Goal: Task Accomplishment & Management: Use online tool/utility

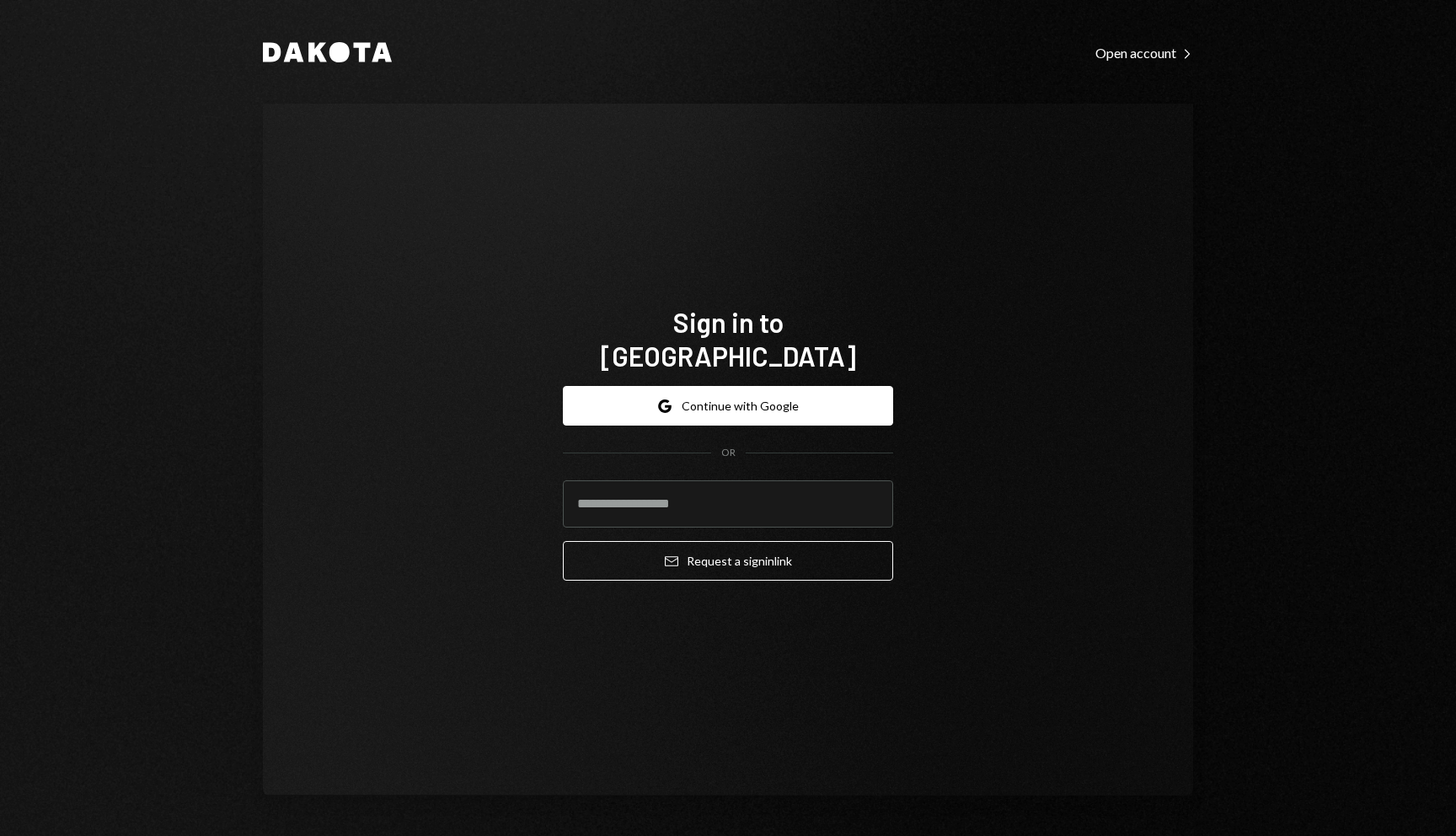
click at [710, 410] on form "Google Continue with Google OR Email Request a sign in link" at bounding box center [728, 483] width 330 height 195
click at [710, 400] on button "Google Continue with Google" at bounding box center [728, 405] width 330 height 40
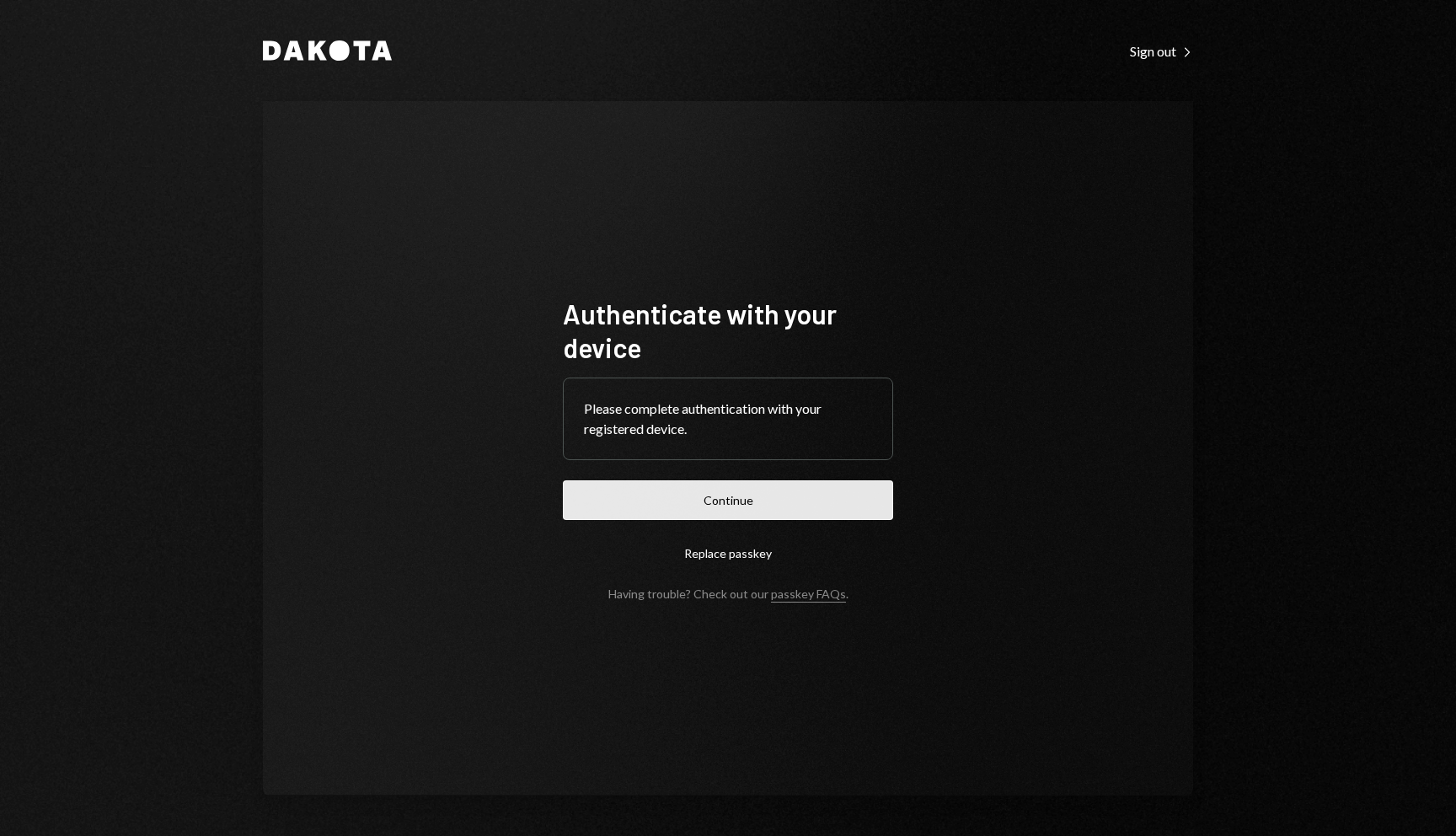
click at [713, 498] on button "Continue" at bounding box center [728, 500] width 330 height 40
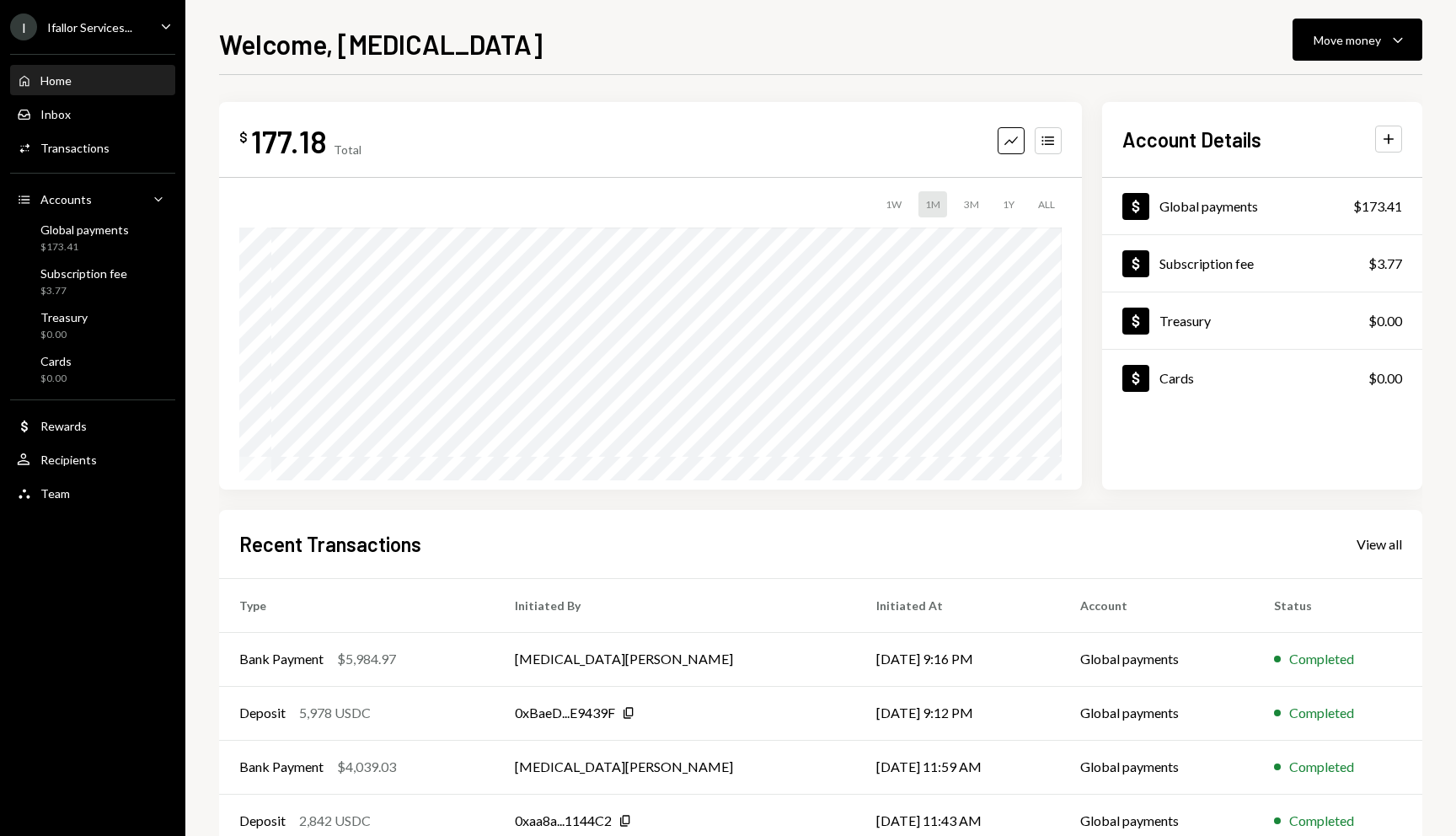
click at [131, 15] on div "I Ifallor Services..." at bounding box center [70, 27] width 122 height 27
click at [364, 84] on div "$ 177.18 Total Graph Accounts 1W 1M 3M 1Y ALL Account Details Plus Dollar Globa…" at bounding box center [821, 506] width 1203 height 861
click at [97, 202] on div "Accounts Accounts Caret Down" at bounding box center [93, 200] width 152 height 19
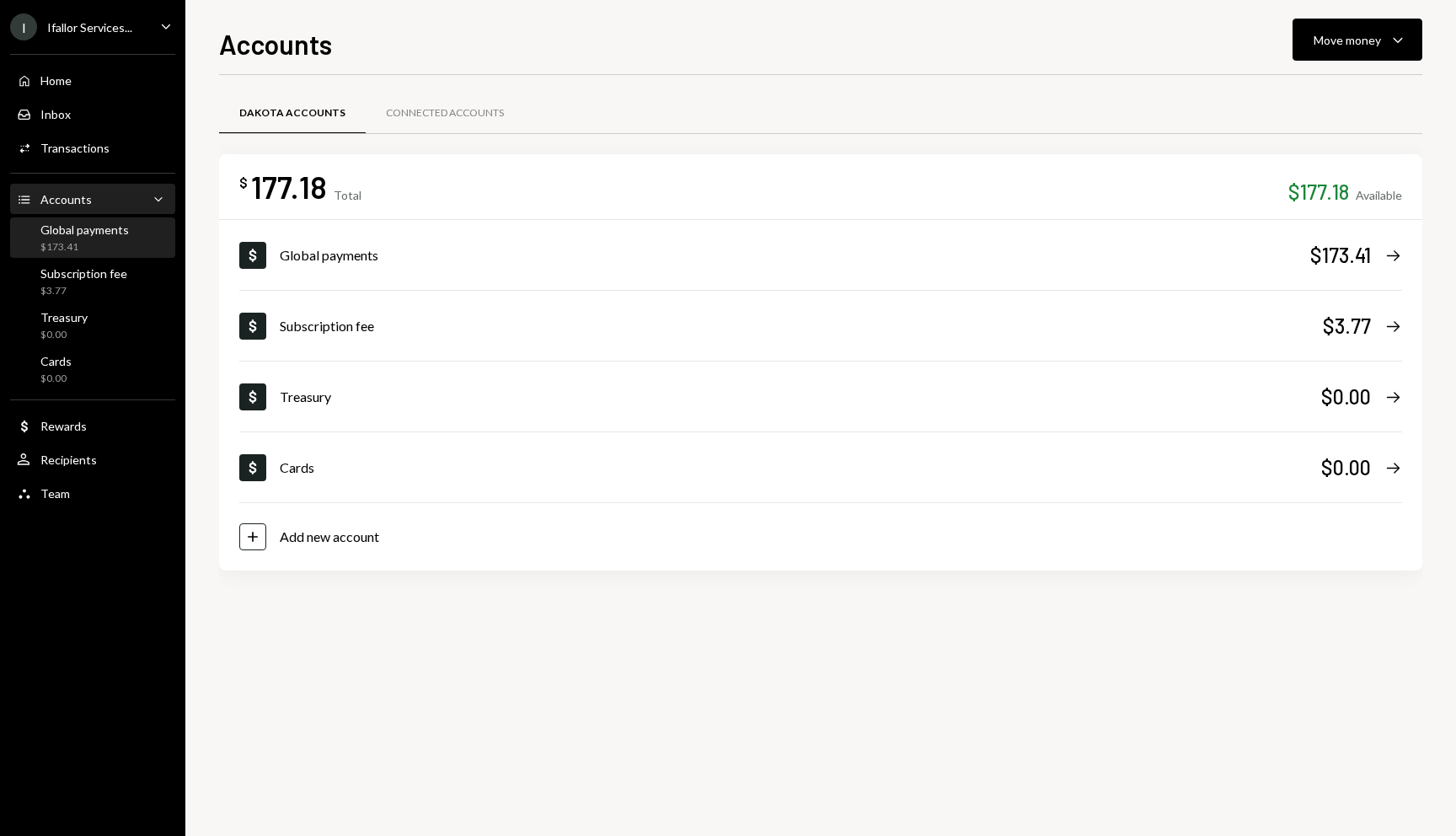
click at [81, 237] on div "Global payments $173.41" at bounding box center [85, 237] width 88 height 32
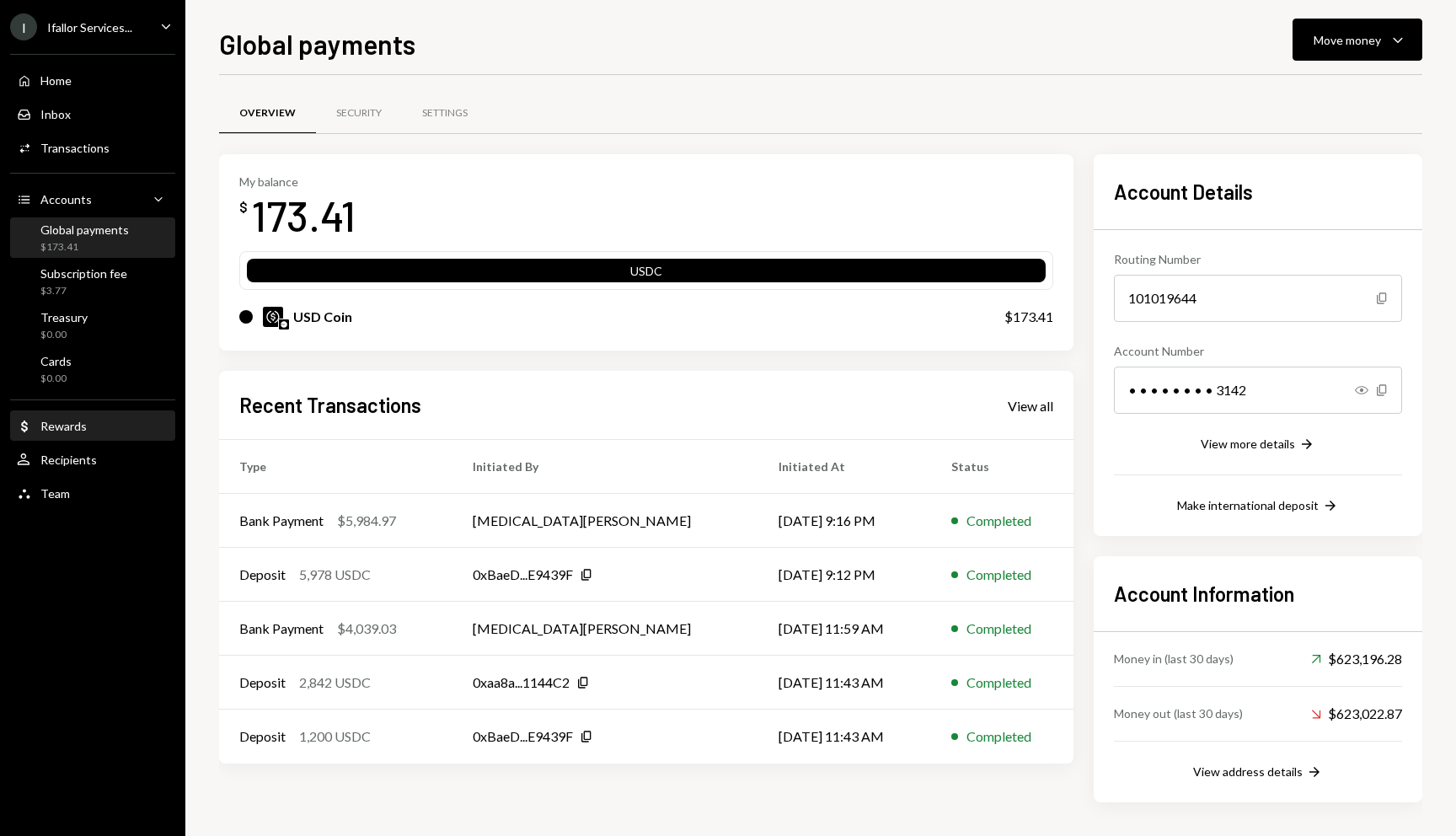
click at [78, 432] on div "Rewards" at bounding box center [63, 426] width 46 height 14
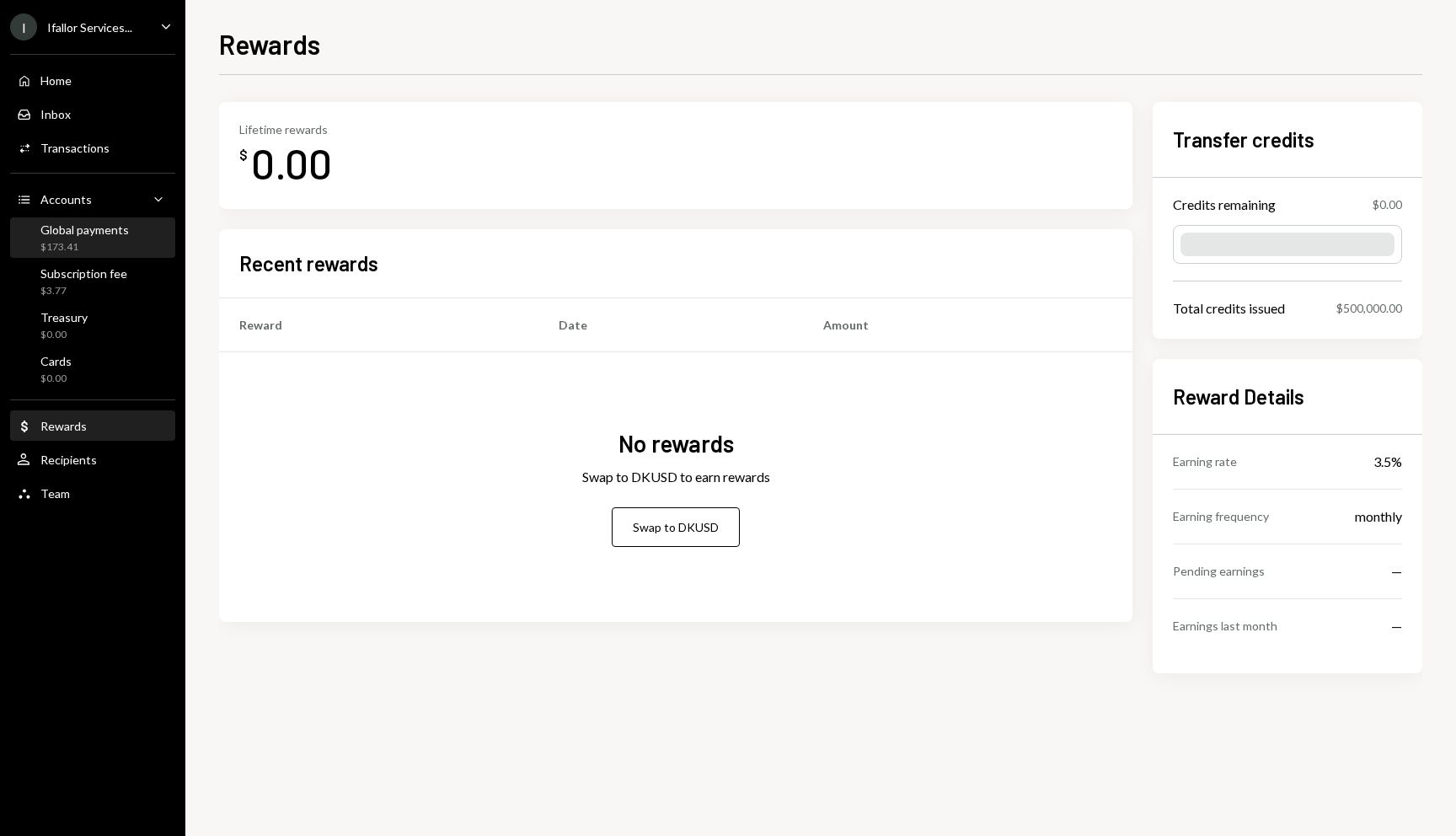
click at [96, 243] on div "$173.41" at bounding box center [85, 247] width 88 height 14
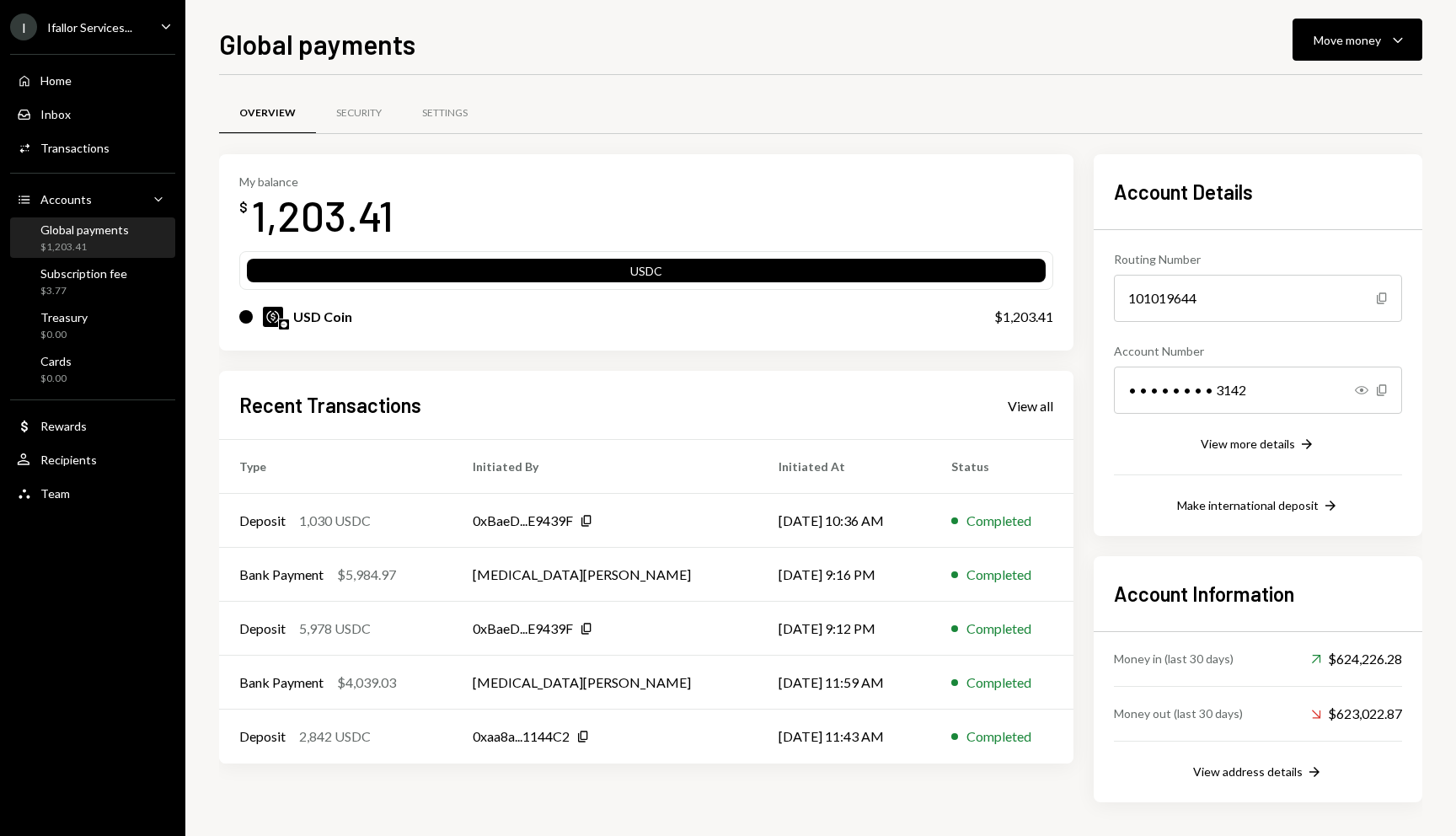
click at [772, 174] on div "My balance $ 1,203.41" at bounding box center [646, 208] width 814 height 68
click at [1310, 50] on button "Move money Caret Down" at bounding box center [1358, 40] width 130 height 42
click at [1299, 94] on div "Send" at bounding box center [1343, 91] width 123 height 18
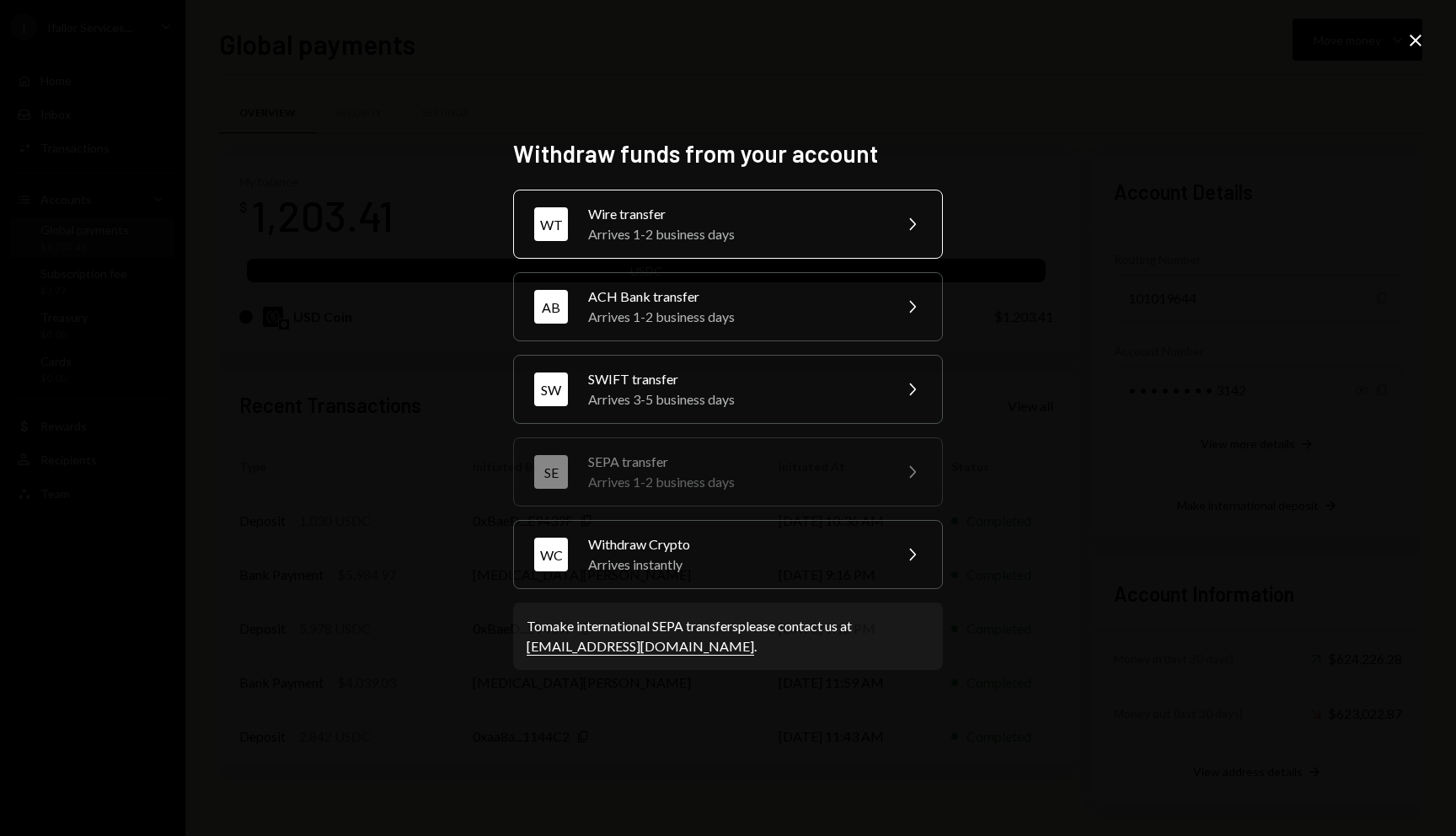
click at [814, 224] on div "Arrives 1-2 business days" at bounding box center [734, 234] width 293 height 20
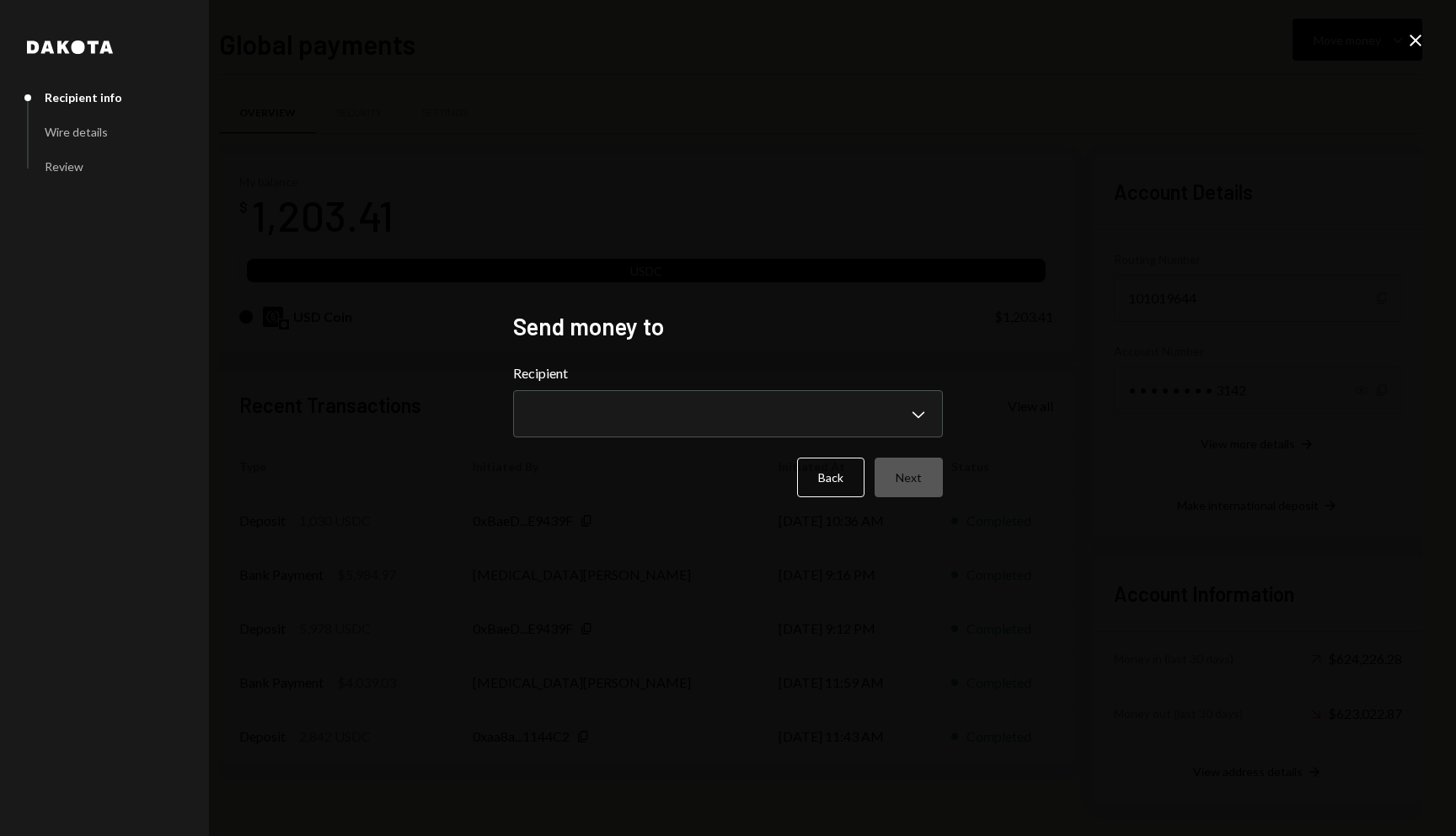
click at [728, 386] on div "**********" at bounding box center [728, 400] width 430 height 74
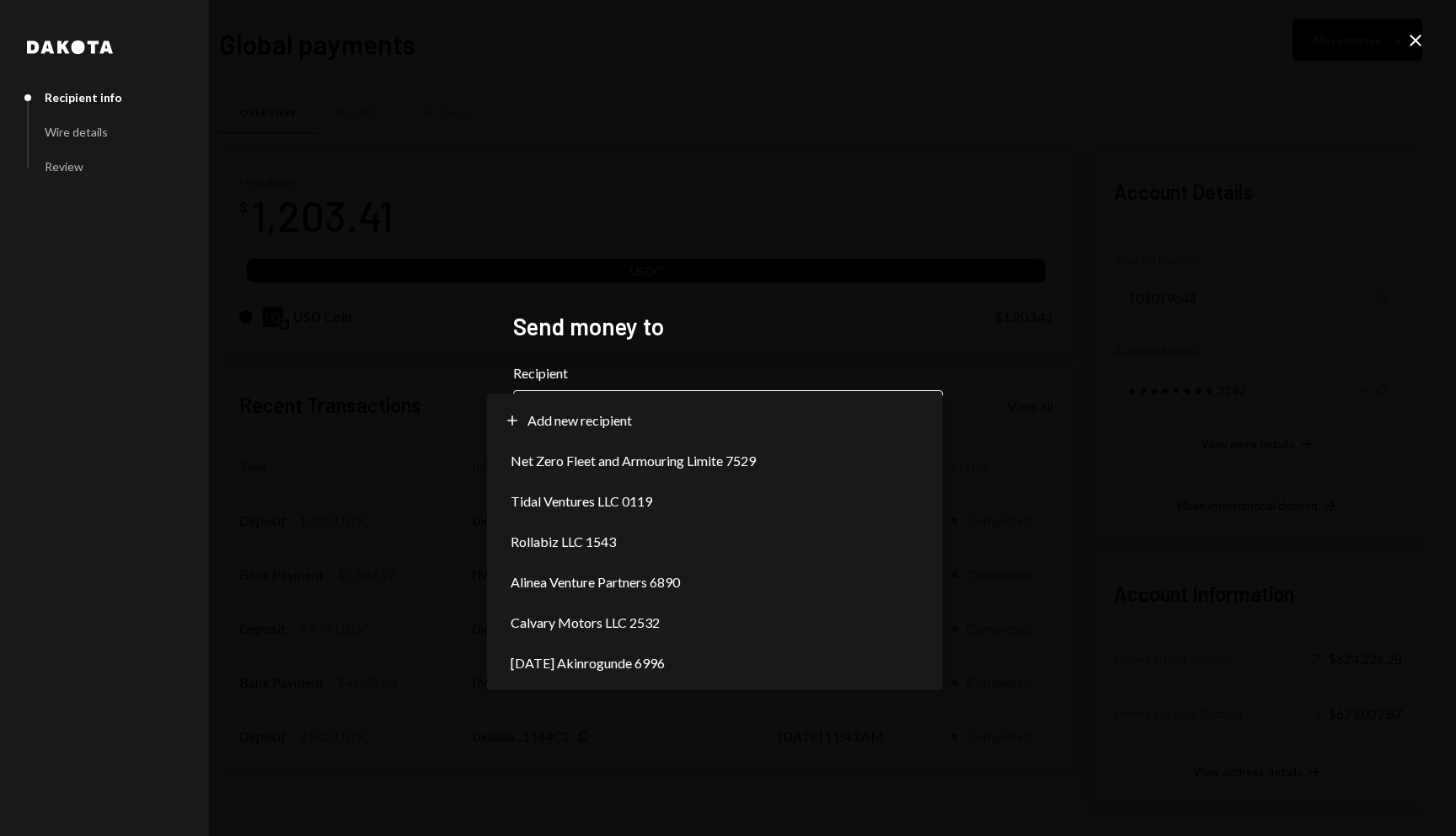
click at [710, 419] on body "I Ifallor Services... Caret Down Home Home Inbox Inbox Activities Transactions …" at bounding box center [728, 418] width 1456 height 836
select select "**********"
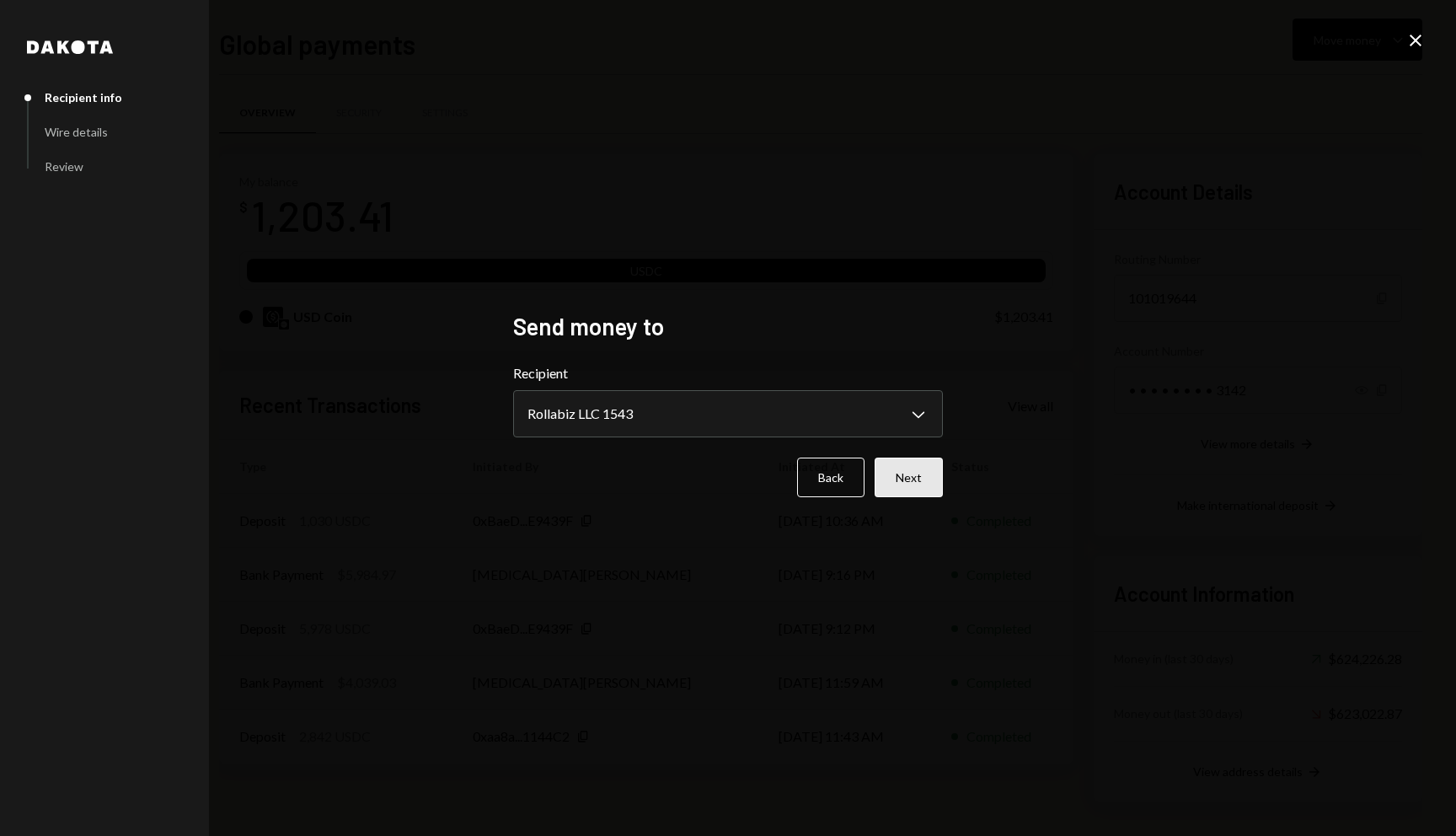
click at [918, 475] on button "Next" at bounding box center [909, 478] width 69 height 40
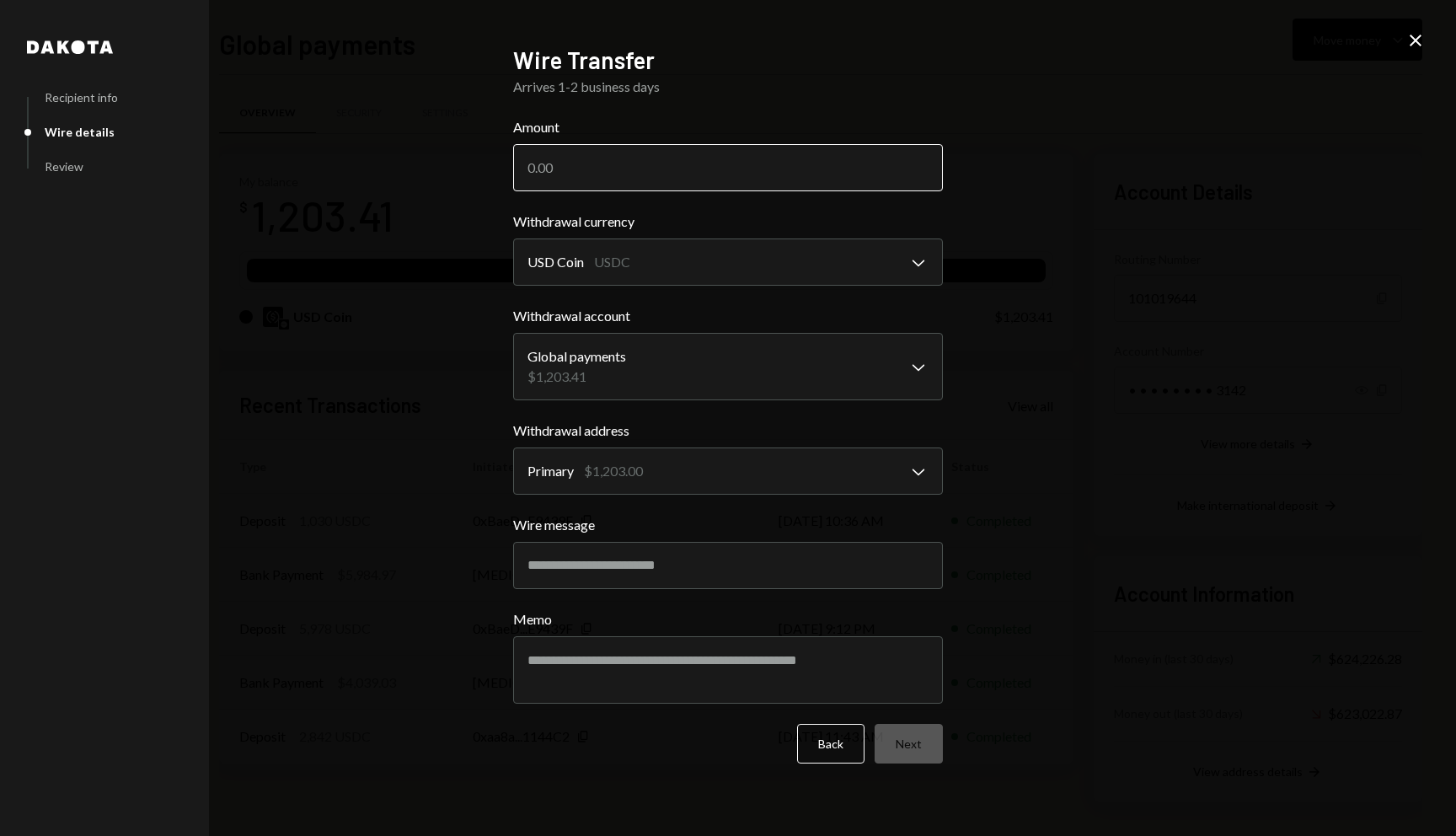
click at [773, 171] on input "Amount" at bounding box center [728, 168] width 430 height 47
type input "1198.86"
click at [677, 265] on body "I Ifallor Services... Caret Down Home Home Inbox Inbox Activities Transactions …" at bounding box center [728, 418] width 1456 height 836
click at [635, 573] on input "Wire message" at bounding box center [728, 565] width 430 height 47
type input "**********"
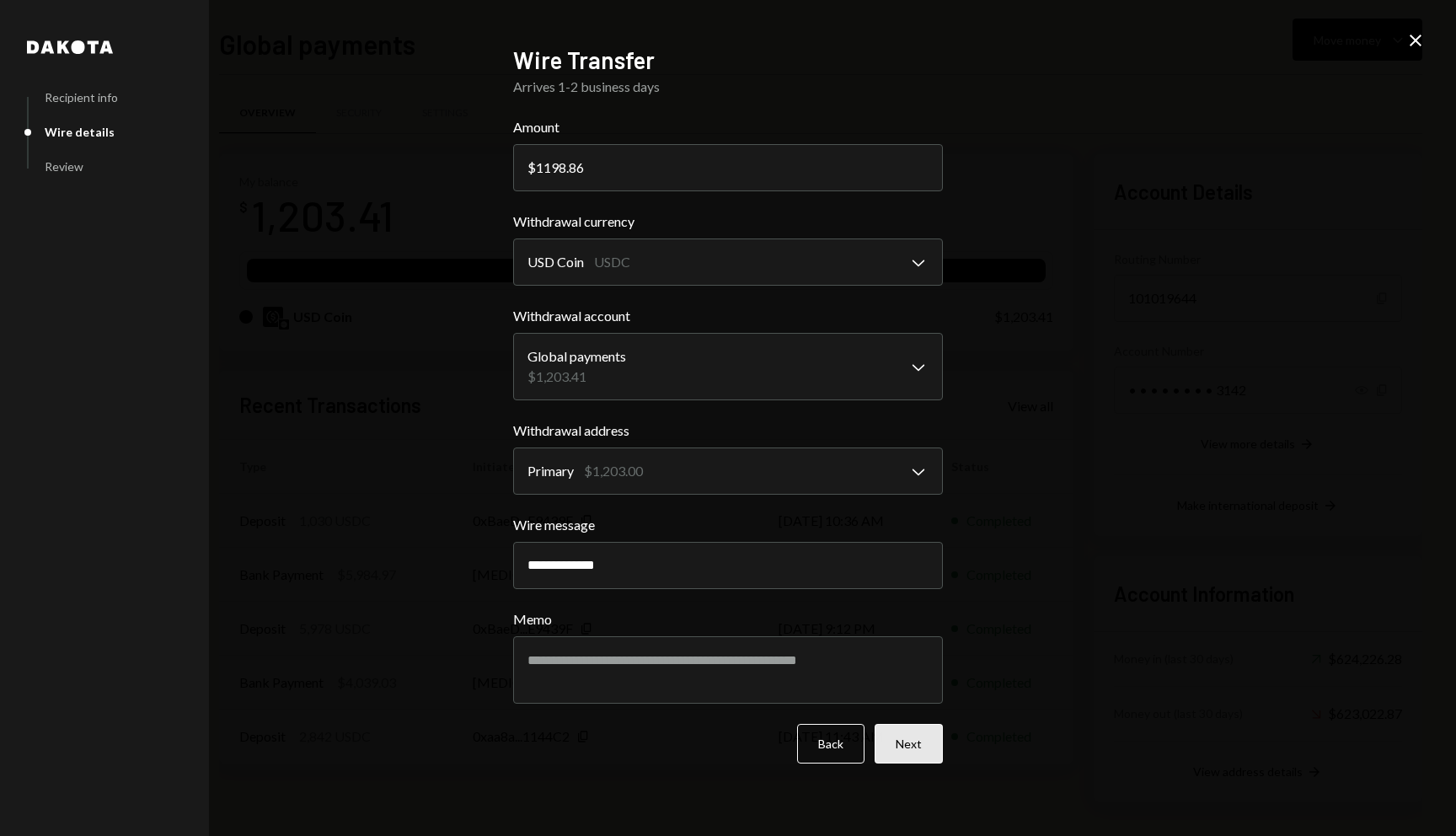
click at [928, 744] on button "Next" at bounding box center [909, 744] width 69 height 40
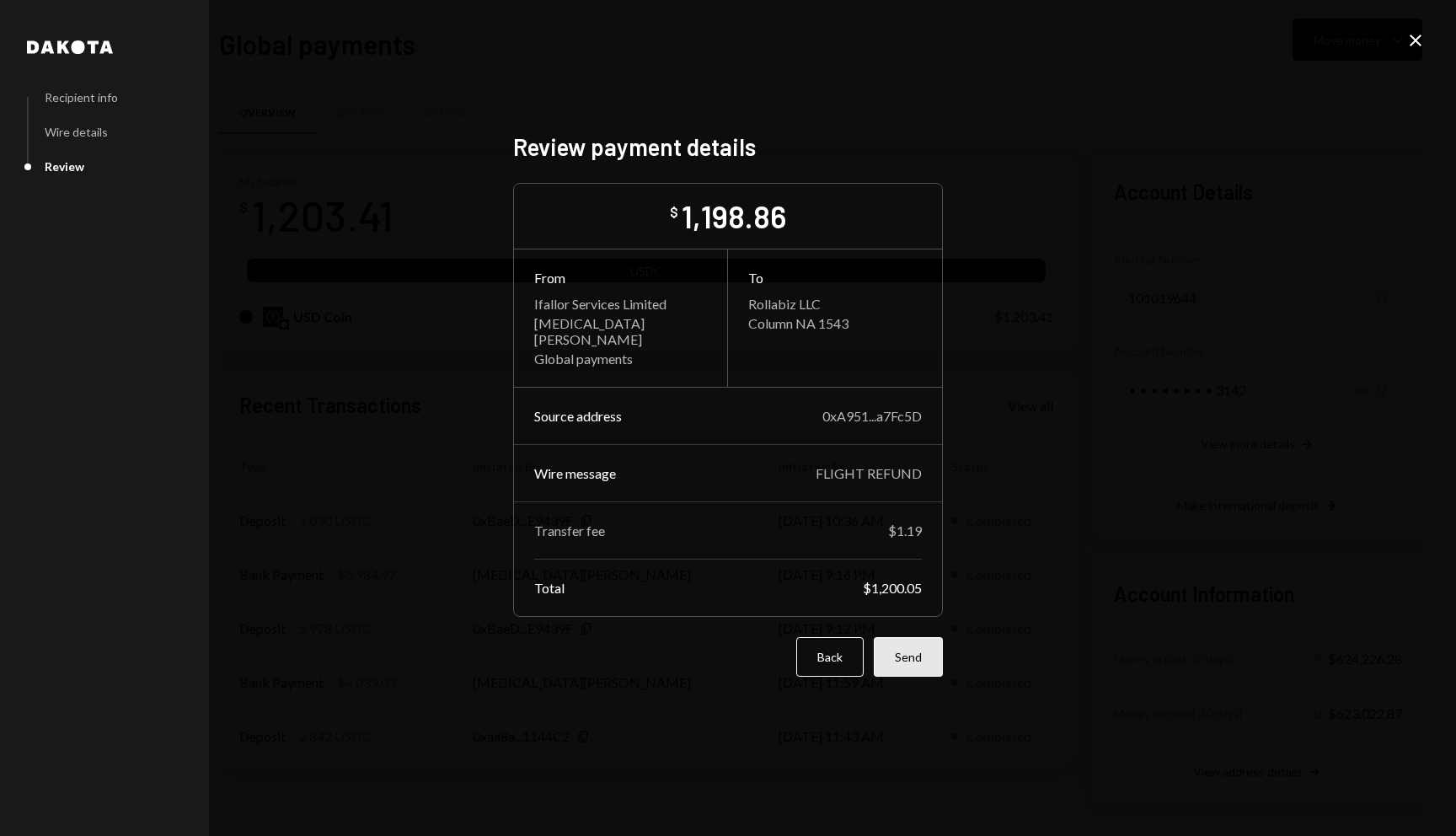
click at [914, 651] on button "Send" at bounding box center [908, 657] width 70 height 40
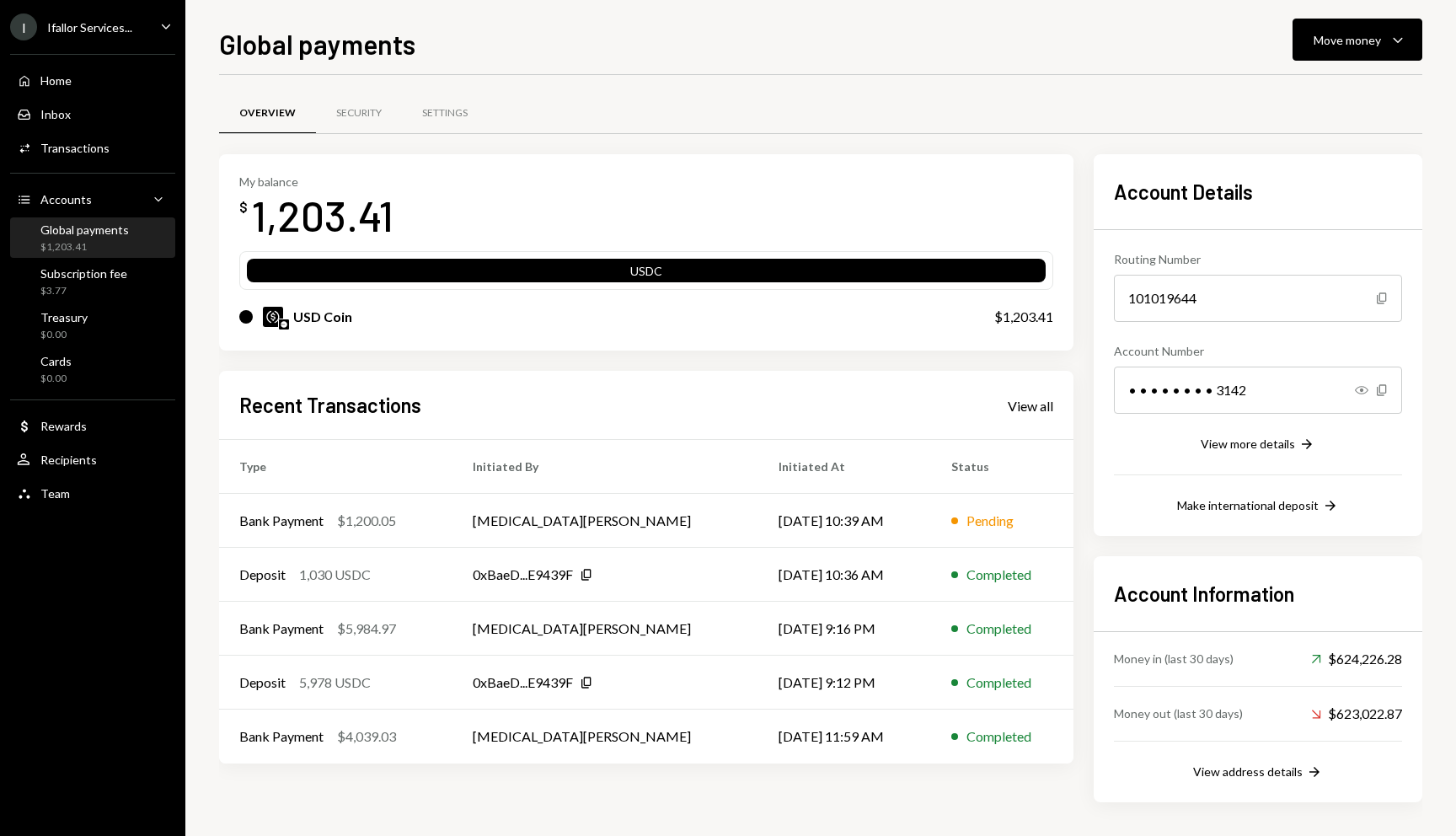
click at [94, 27] on div "Ifallor Services..." at bounding box center [89, 27] width 85 height 14
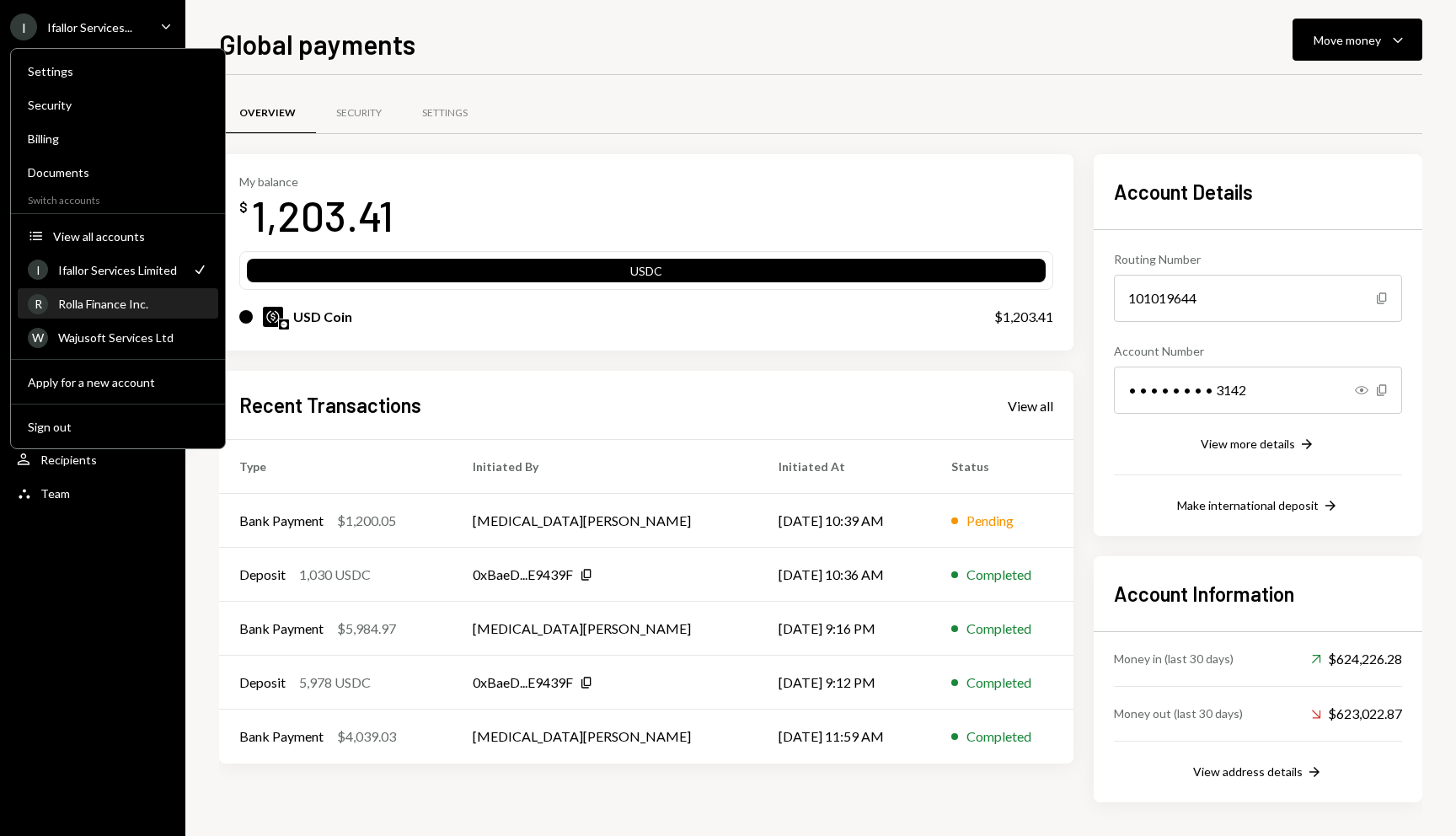
click at [116, 299] on div "Rolla Finance Inc." at bounding box center [133, 304] width 150 height 14
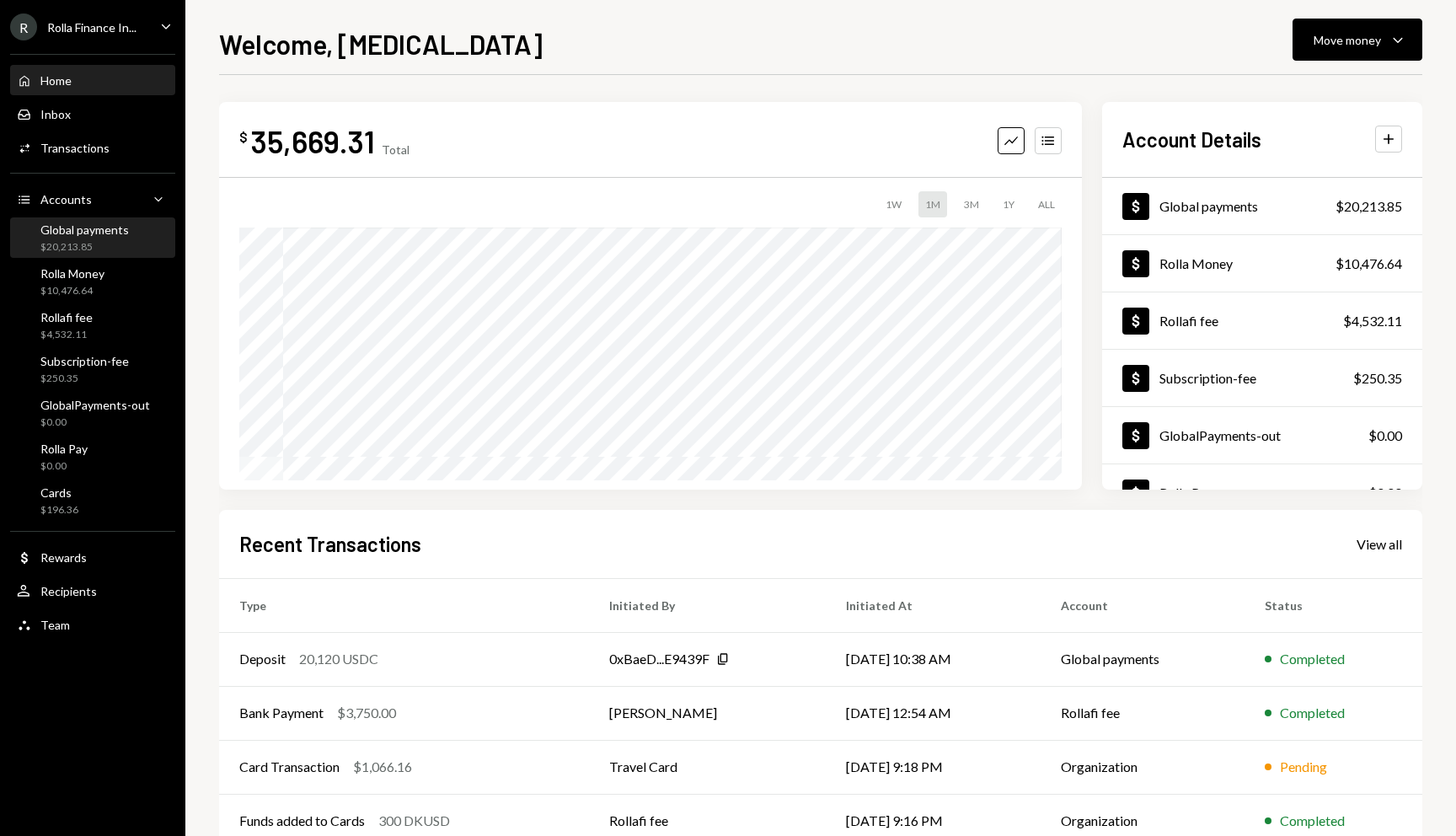
click at [66, 237] on div "Global payments $20,213.85" at bounding box center [85, 237] width 88 height 32
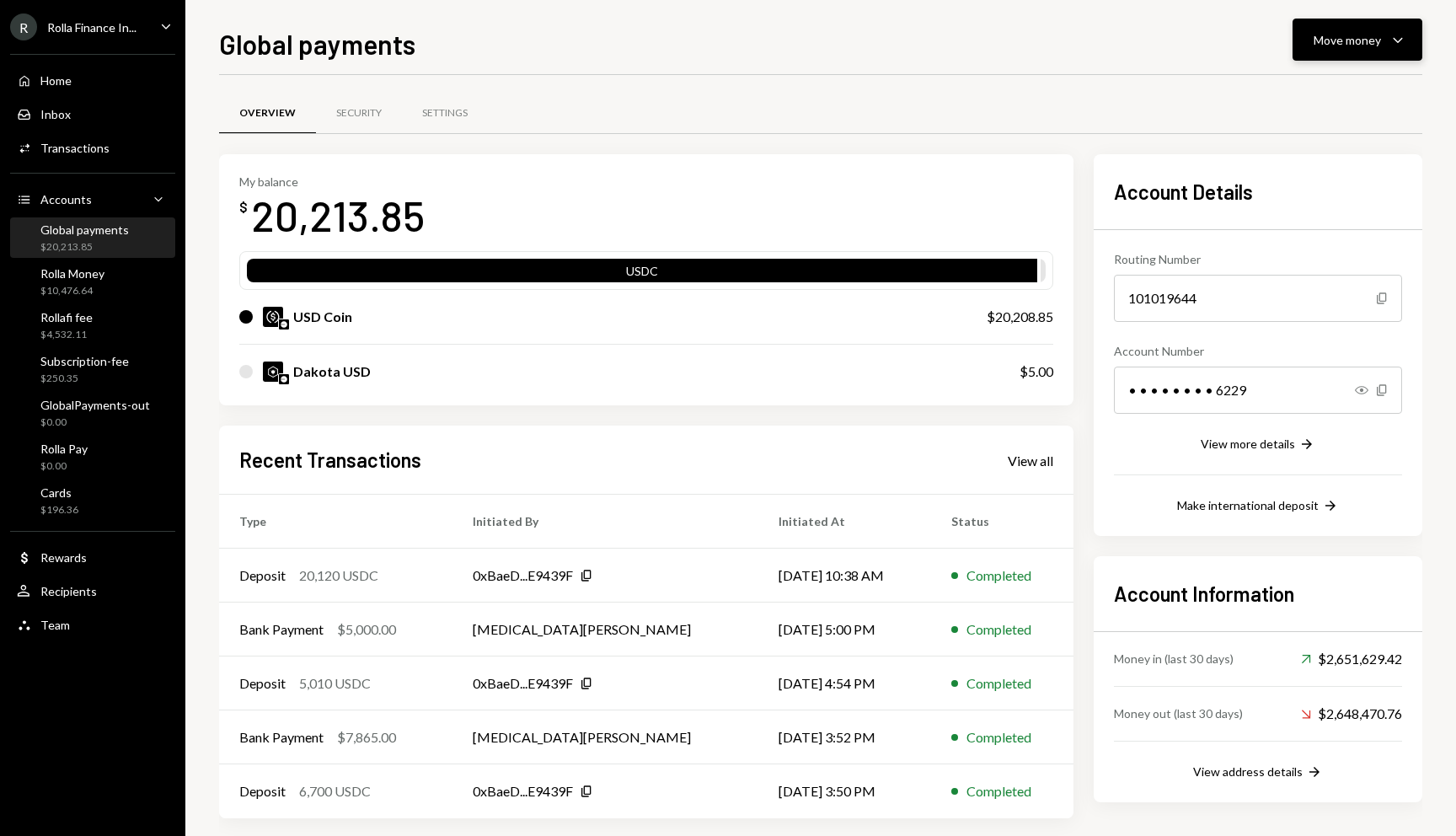
click at [1312, 47] on button "Move money Caret Down" at bounding box center [1358, 40] width 130 height 42
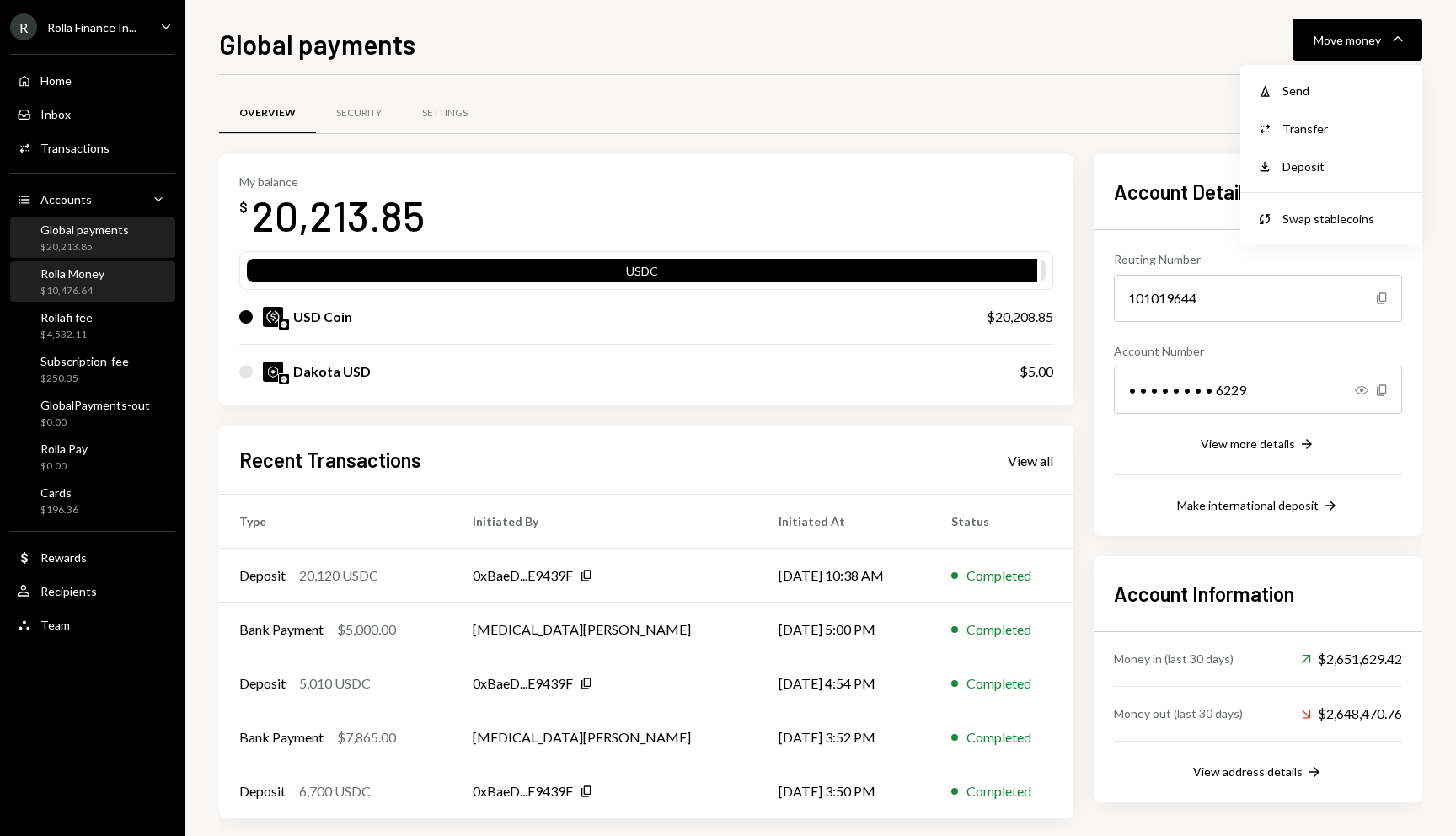
click at [59, 292] on div "$10,476.64" at bounding box center [72, 292] width 64 height 14
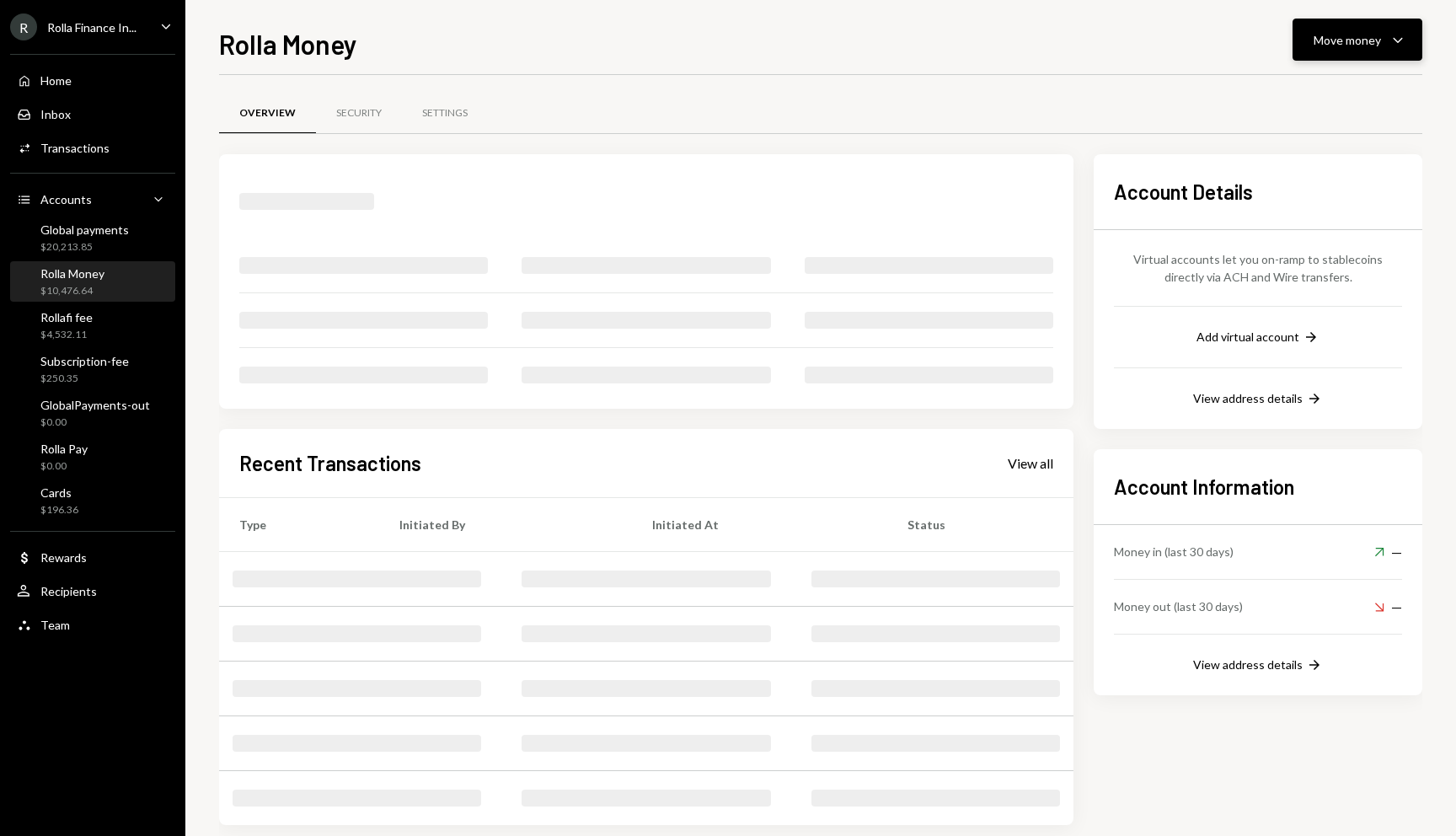
click at [1335, 58] on button "Move money Caret Down" at bounding box center [1358, 40] width 130 height 42
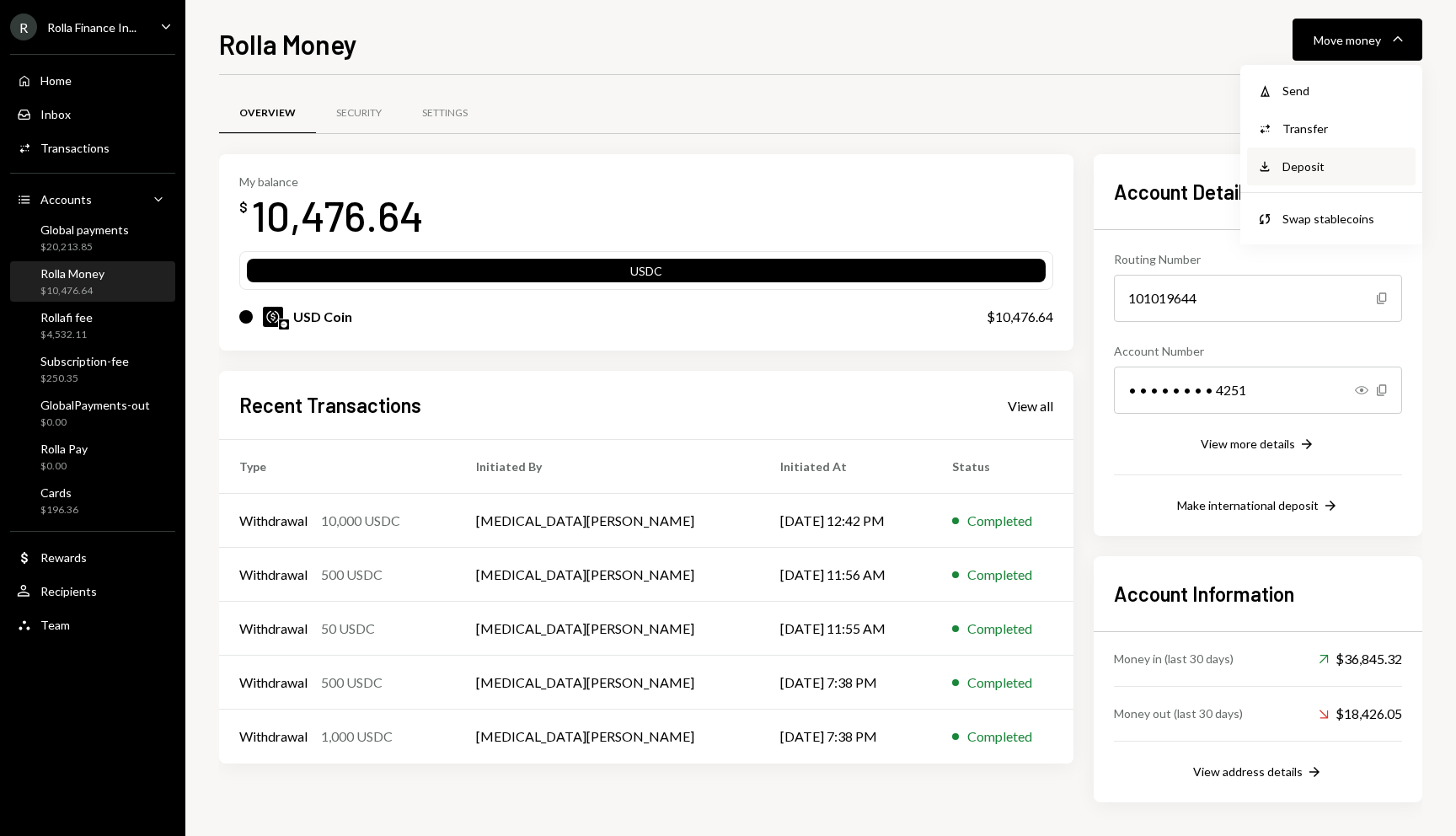
click at [1292, 170] on div "Deposit" at bounding box center [1343, 167] width 123 height 18
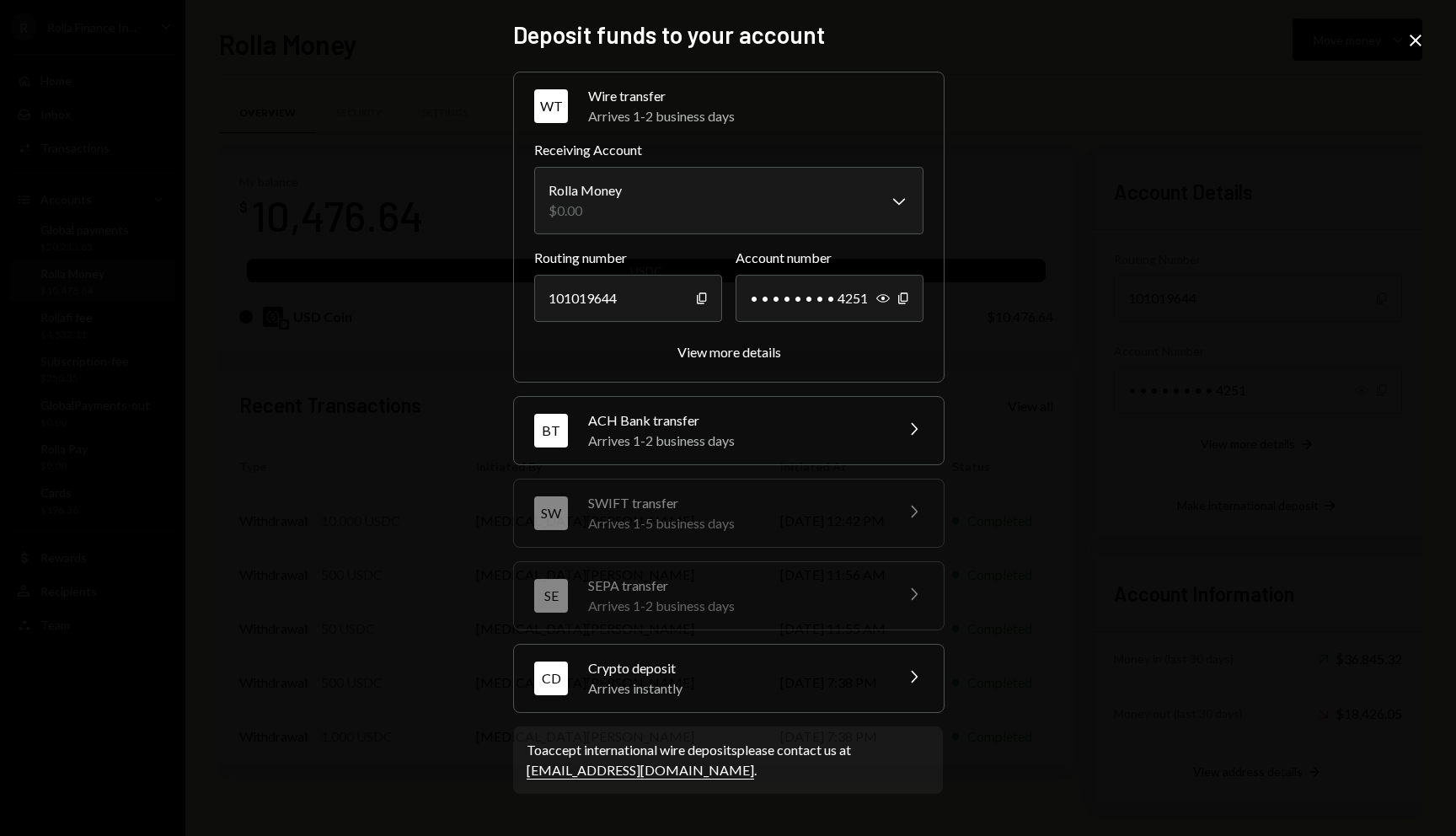
click at [757, 689] on div "Arrives instantly" at bounding box center [735, 688] width 295 height 20
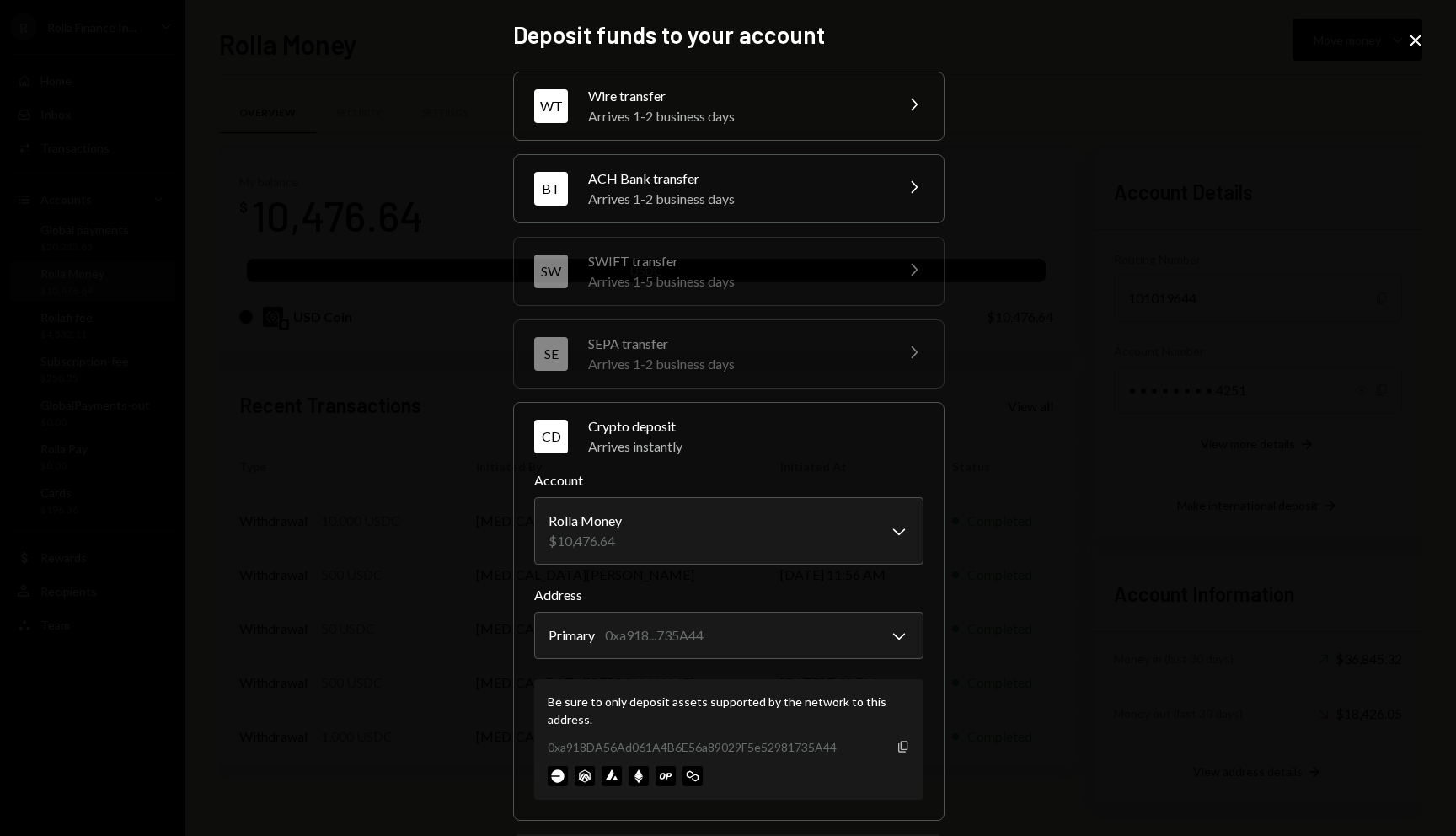
click at [899, 748] on icon "button" at bounding box center [903, 746] width 9 height 11
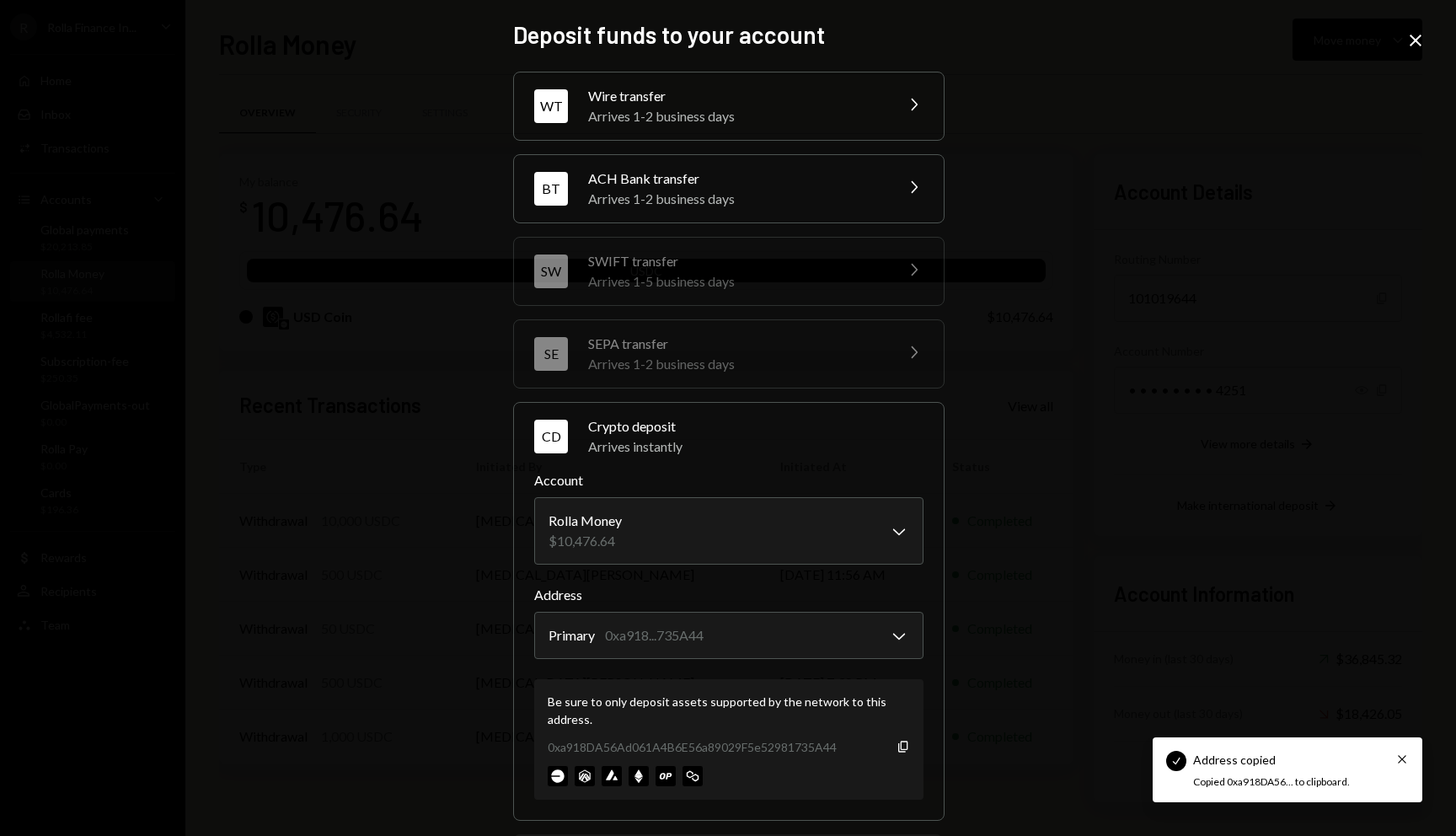
click at [1404, 39] on div "**********" at bounding box center [728, 418] width 1456 height 836
click at [1410, 39] on icon "Close" at bounding box center [1415, 41] width 20 height 20
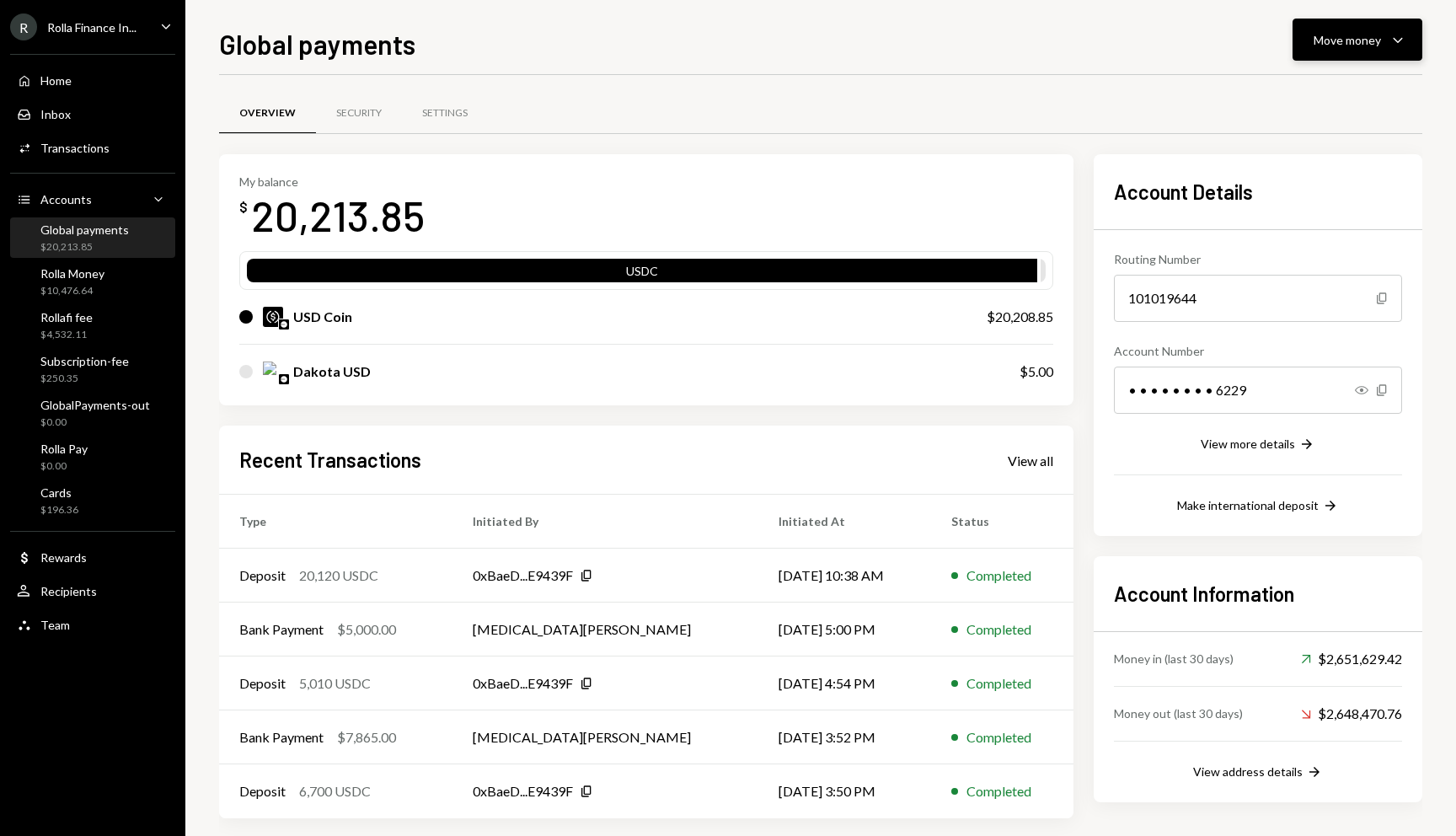
click at [1370, 44] on div "Move money" at bounding box center [1347, 41] width 68 height 18
click at [1317, 93] on div "Send" at bounding box center [1343, 91] width 123 height 18
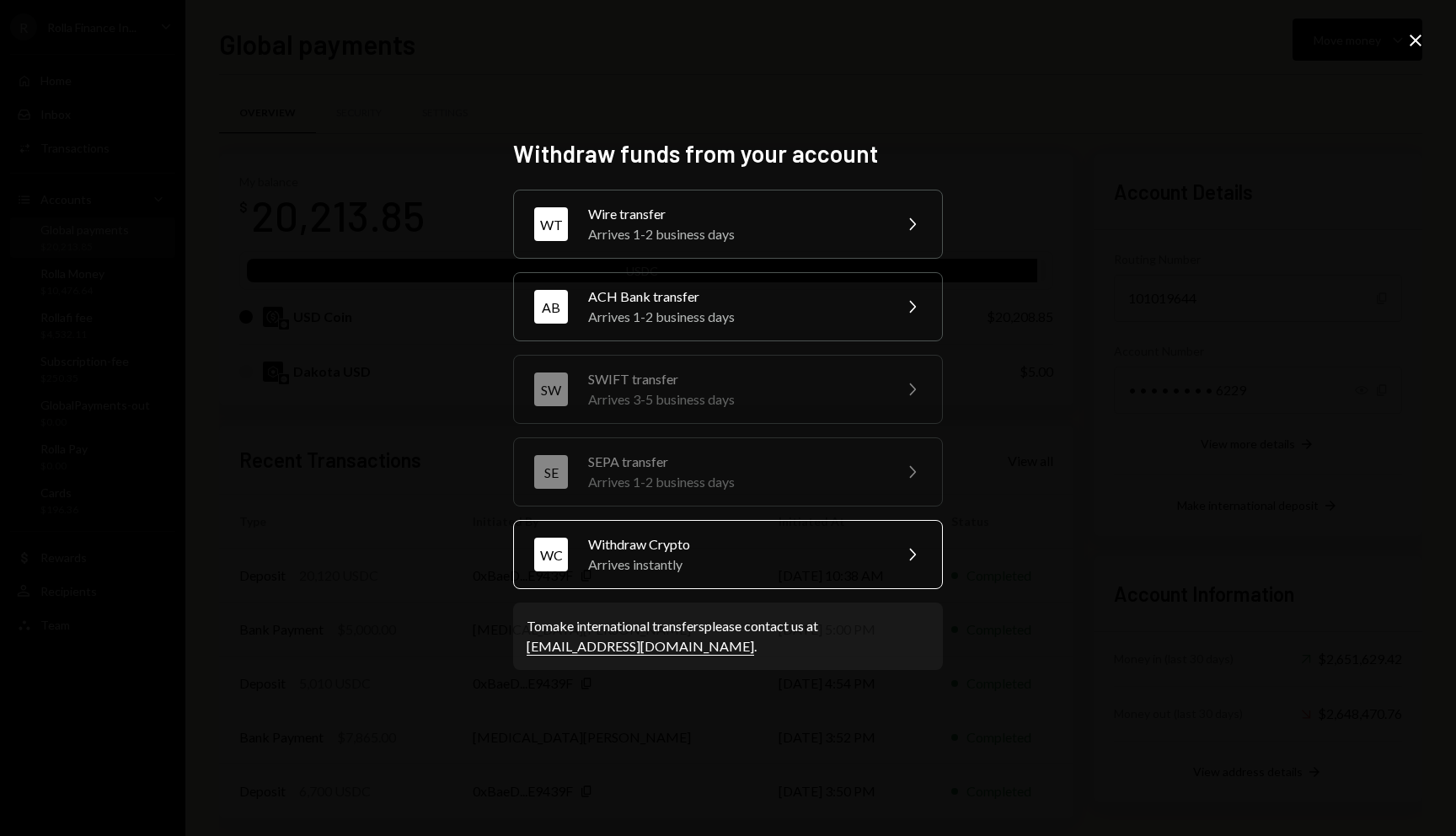
click at [684, 566] on div "Arrives instantly" at bounding box center [734, 564] width 293 height 20
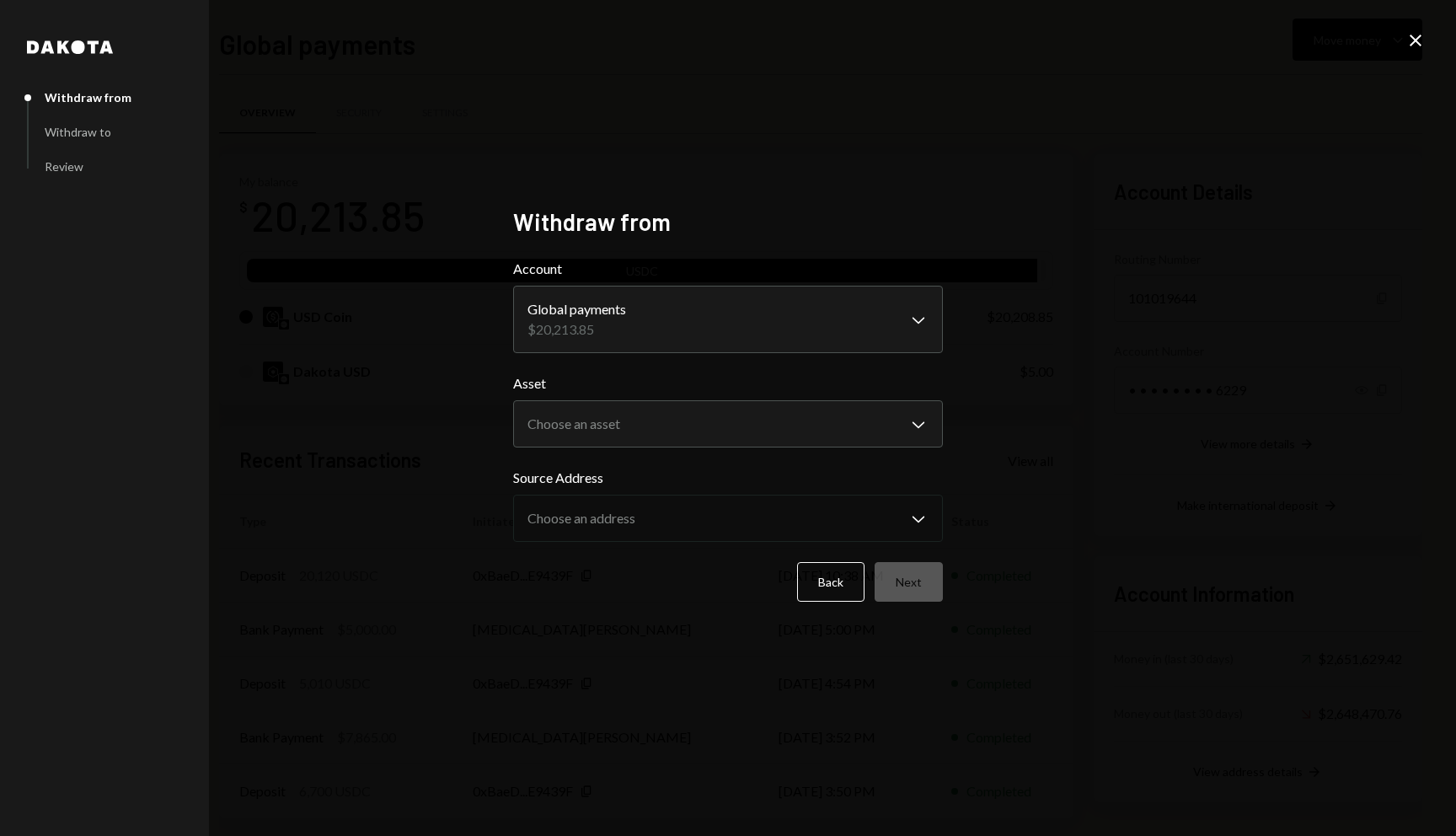
click at [832, 448] on form "**********" at bounding box center [728, 431] width 430 height 343
click at [815, 418] on body "R Rolla Finance In... Caret Down Home Home Inbox Inbox Activities Transactions …" at bounding box center [728, 418] width 1456 height 836
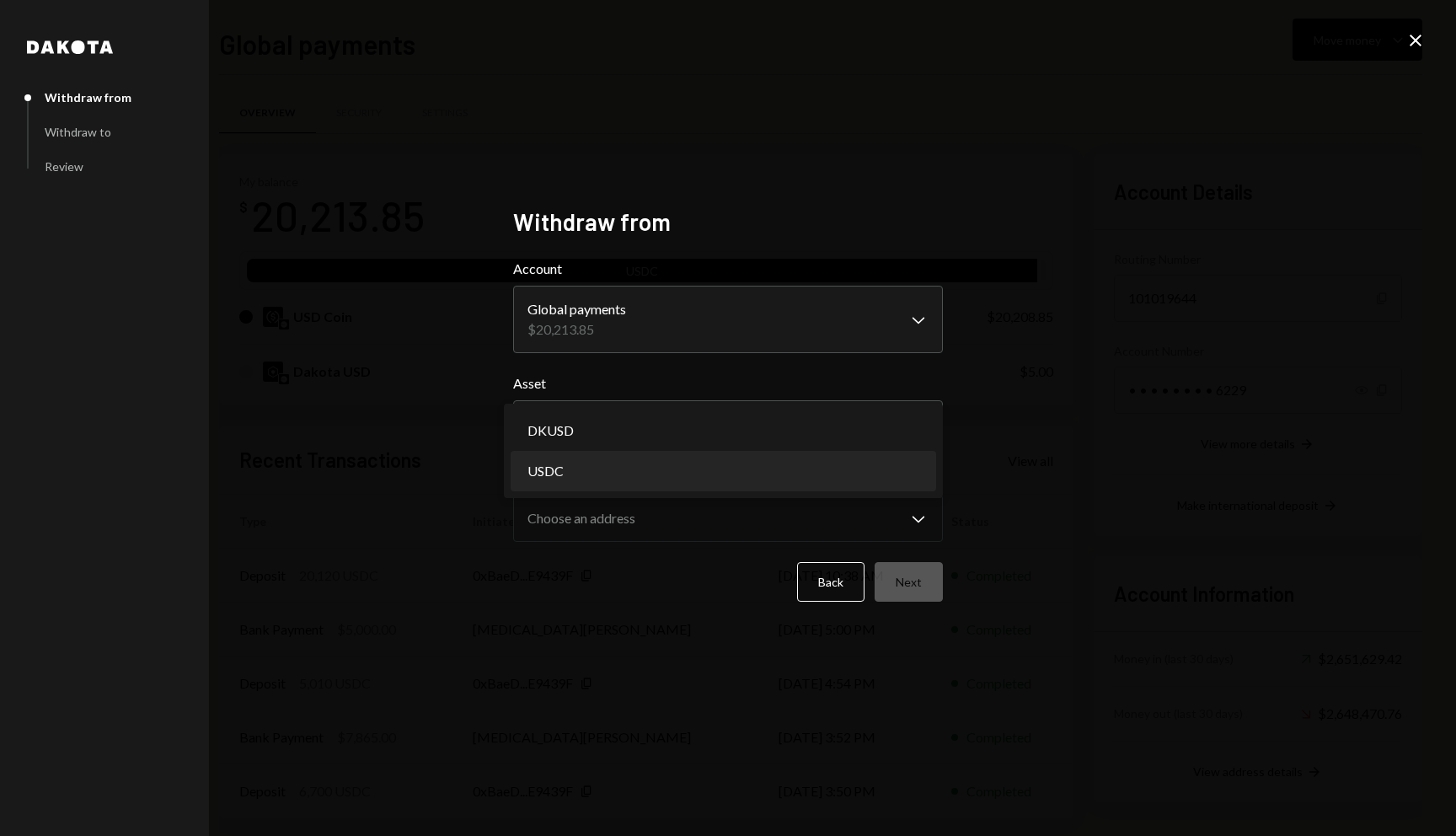
select select "****"
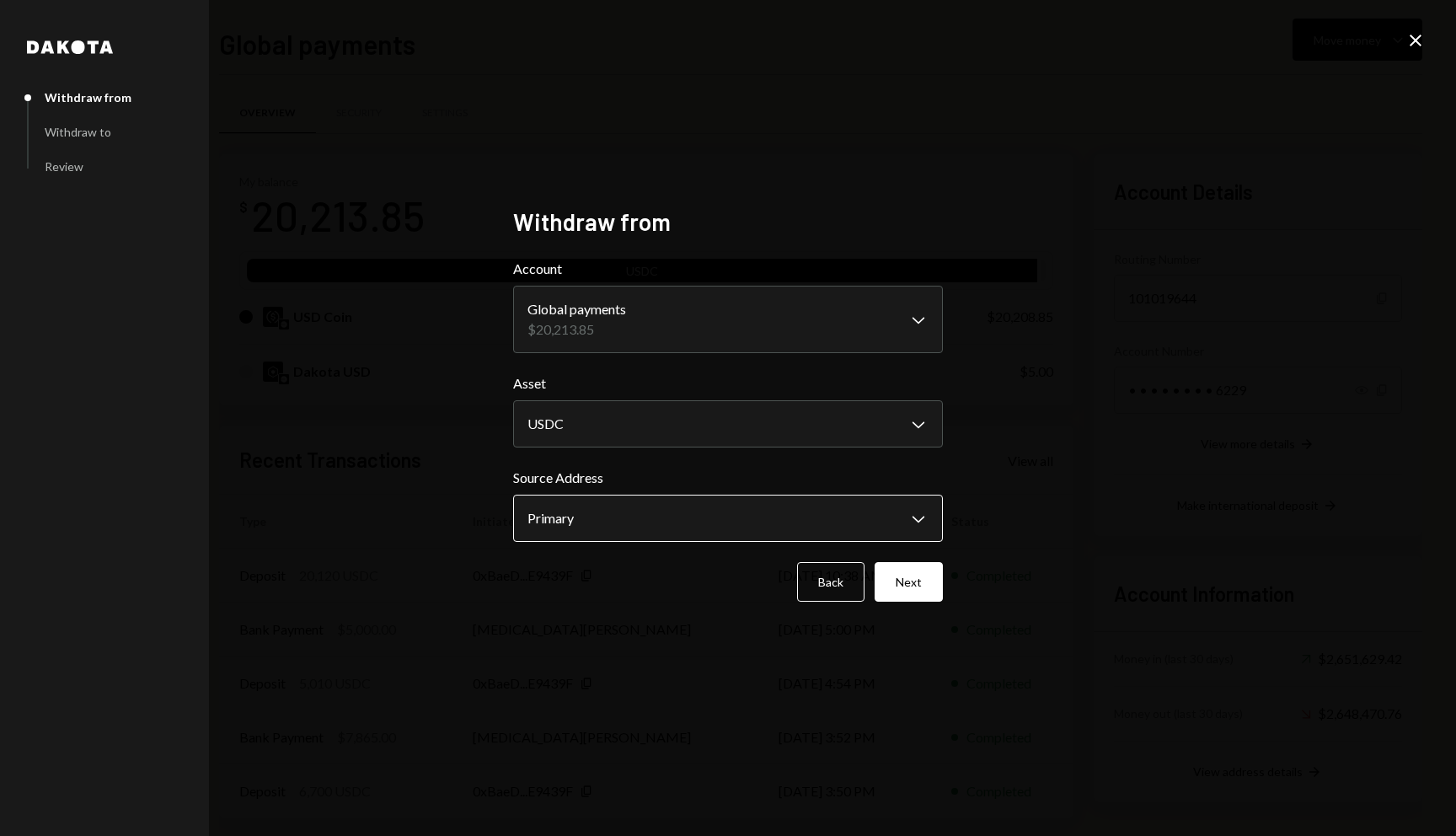
click at [770, 535] on body "R Rolla Finance In... Caret Down Home Home Inbox Inbox Activities Transactions …" at bounding box center [728, 418] width 1456 height 836
click at [909, 581] on button "Next" at bounding box center [909, 581] width 69 height 40
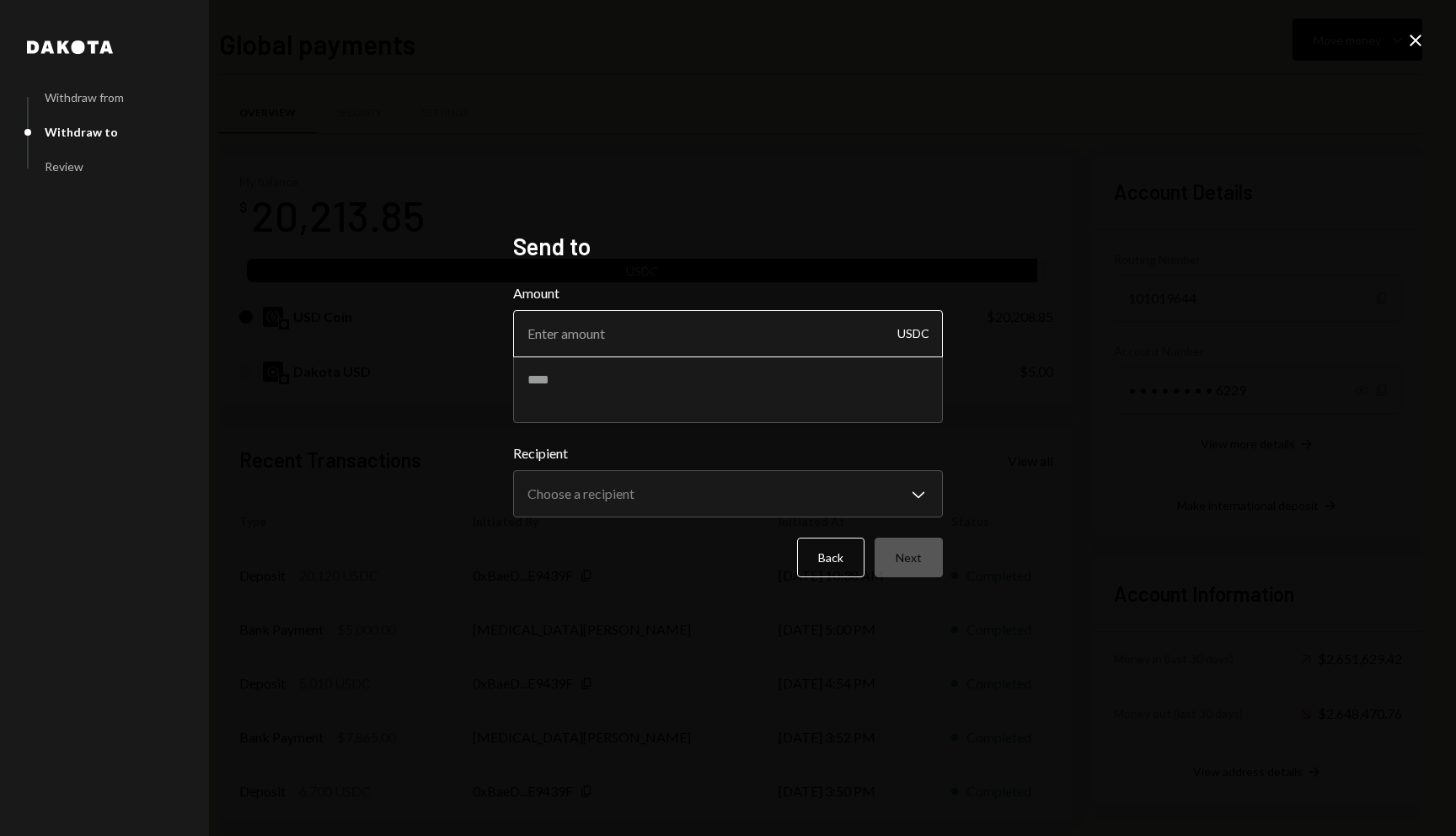
click at [643, 330] on input "Amount" at bounding box center [728, 333] width 430 height 47
click at [629, 334] on input "1000" at bounding box center [728, 333] width 430 height 47
type input "10000"
click at [616, 371] on textarea at bounding box center [728, 389] width 430 height 68
type textarea "**********"
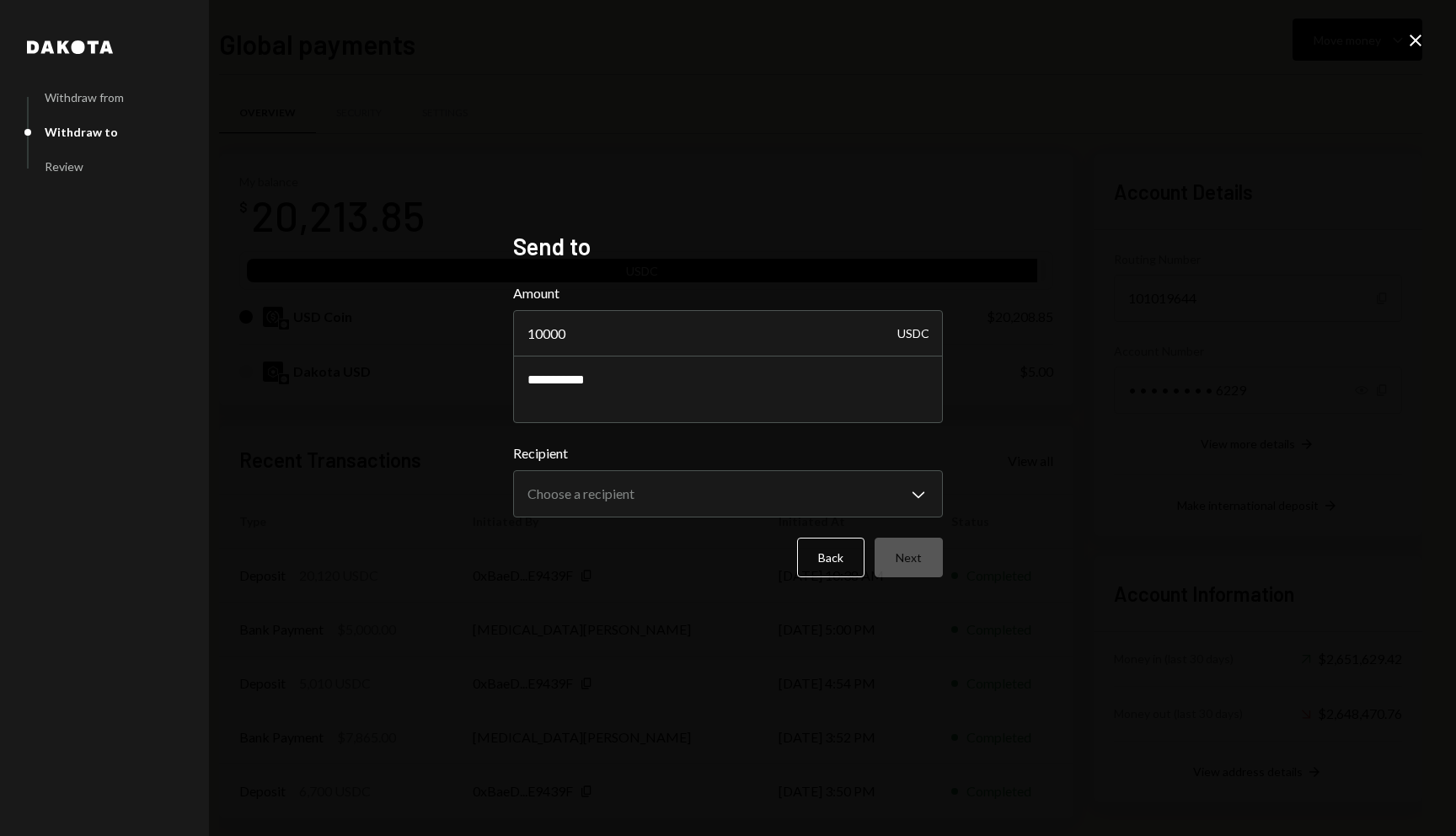
click at [622, 452] on label "Recipient" at bounding box center [728, 453] width 430 height 20
click at [604, 504] on body "R Rolla Finance In... Caret Down Home Home Inbox Inbox Activities Transactions …" at bounding box center [728, 418] width 1456 height 836
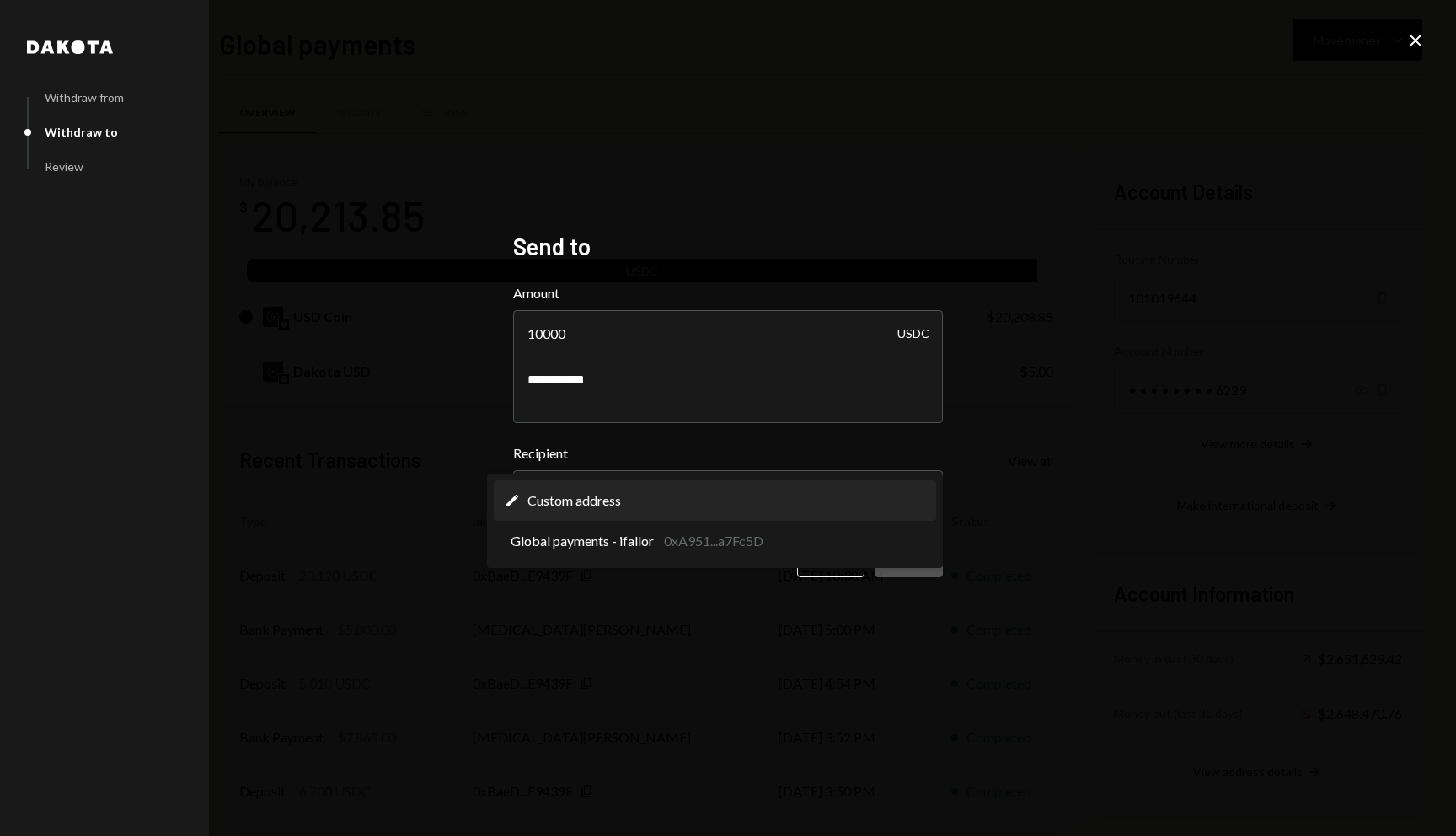
select select "**********"
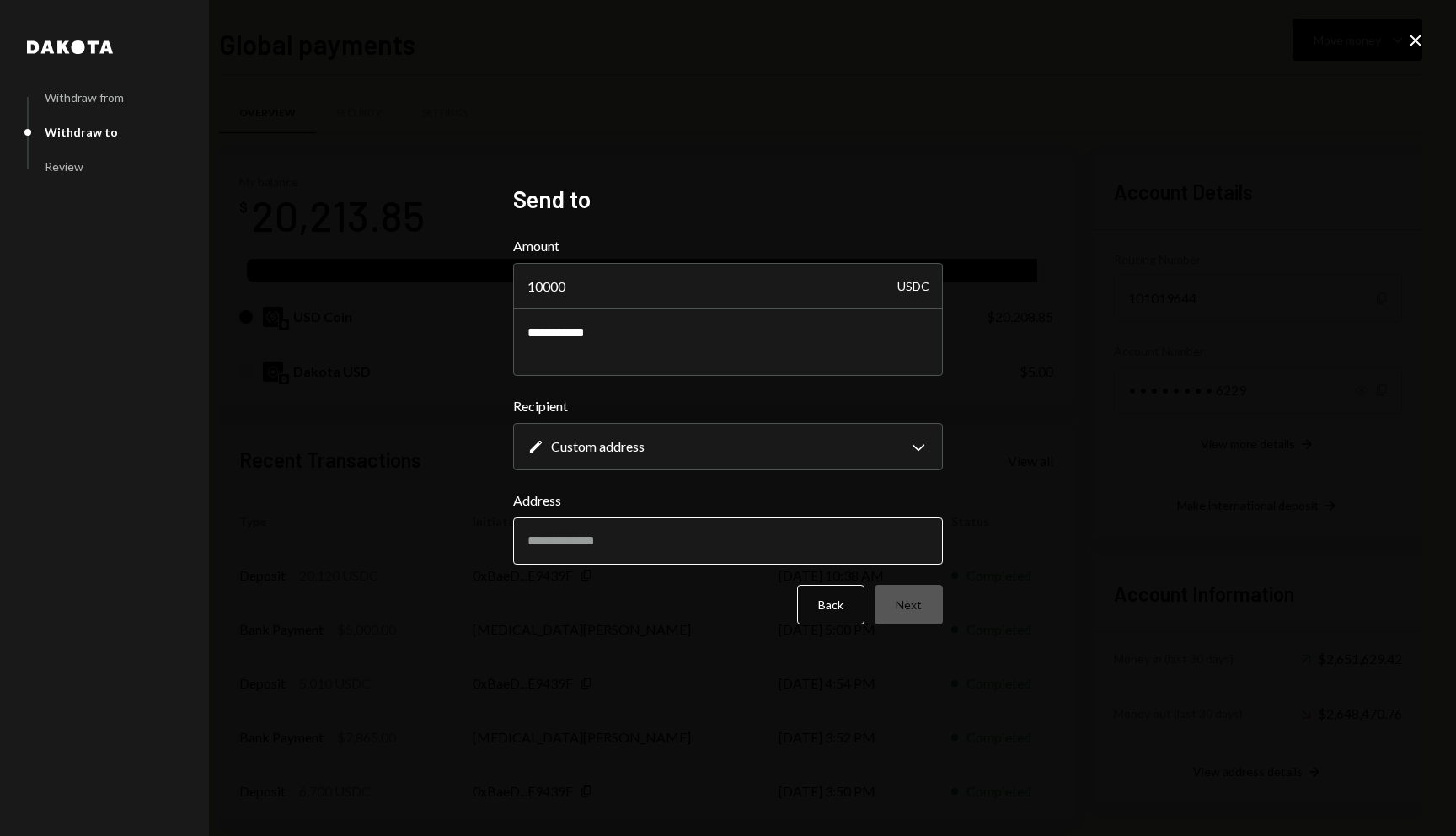
click at [623, 543] on input "Address" at bounding box center [728, 541] width 430 height 47
paste input "**********"
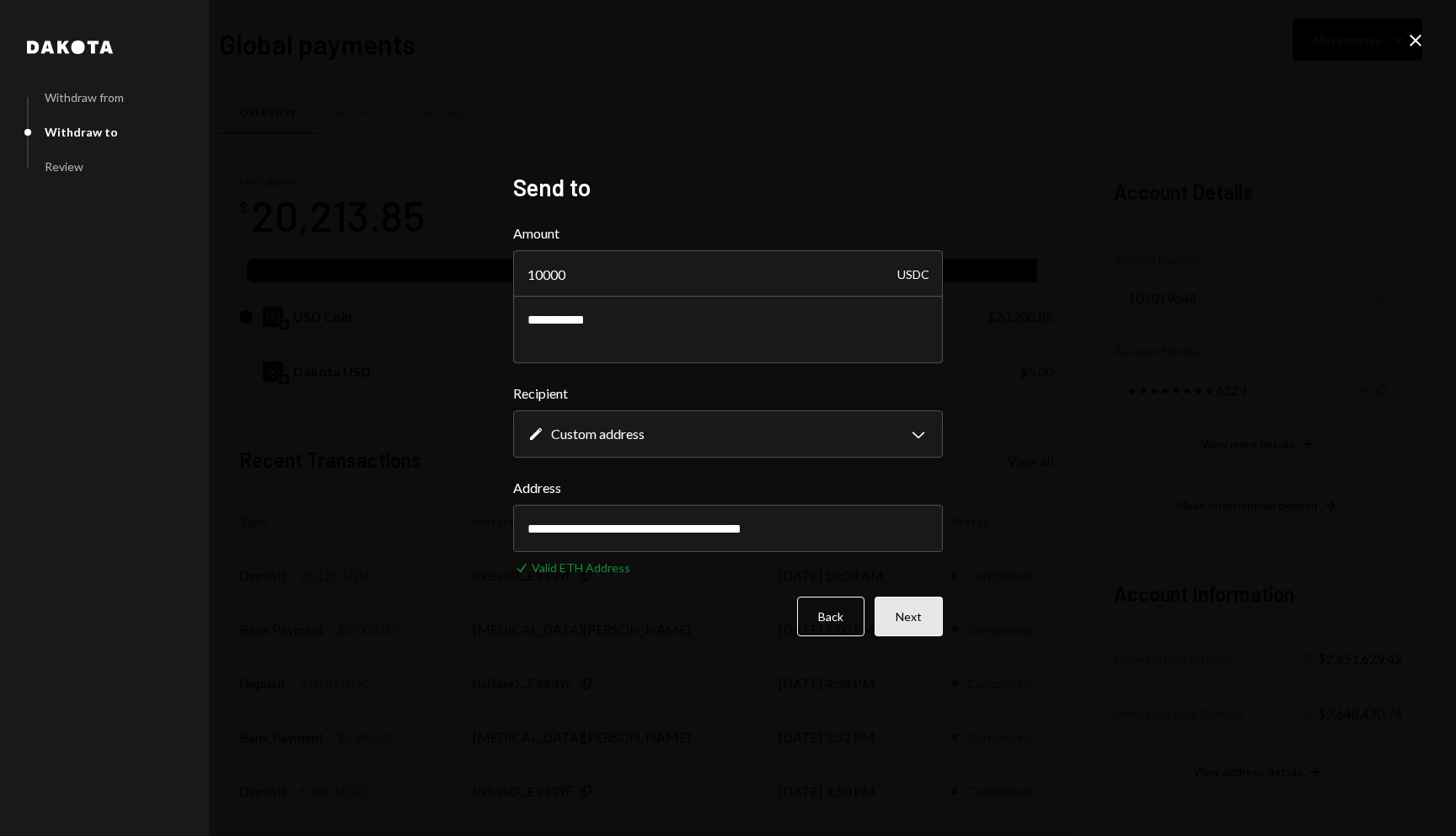
type input "**********"
click at [915, 608] on button "Next" at bounding box center [909, 617] width 69 height 40
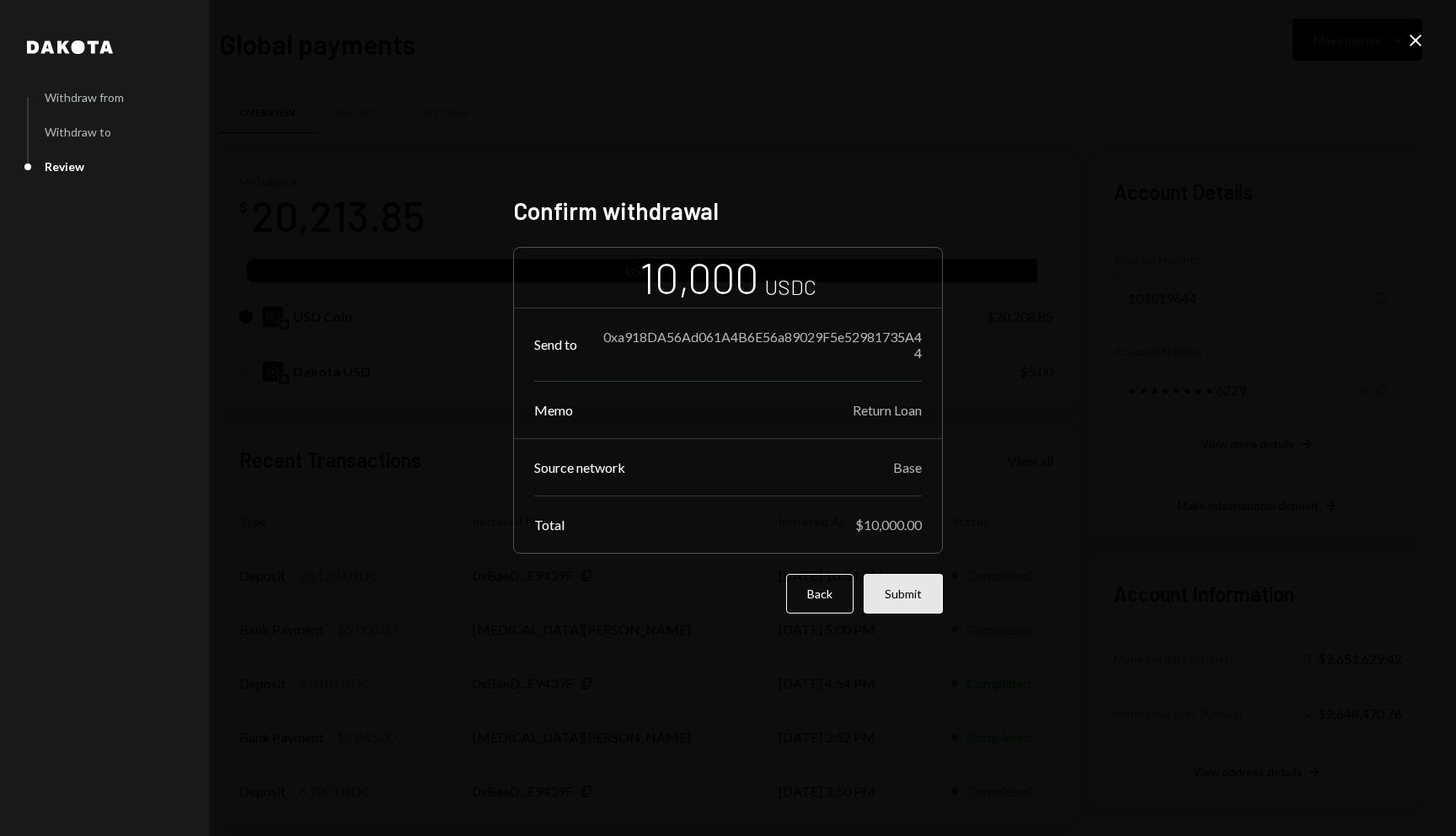
click at [911, 591] on button "Submit" at bounding box center [904, 594] width 79 height 40
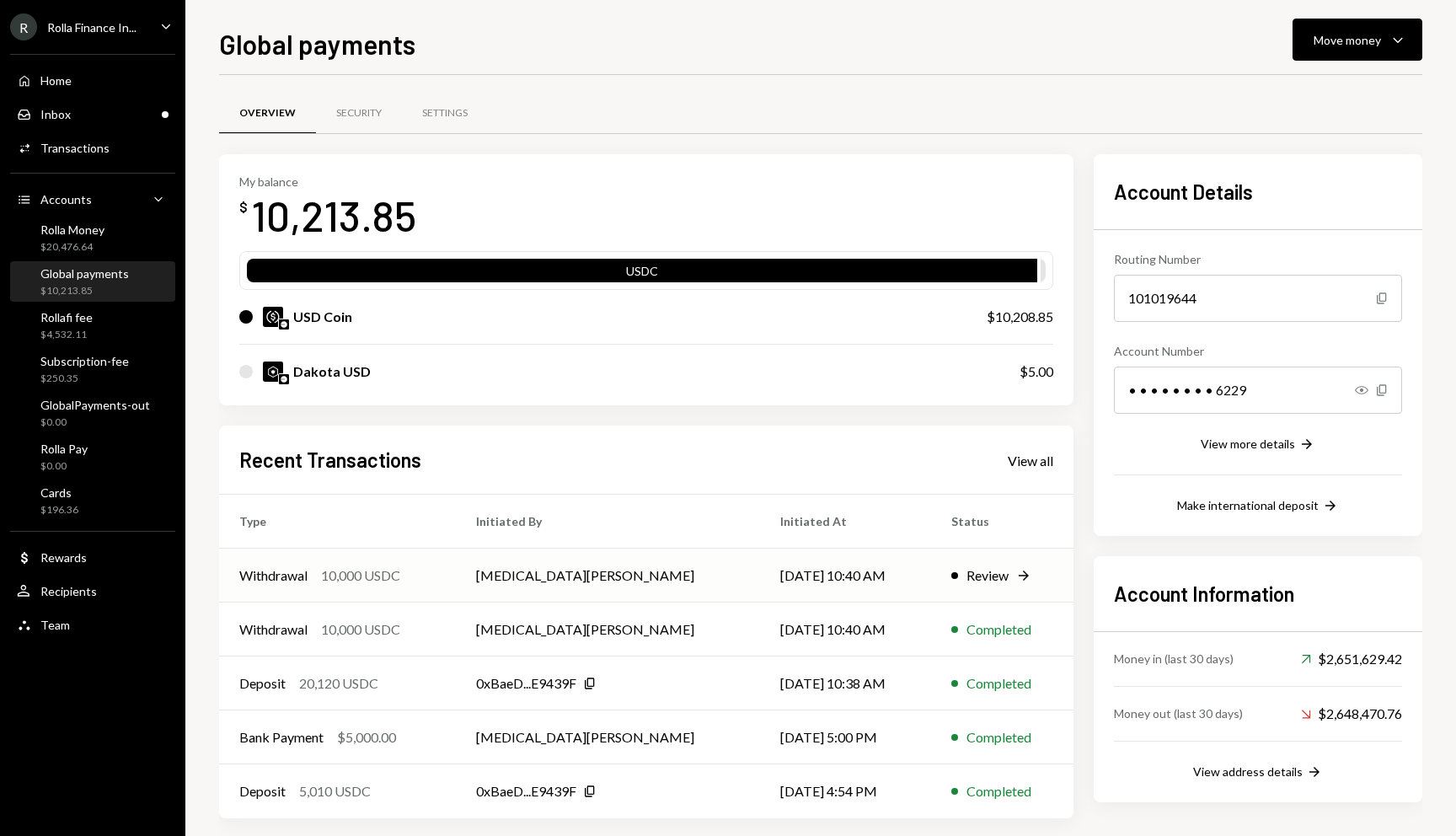
click at [376, 566] on div "10,000 USDC" at bounding box center [361, 575] width 79 height 20
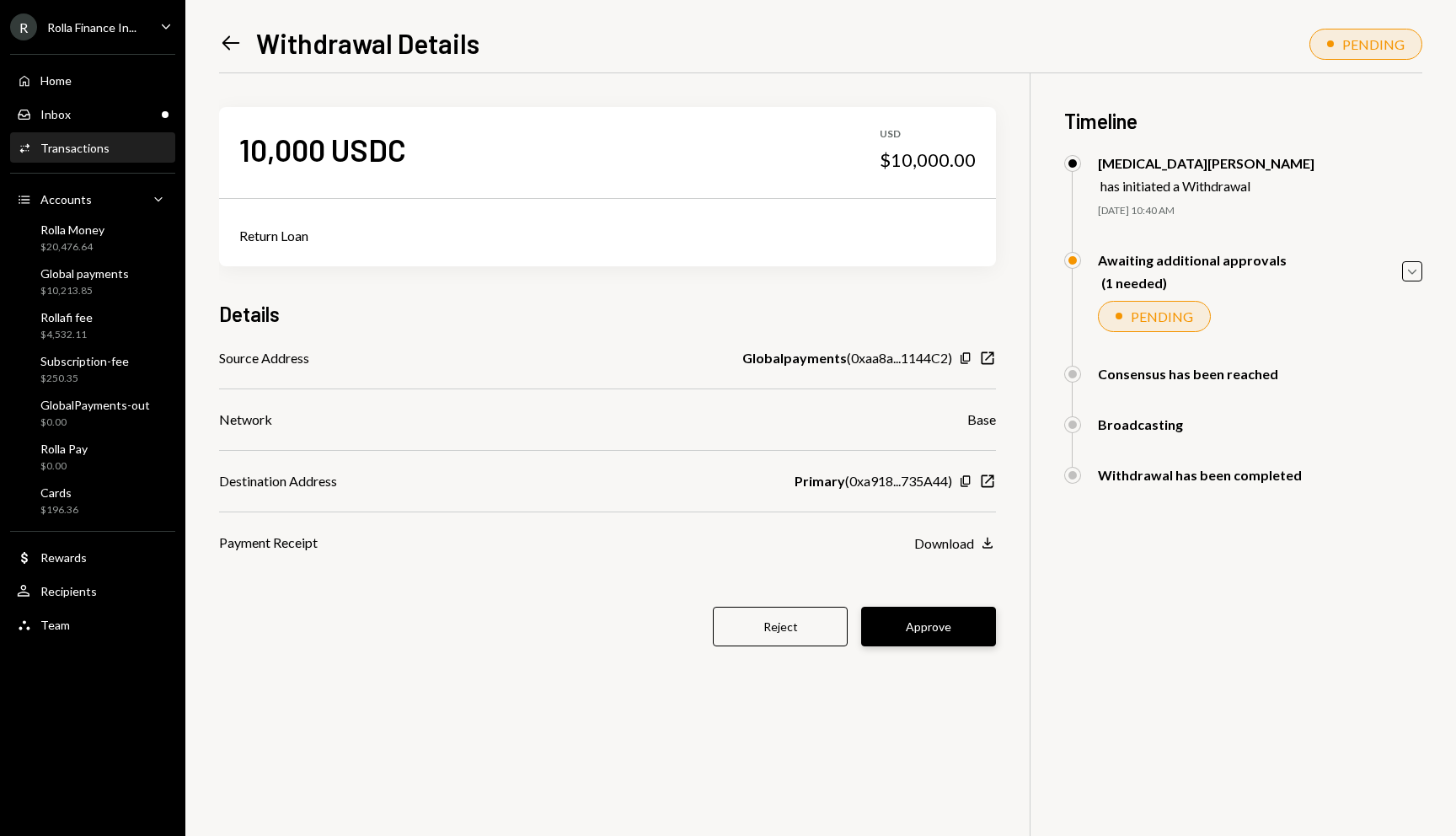
click at [922, 627] on button "Approve" at bounding box center [928, 627] width 134 height 40
click at [233, 46] on icon "Left Arrow" at bounding box center [231, 43] width 23 height 23
click at [789, 635] on button "Reject" at bounding box center [780, 627] width 134 height 40
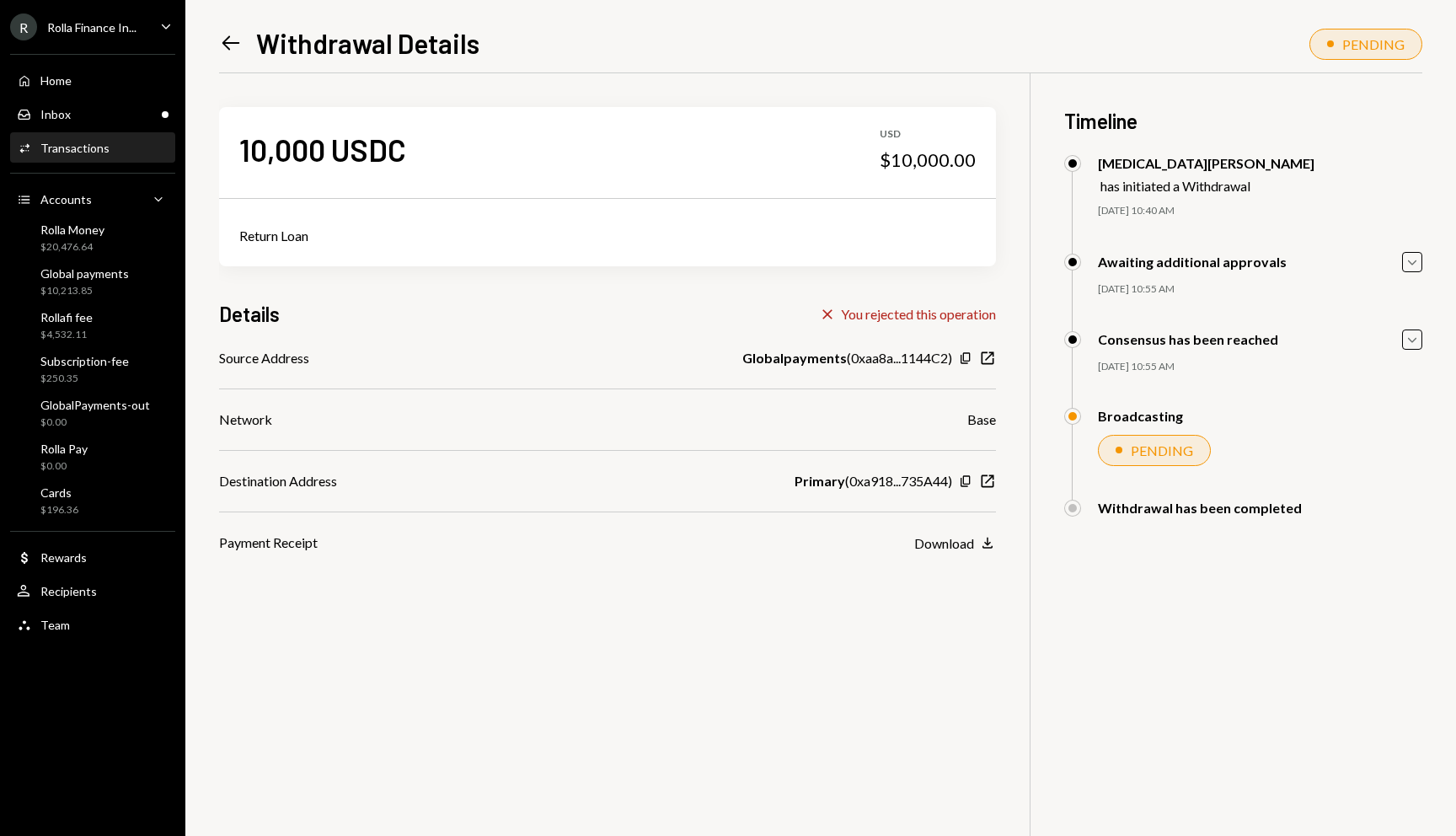
click at [253, 35] on div "Left Arrow Withdrawal Details" at bounding box center [349, 42] width 260 height 33
click at [224, 44] on icon at bounding box center [231, 43] width 18 height 14
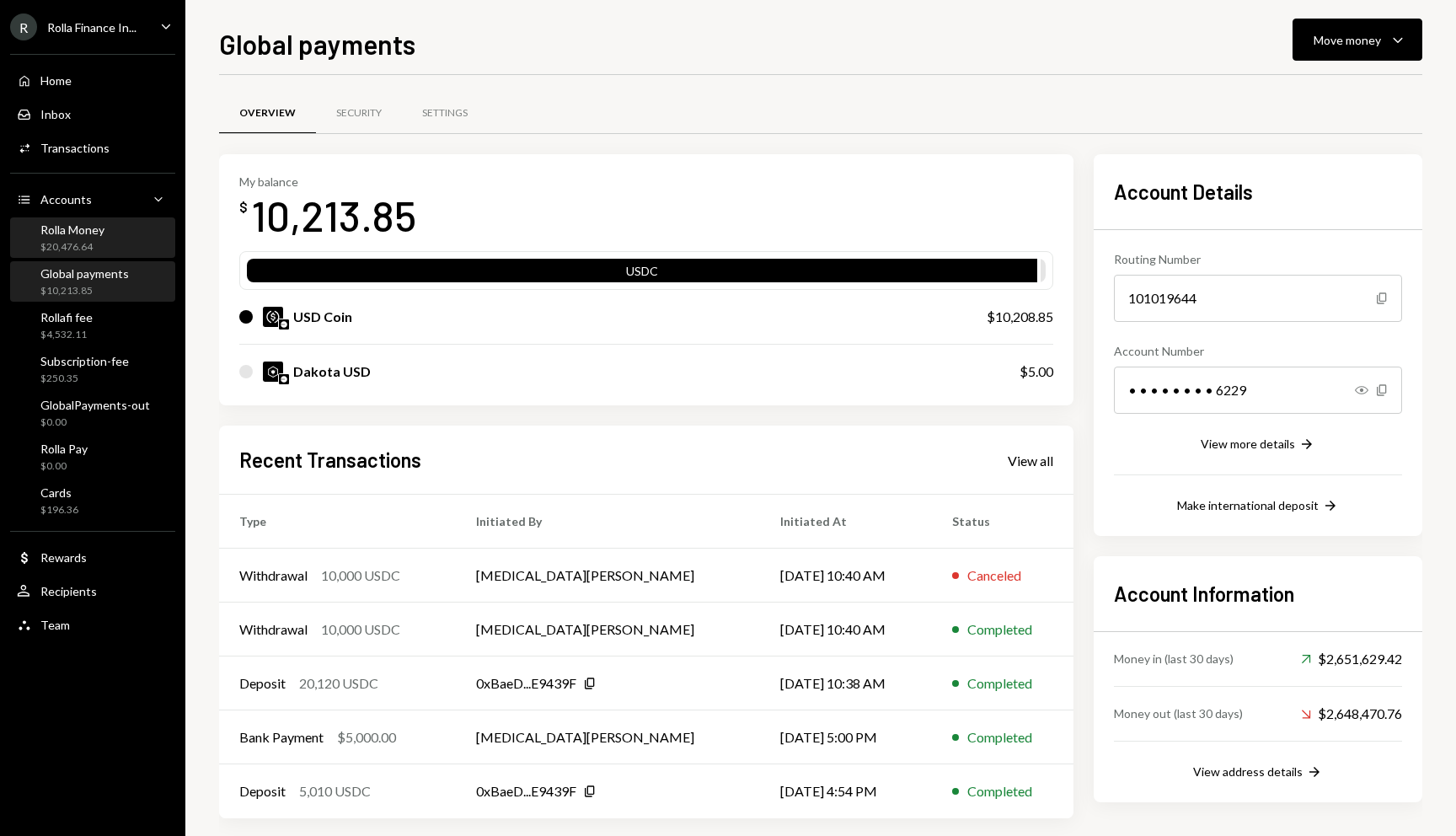
click at [87, 242] on div "$20,476.64" at bounding box center [72, 247] width 64 height 14
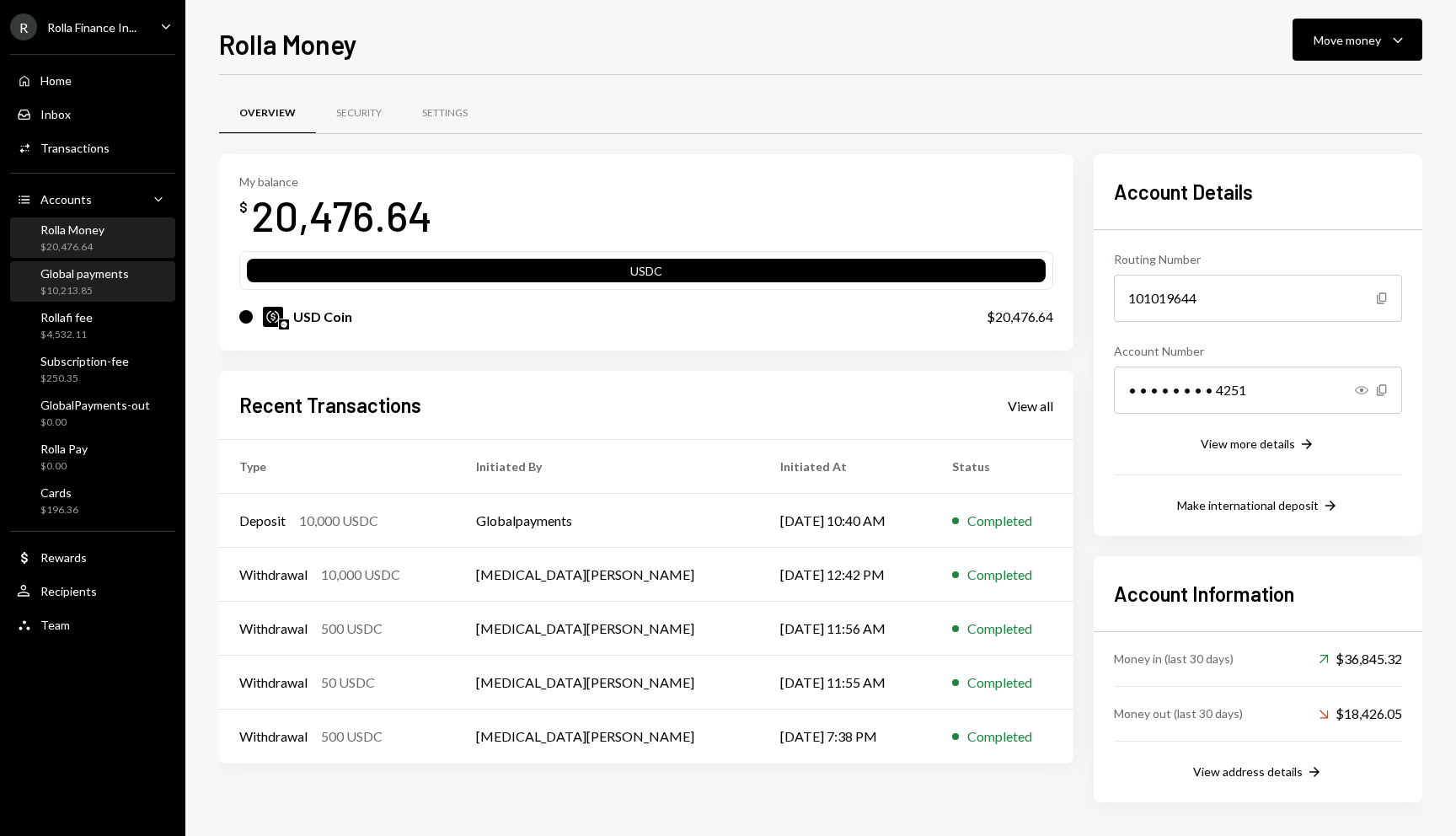
click at [79, 283] on div "Global payments $10,213.85" at bounding box center [85, 282] width 88 height 32
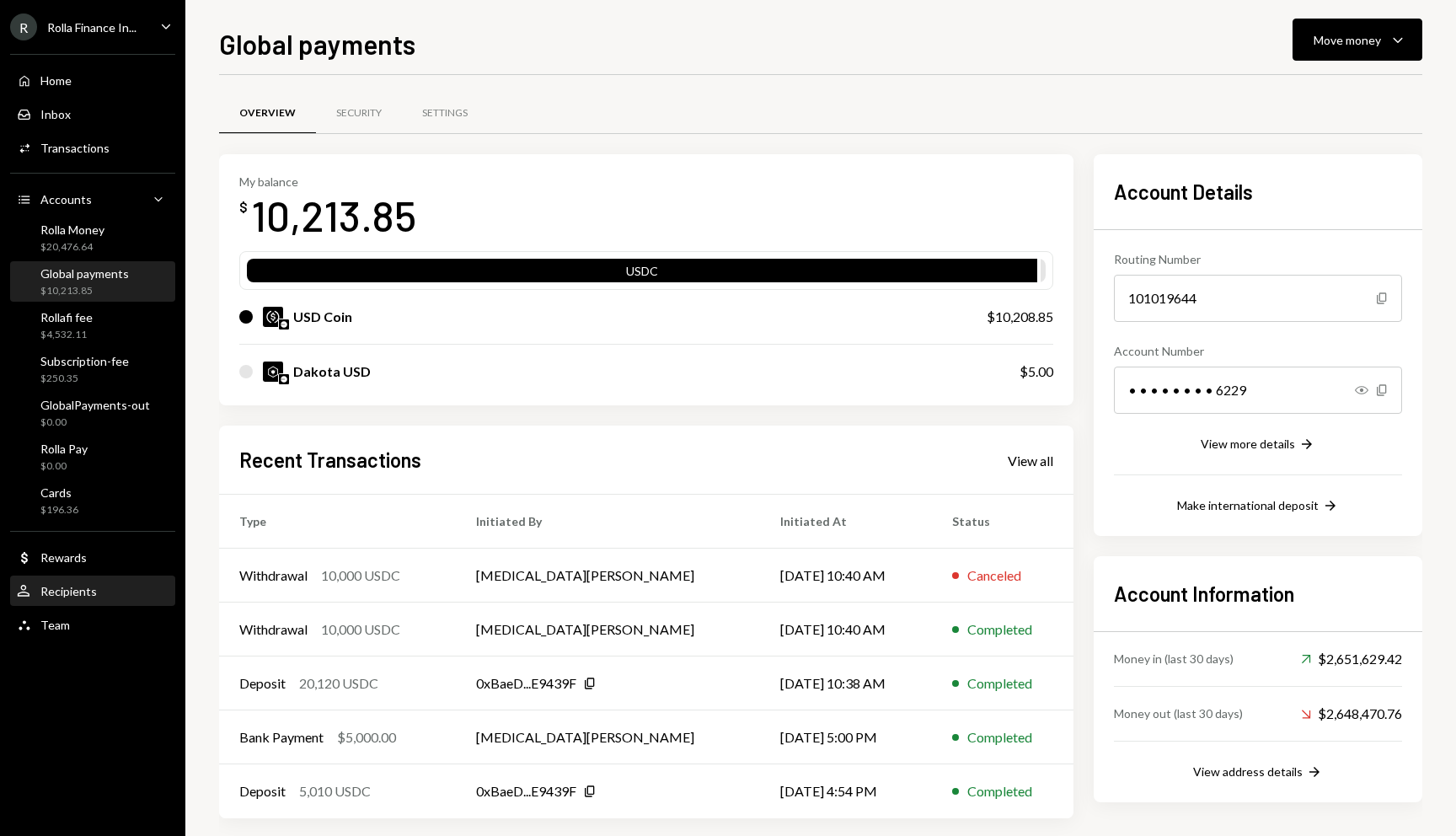
click at [65, 597] on div "Recipients" at bounding box center [69, 591] width 57 height 14
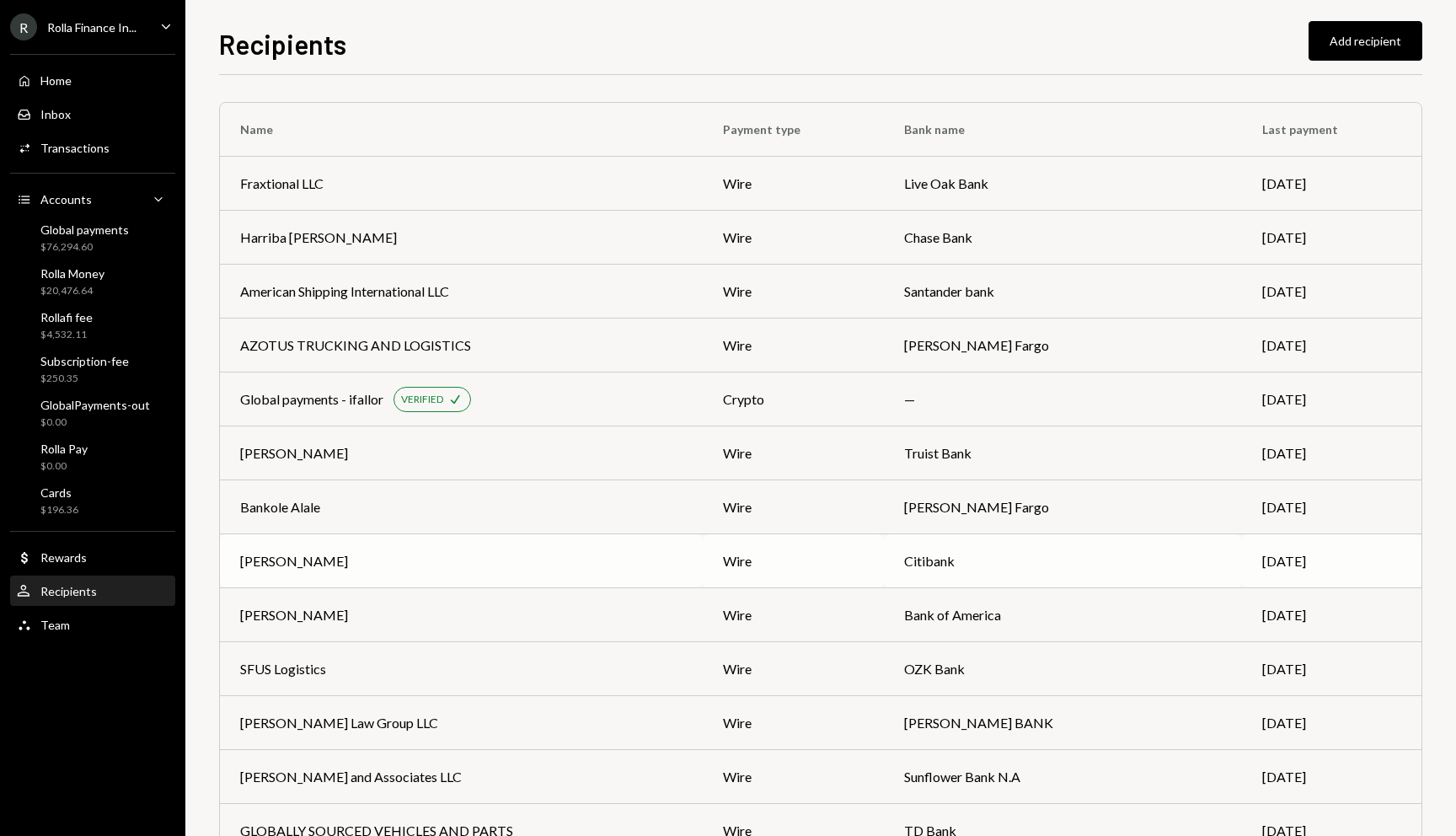
click at [461, 557] on div "David Ibhawoh" at bounding box center [461, 561] width 442 height 20
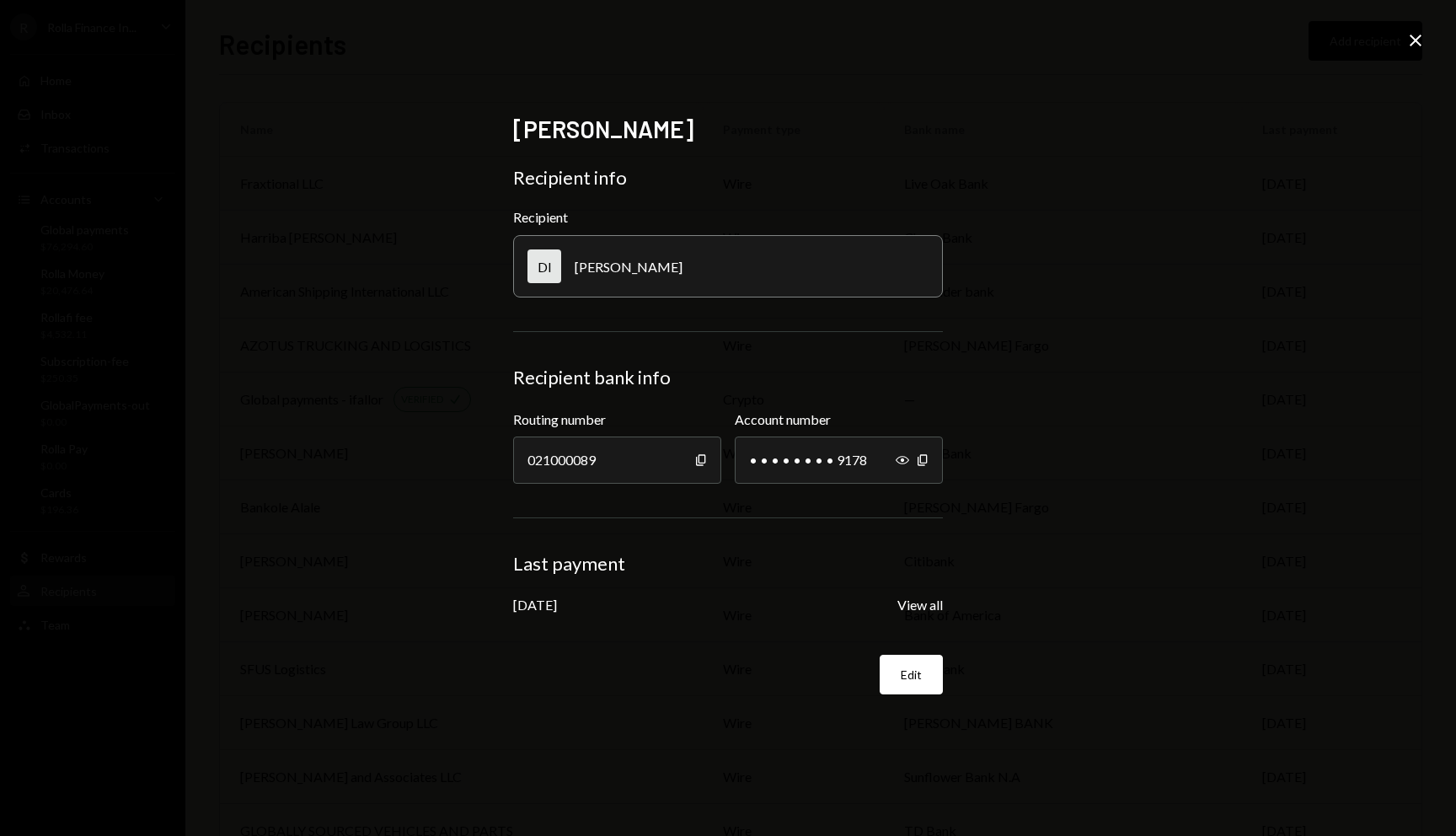
click at [1409, 44] on icon at bounding box center [1414, 40] width 12 height 12
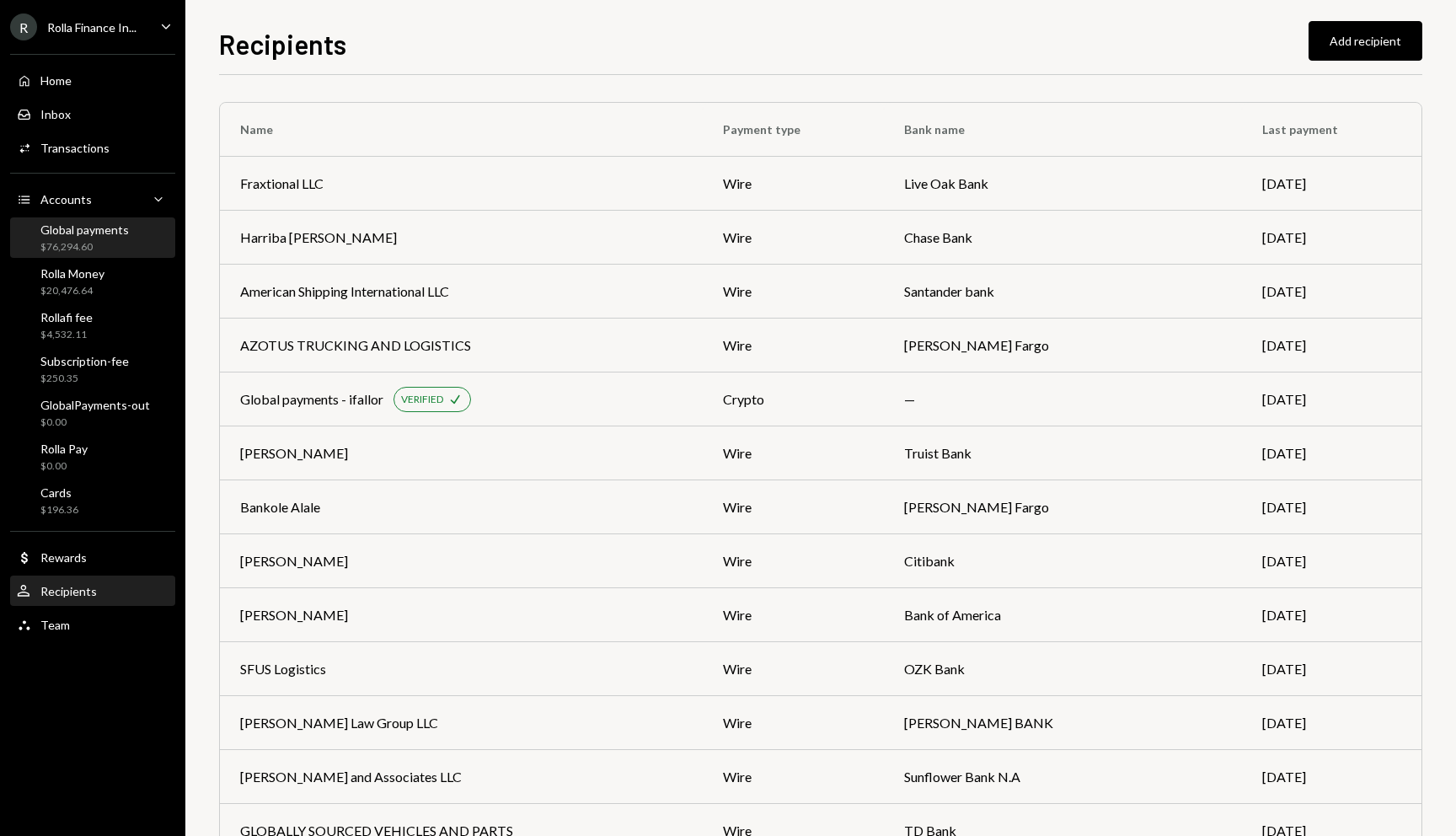
click at [72, 247] on div "$76,294.60" at bounding box center [85, 247] width 88 height 14
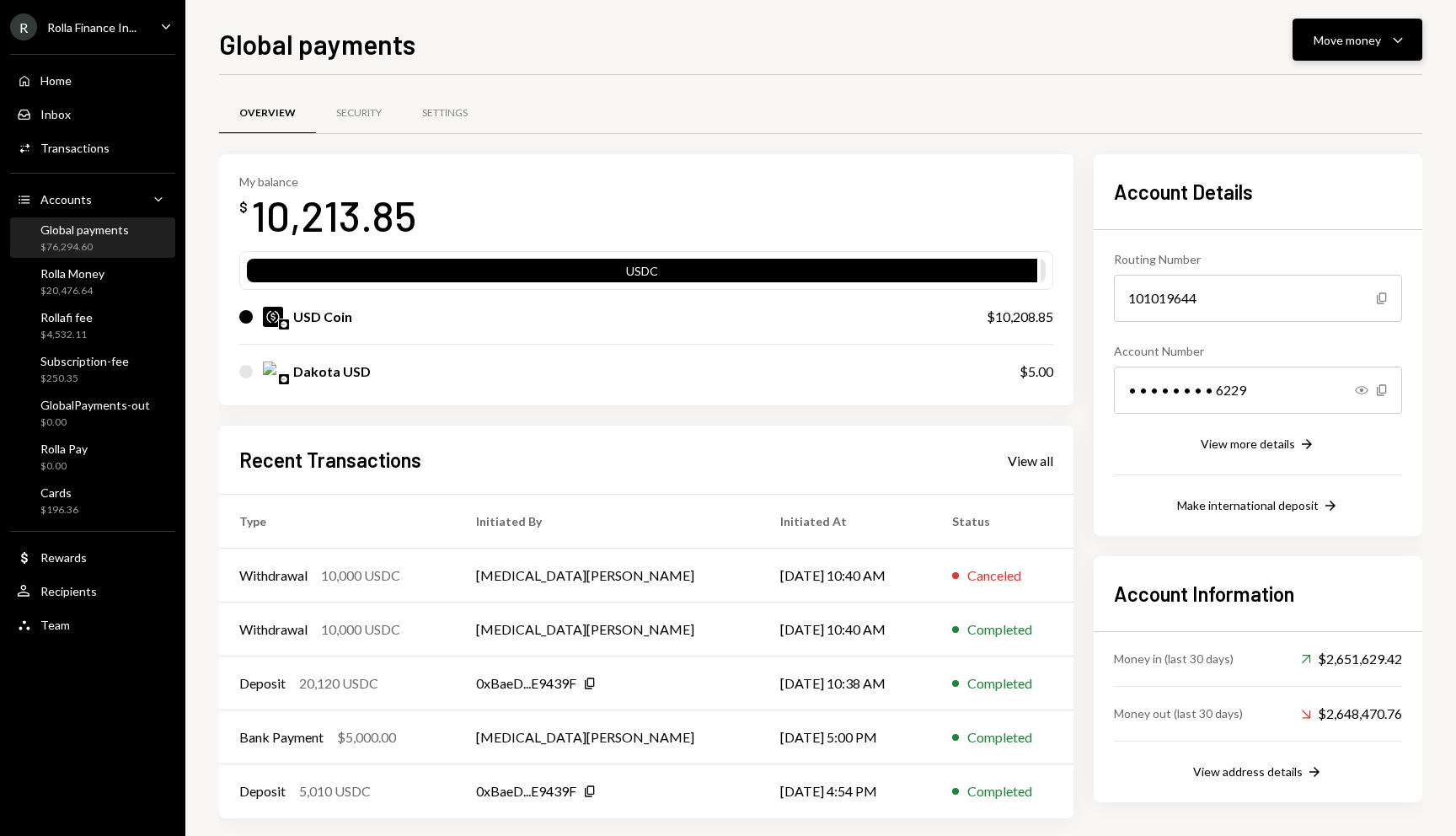
click at [1333, 52] on button "Move money Caret Down" at bounding box center [1358, 40] width 130 height 42
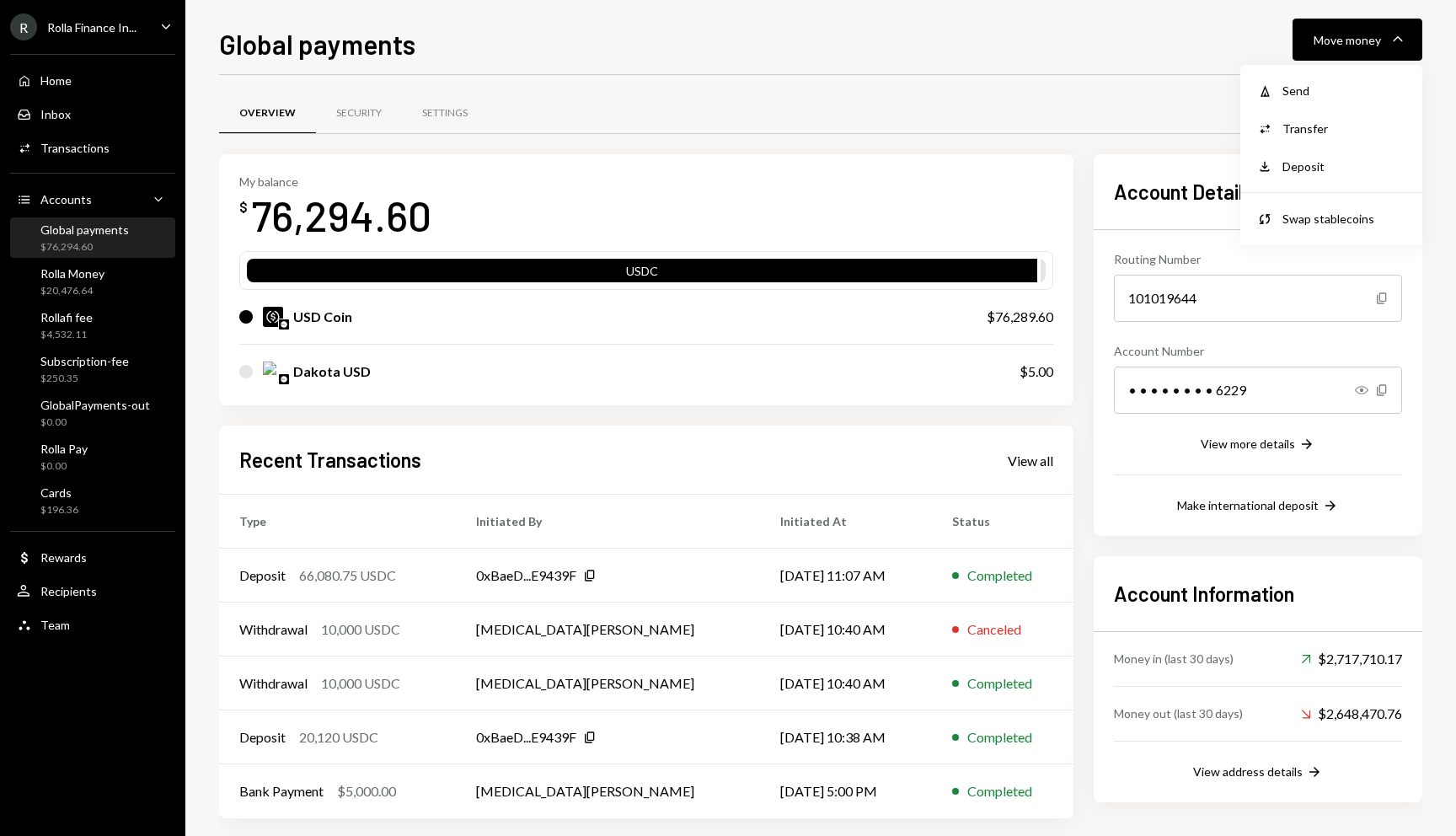
click at [1100, 132] on div "Overview Security Settings" at bounding box center [821, 114] width 1203 height 43
click at [1363, 54] on button "Move money Caret Down" at bounding box center [1358, 40] width 130 height 42
click at [1297, 100] on div "Withdraw Send" at bounding box center [1331, 90] width 169 height 38
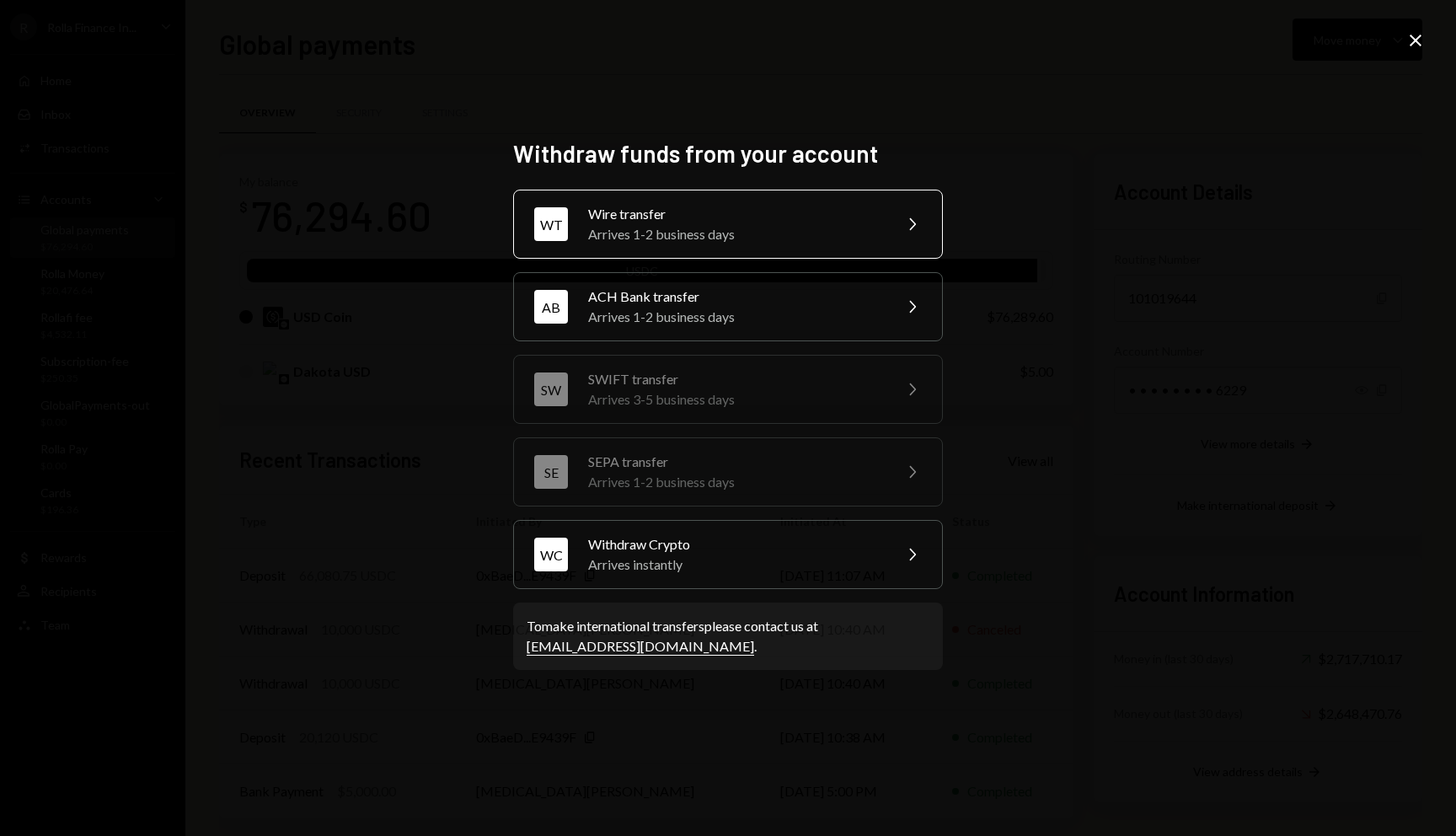
click at [686, 197] on div "WT Wire transfer Arrives 1-2 business days Chevron Right" at bounding box center [728, 224] width 430 height 70
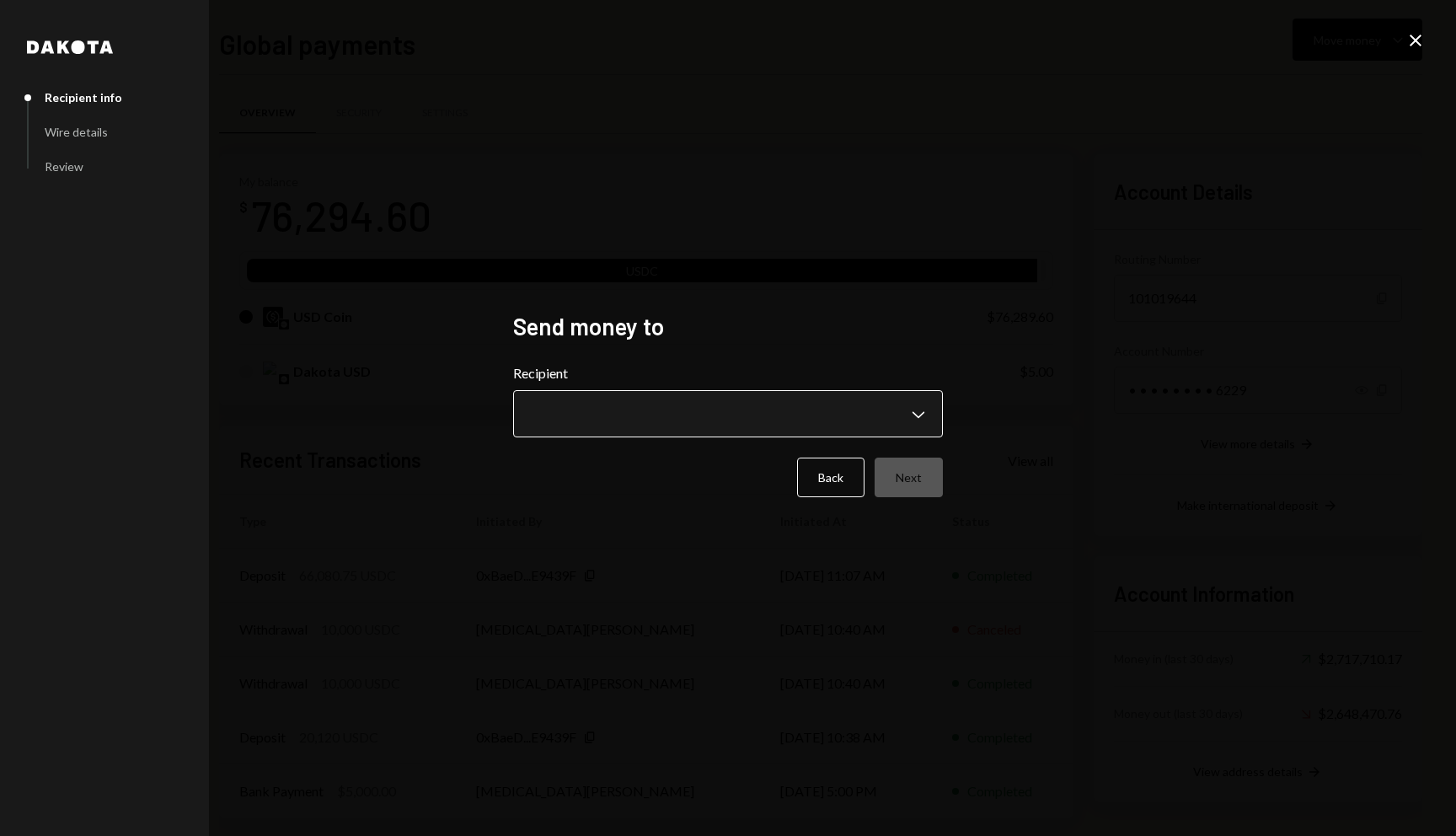
click at [625, 402] on body "R Rolla Finance In... Caret Down Home Home Inbox Inbox Activities Transactions …" at bounding box center [728, 418] width 1456 height 836
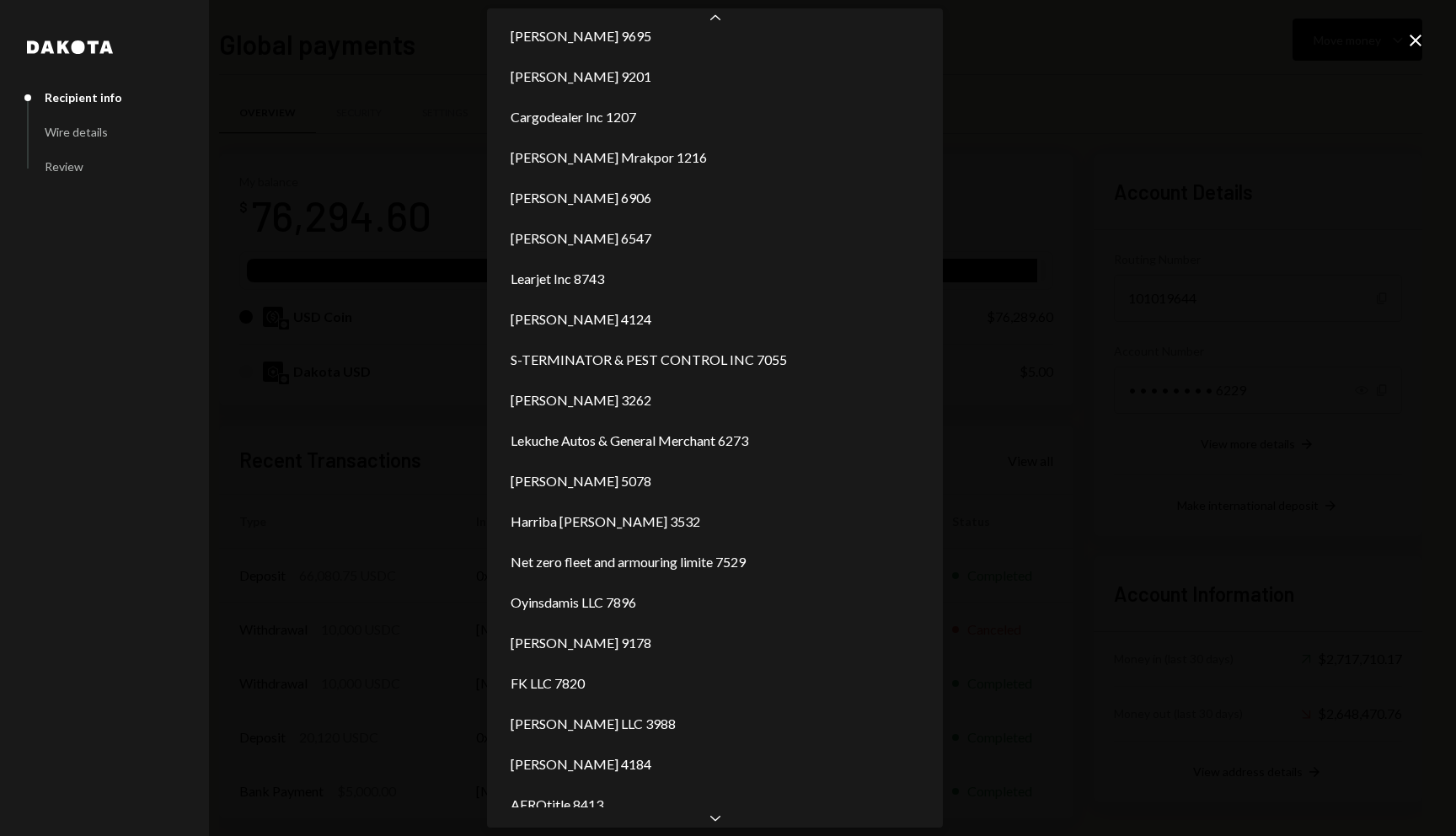
scroll to position [302, 0]
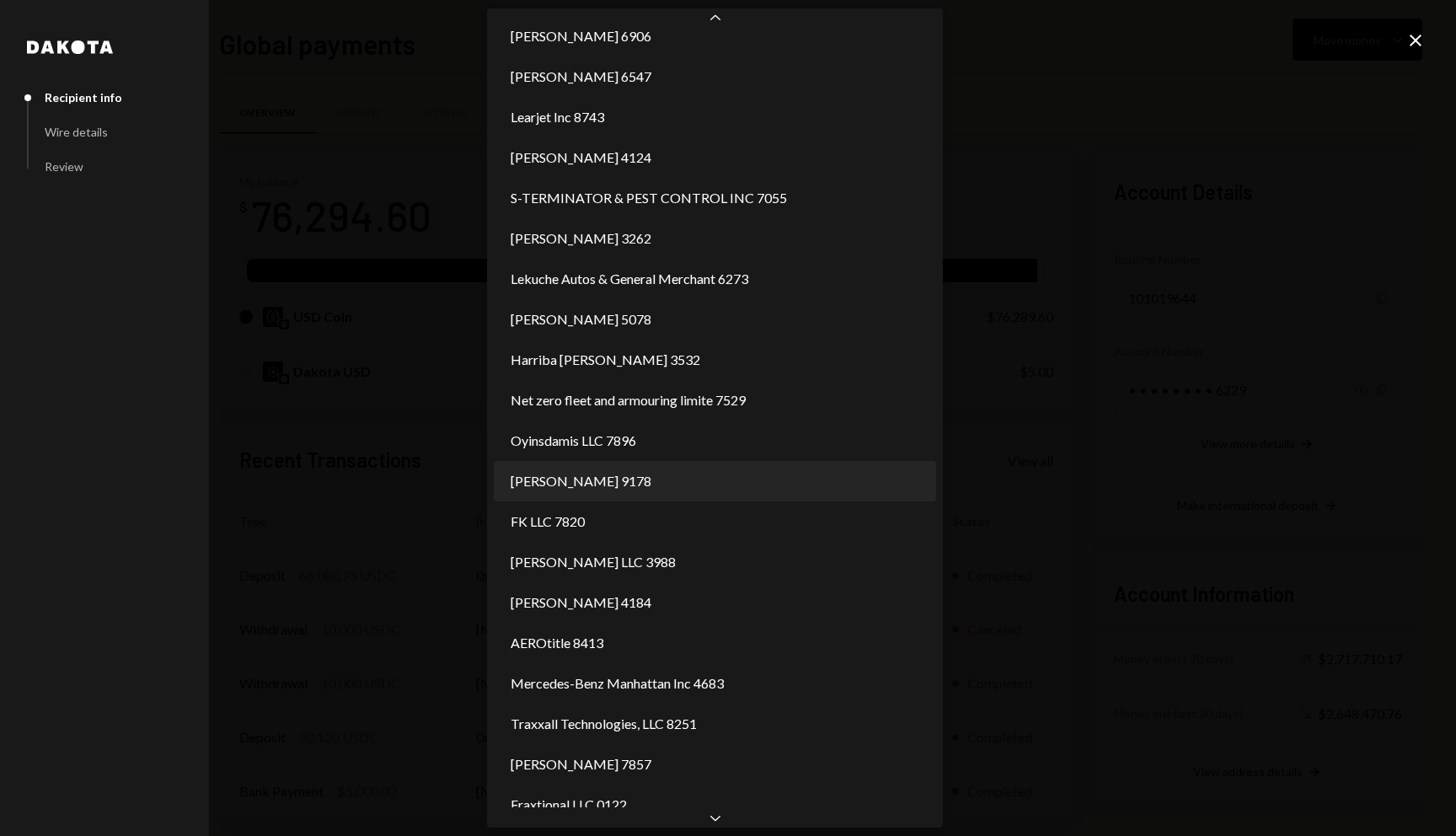
select select "**********"
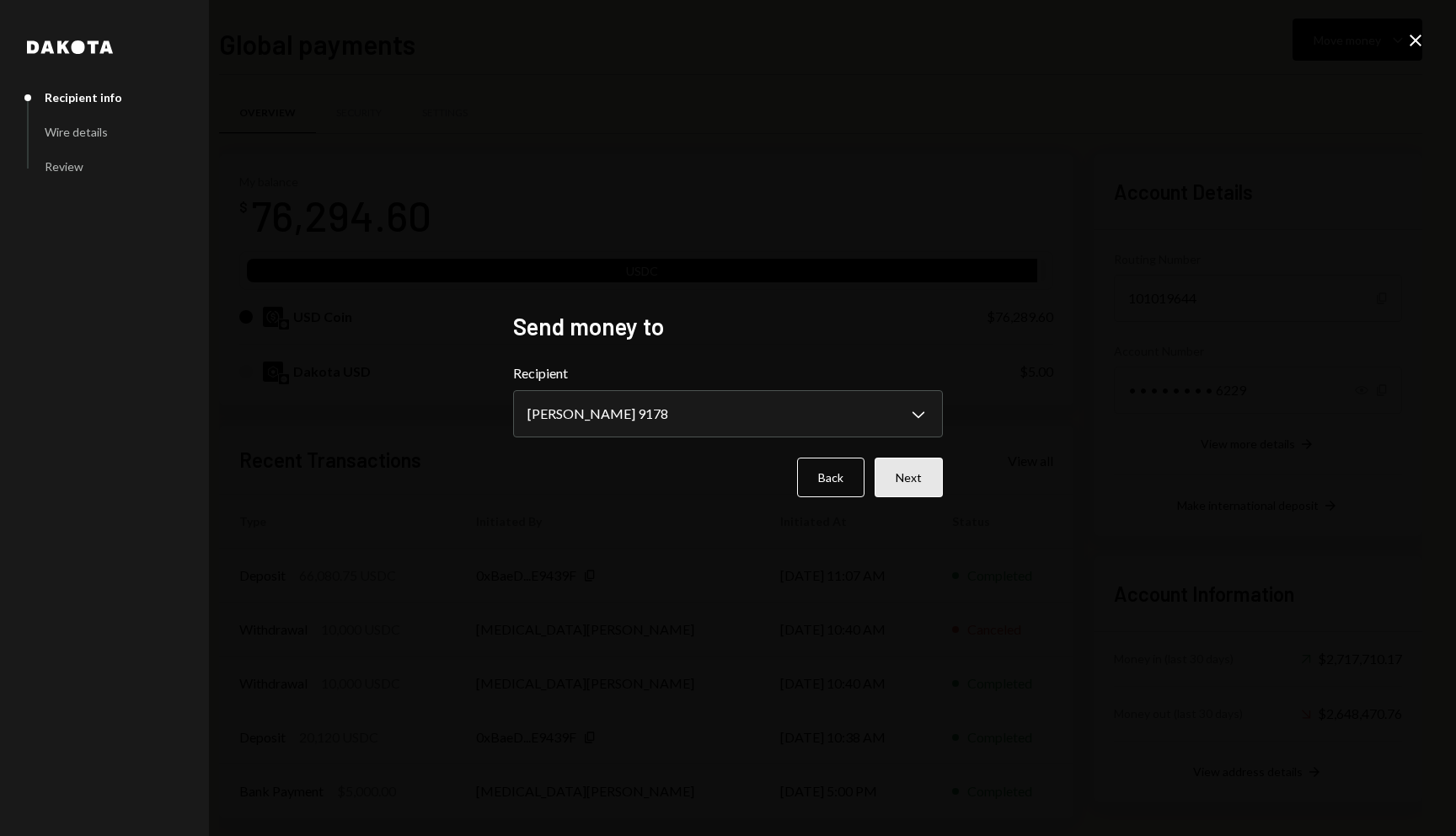
click at [908, 473] on button "Next" at bounding box center [909, 478] width 69 height 40
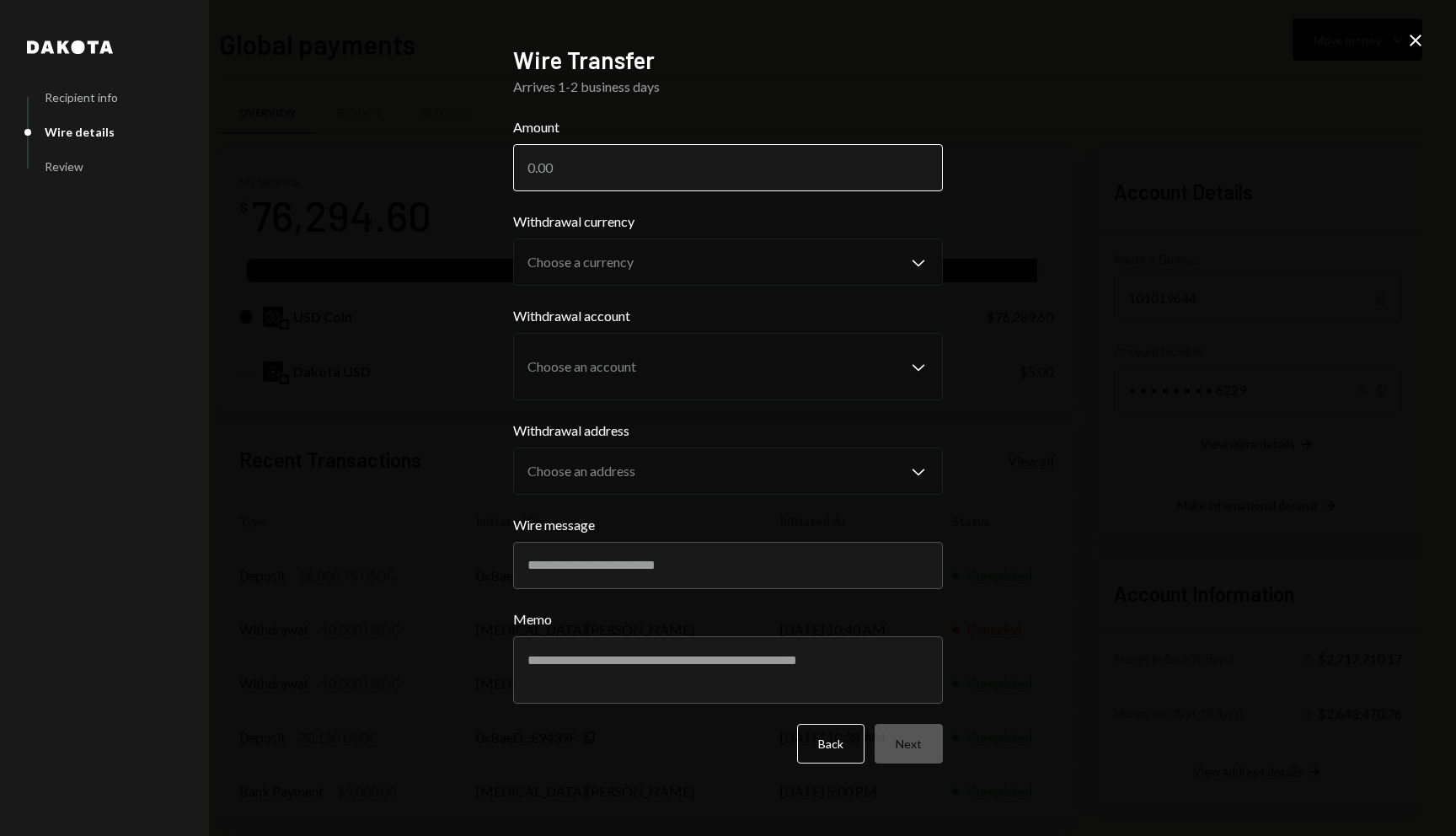
click at [657, 165] on input "Amount" at bounding box center [728, 168] width 430 height 47
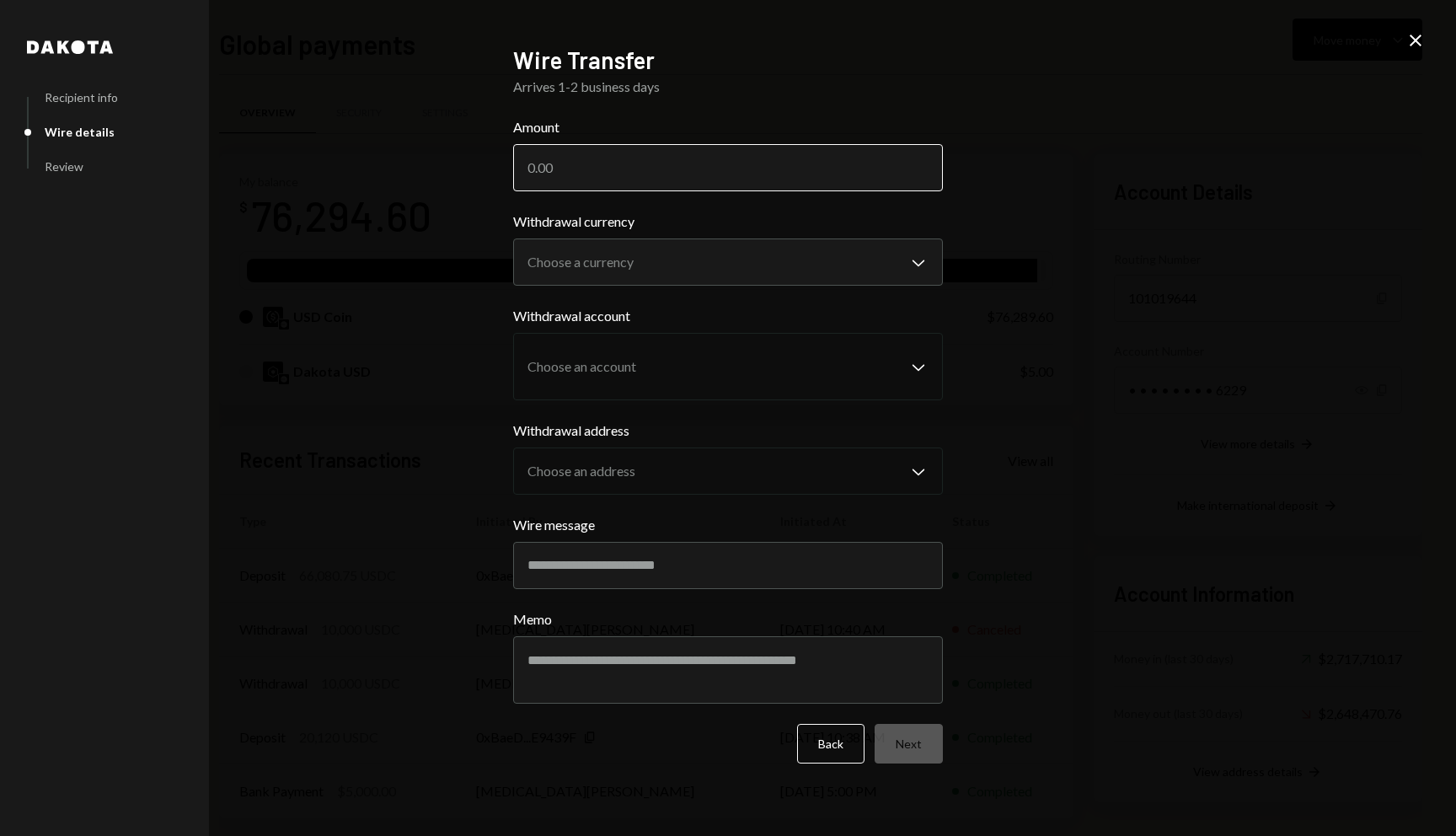
paste input "65919.6"
type input "65919.6"
click at [624, 257] on body "R Rolla Finance In... Caret Down Home Home Inbox Inbox Activities Transactions …" at bounding box center [728, 418] width 1456 height 836
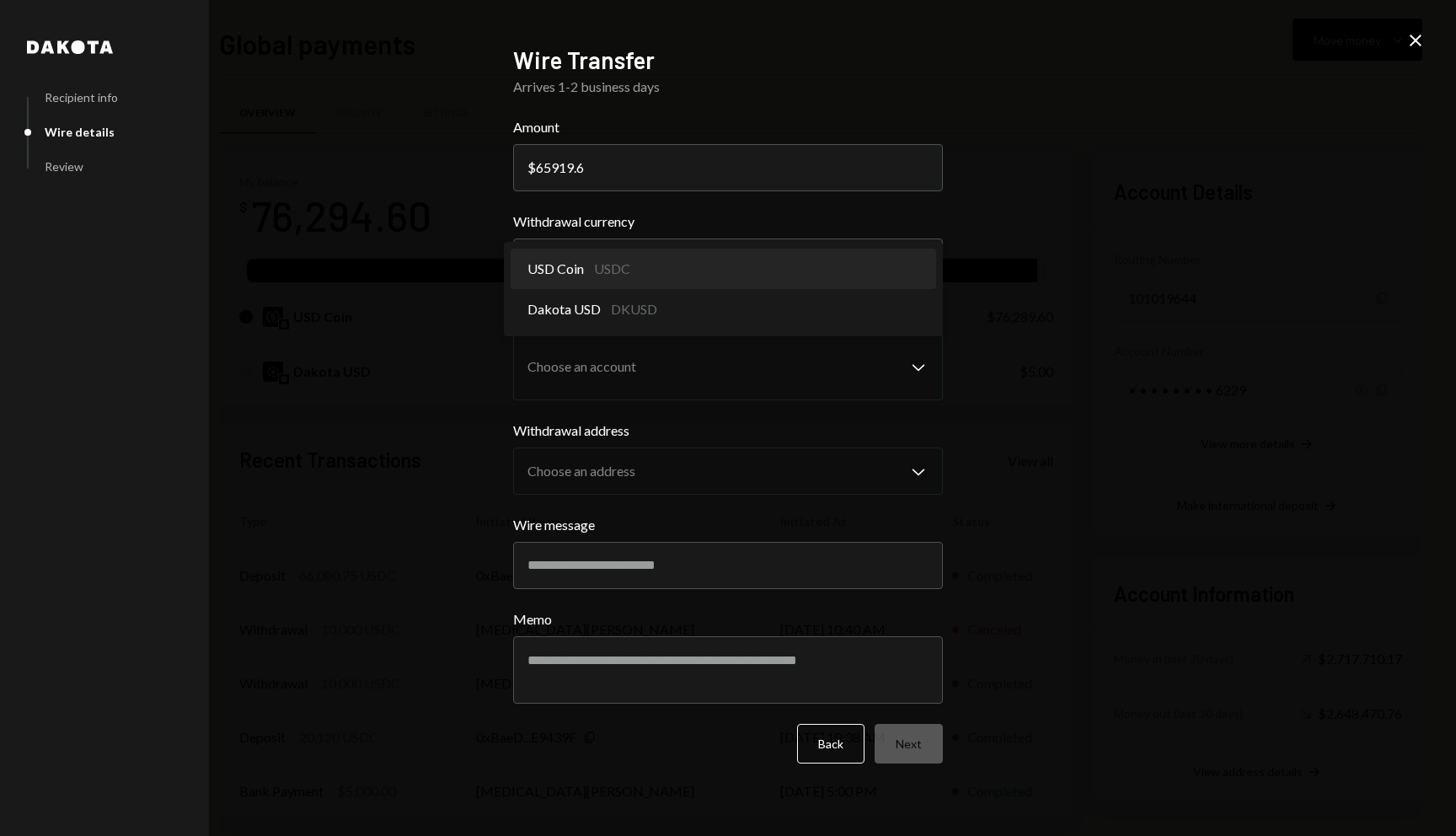
select select "****"
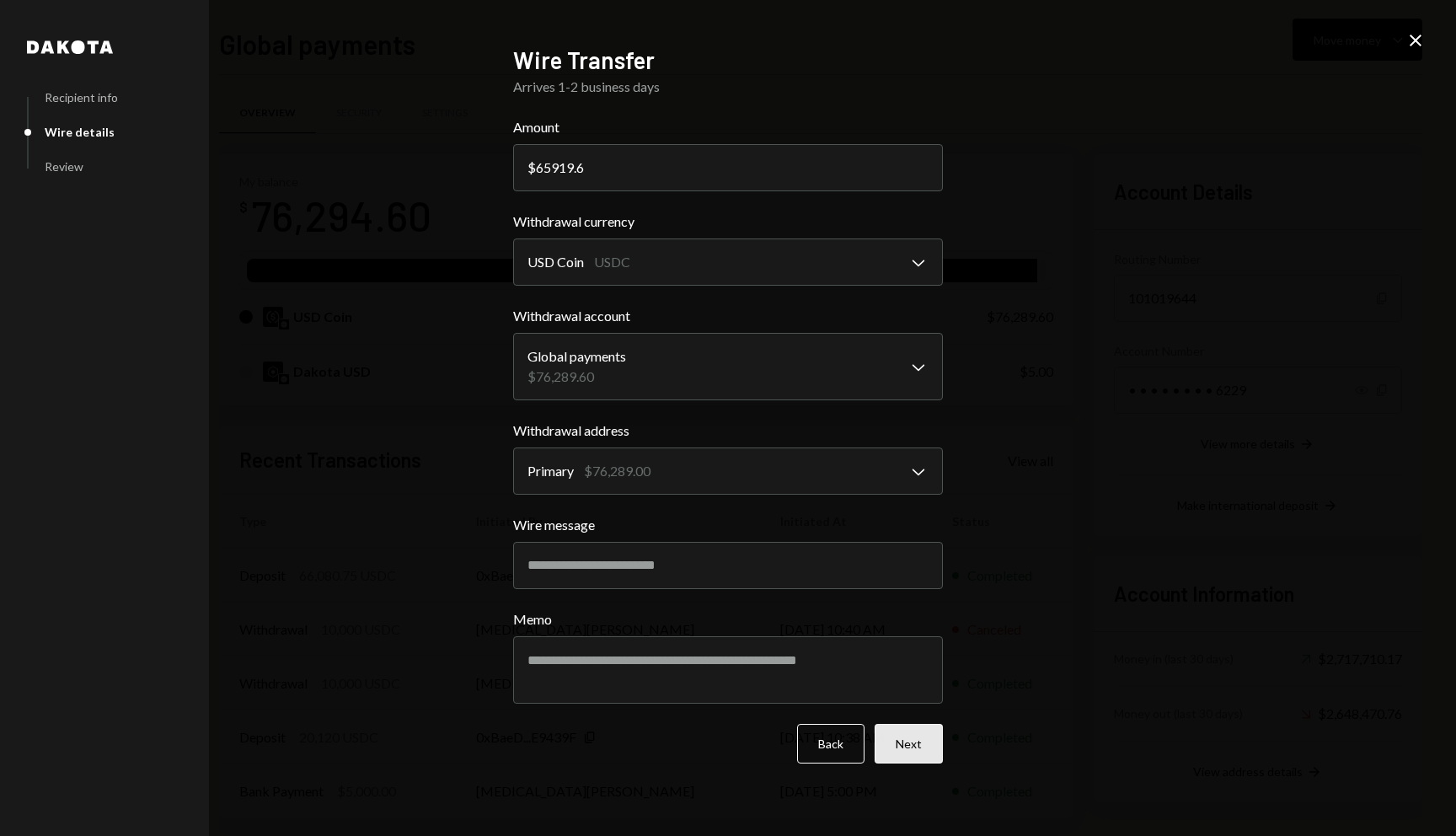
click at [908, 743] on button "Next" at bounding box center [909, 744] width 69 height 40
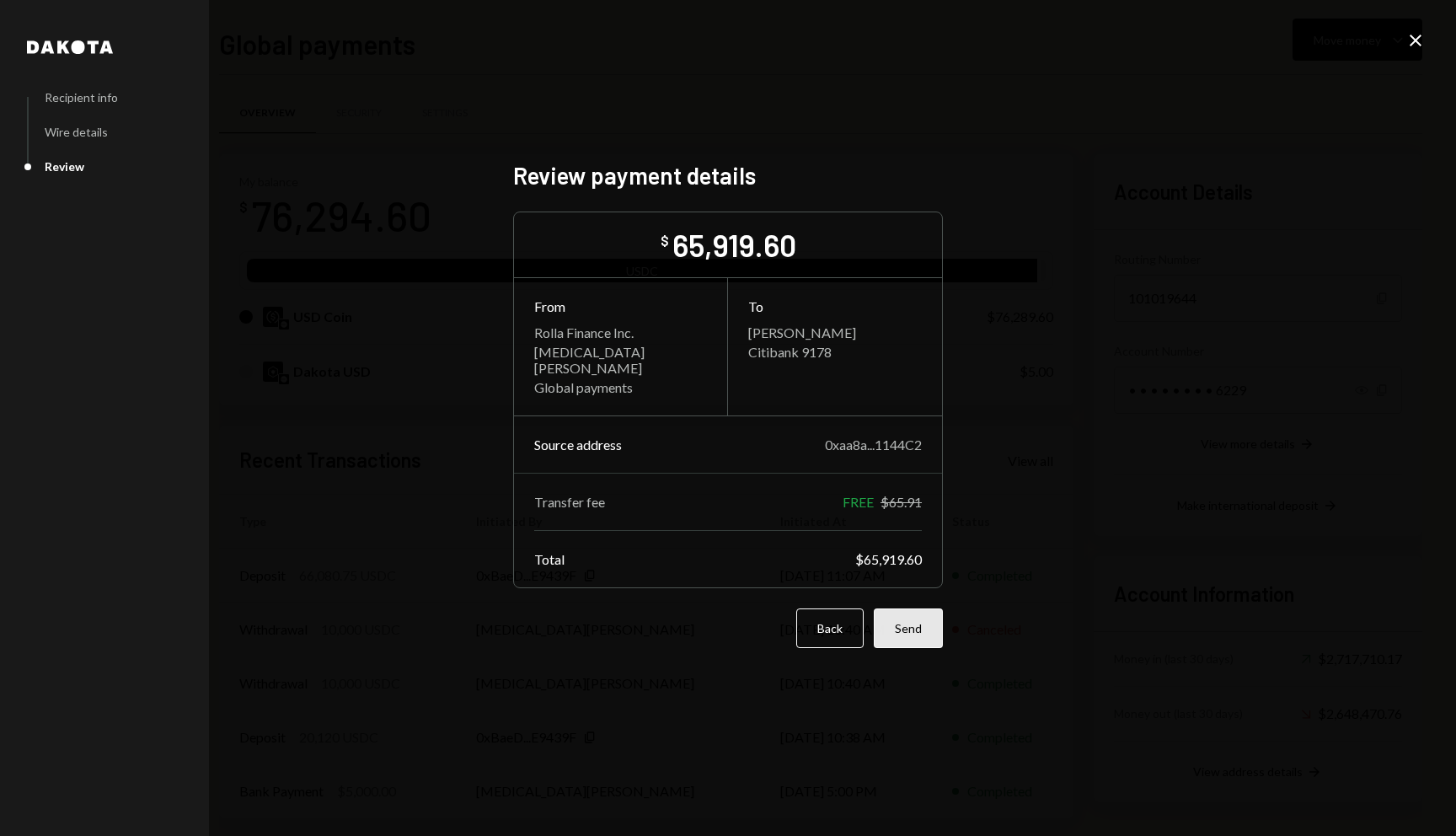
click at [903, 635] on button "Send" at bounding box center [908, 628] width 70 height 40
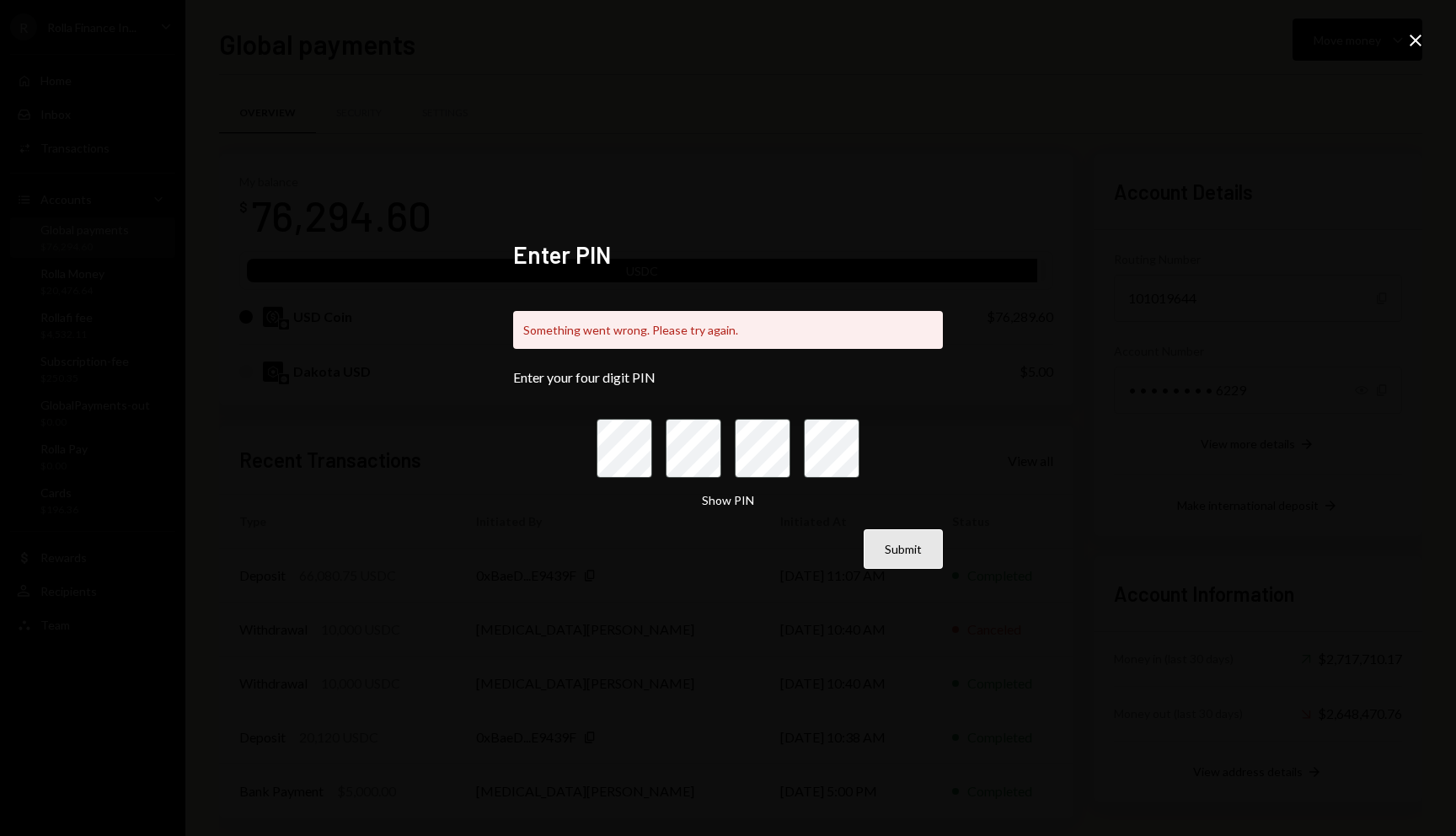
click at [886, 538] on button "Submit" at bounding box center [904, 549] width 79 height 40
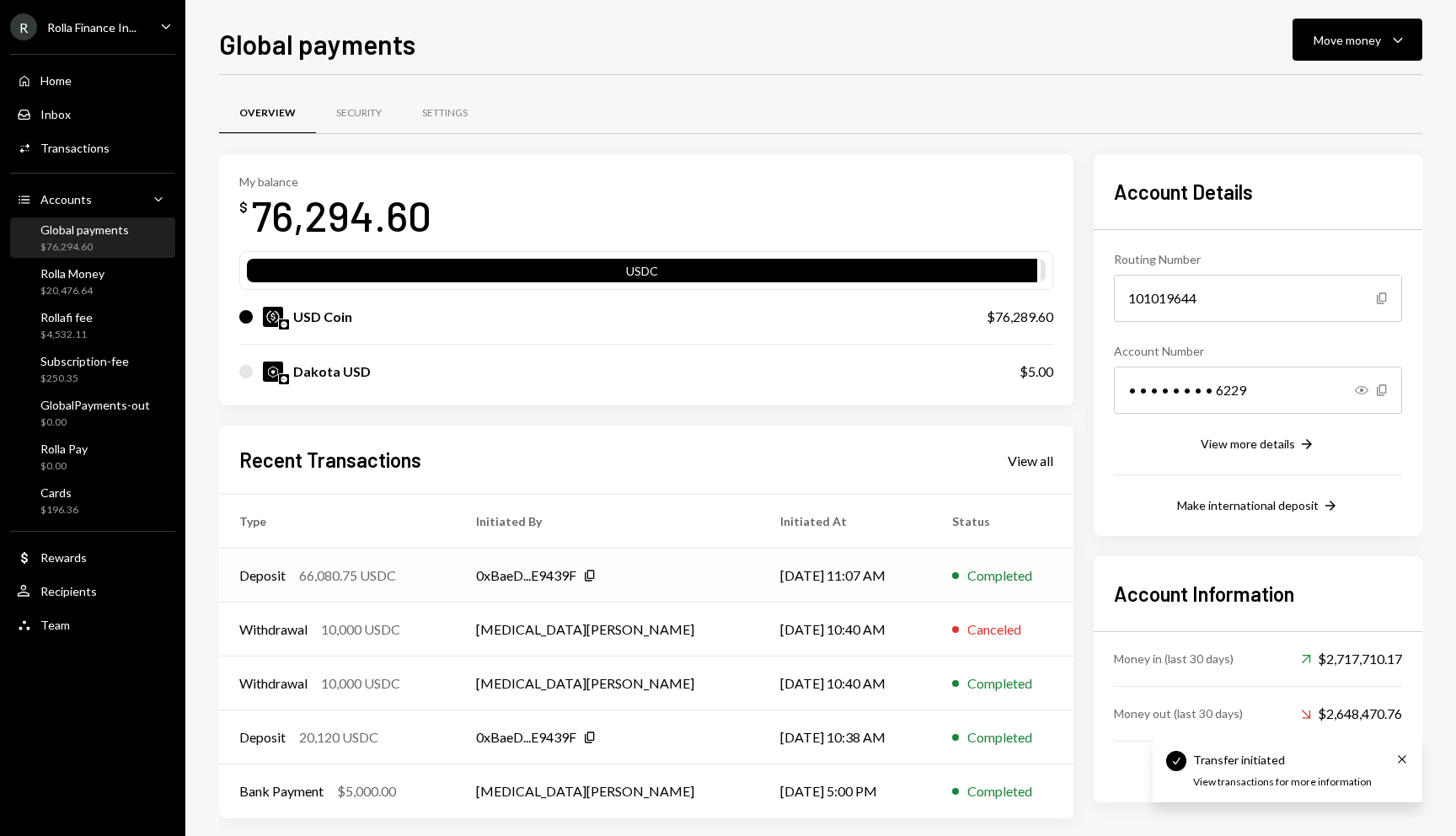
click at [415, 577] on div "Deposit 66,080.75 USDC" at bounding box center [337, 575] width 196 height 20
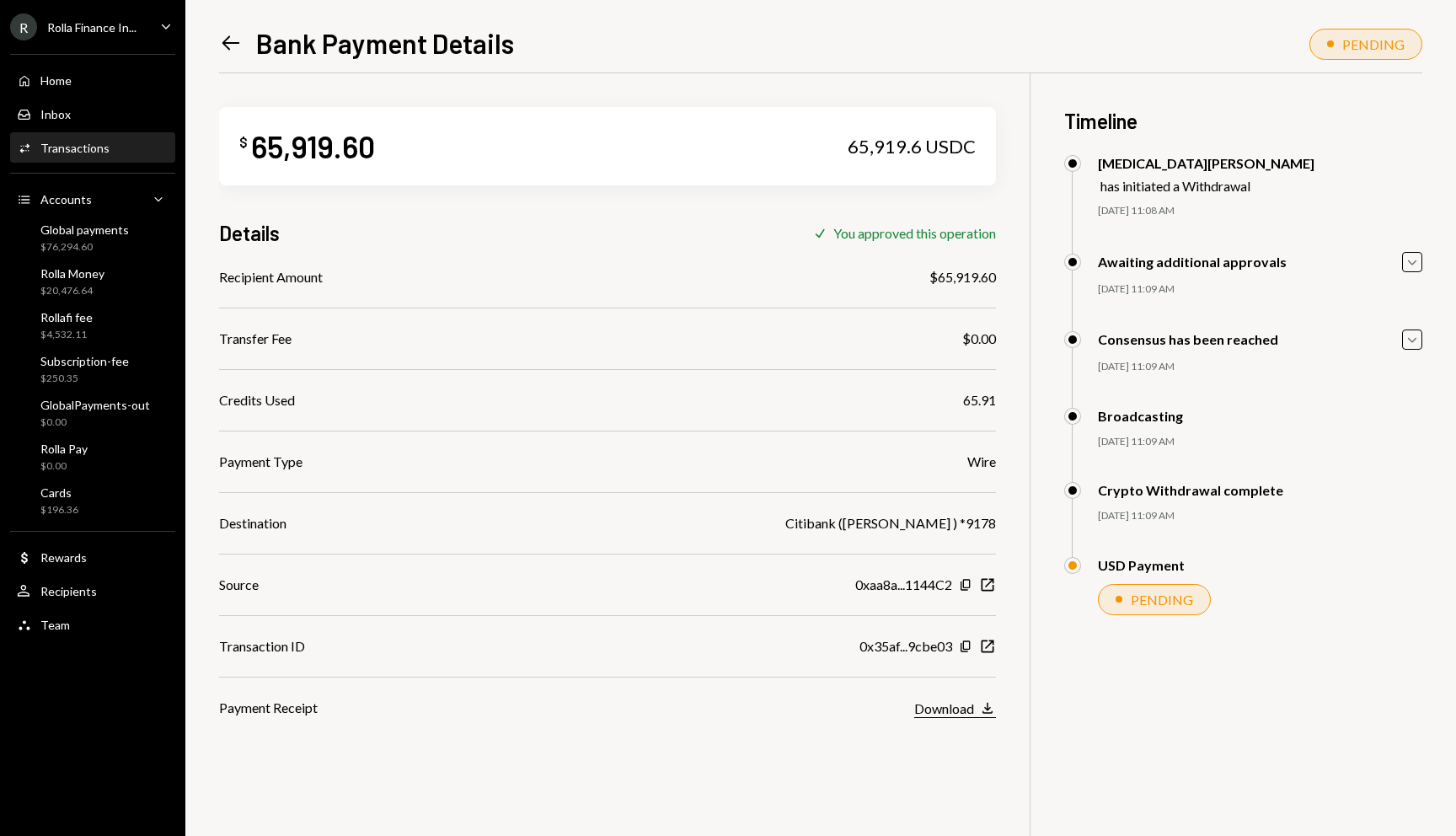
click at [933, 708] on div "Download" at bounding box center [944, 709] width 60 height 16
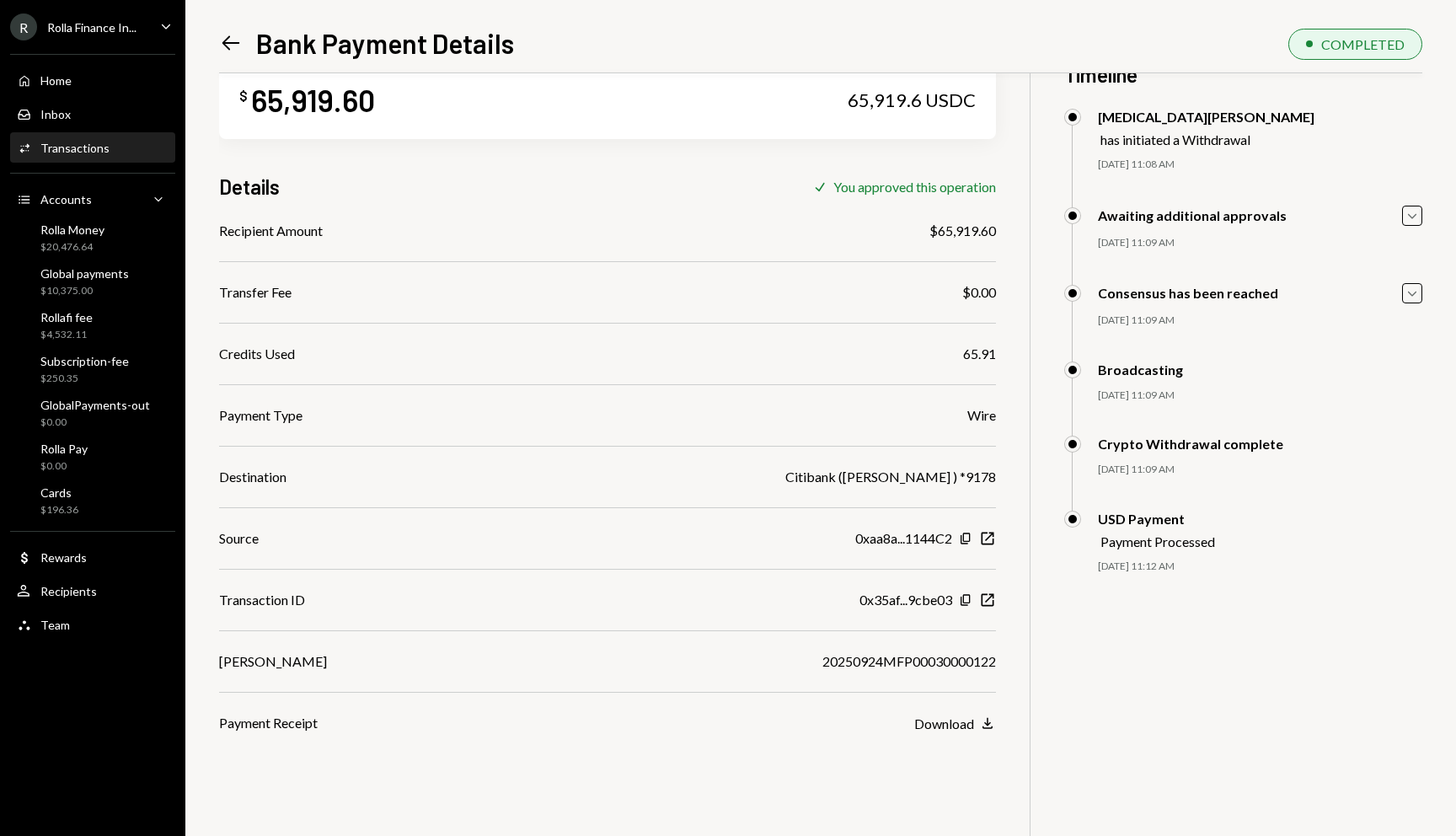
scroll to position [73, 0]
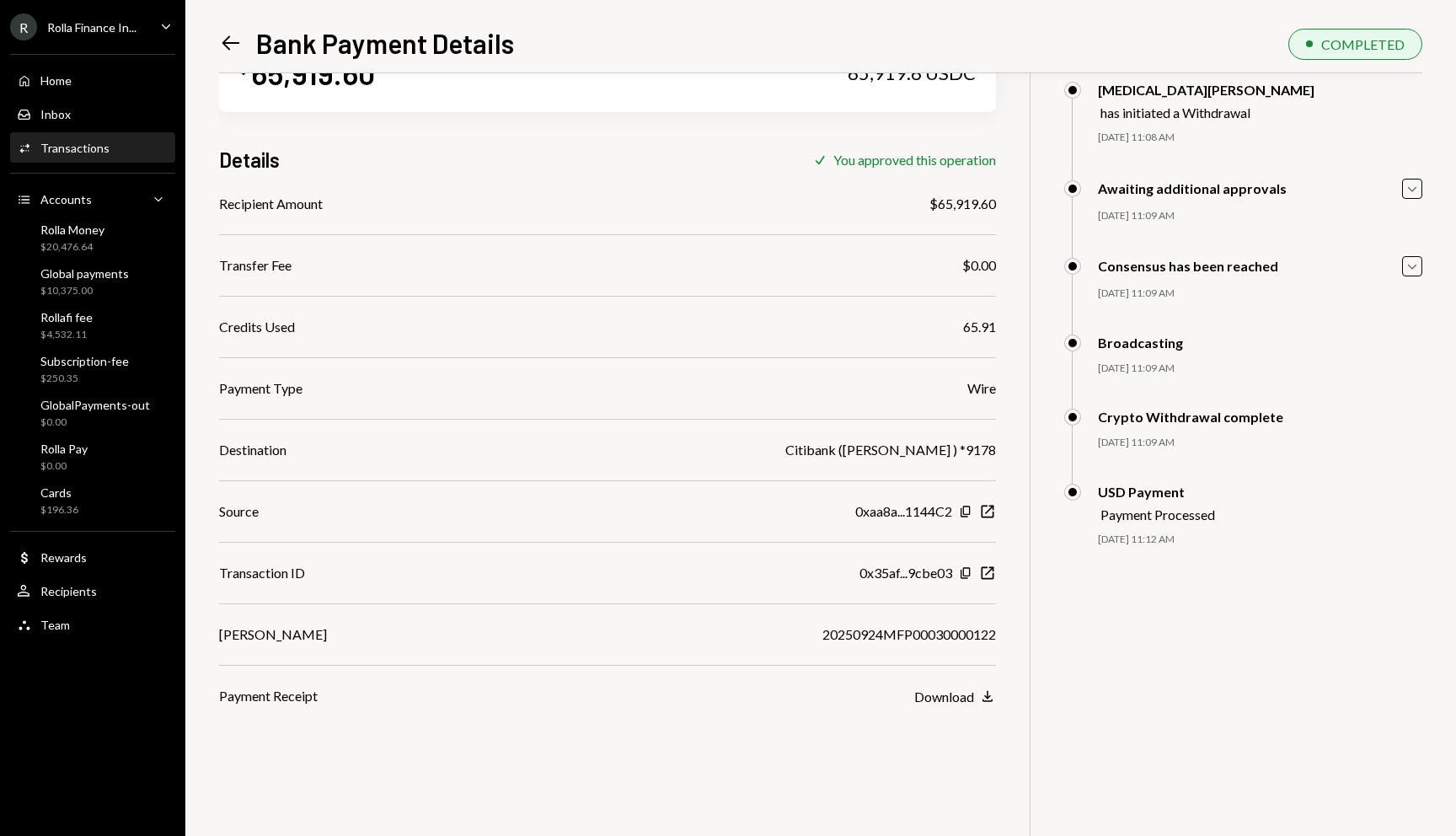
click at [229, 48] on icon at bounding box center [231, 43] width 18 height 14
